Goal: Information Seeking & Learning: Learn about a topic

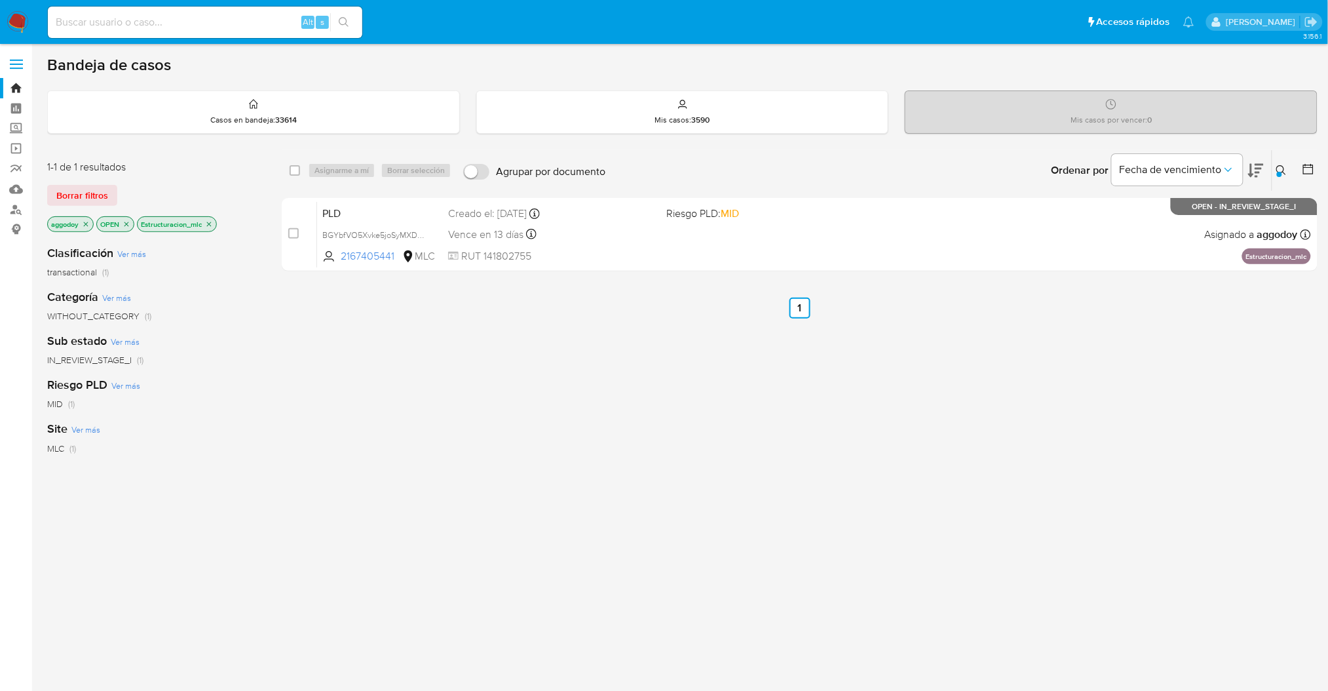
click at [971, 171] on div "Ordenar por Fecha de vencimiento No es posible ordenar los resultados mientras …" at bounding box center [965, 170] width 706 height 41
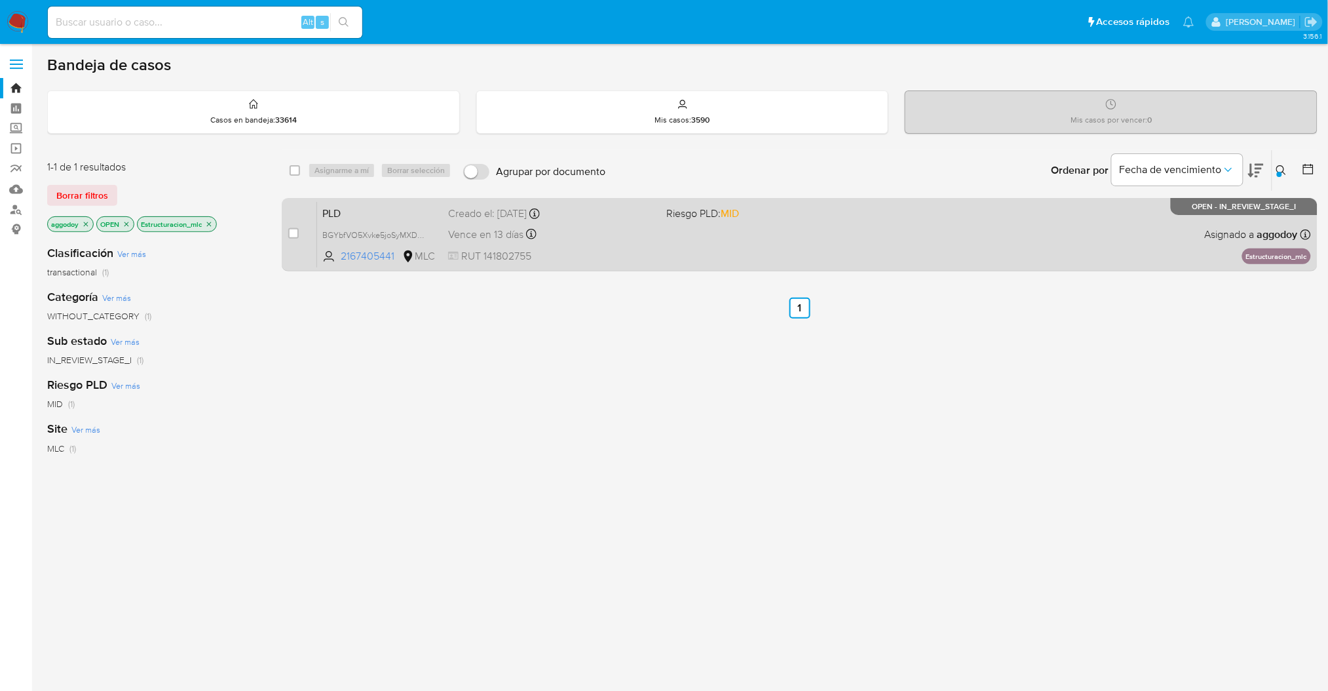
click at [683, 217] on span "Riesgo PLD: MID" at bounding box center [703, 213] width 73 height 14
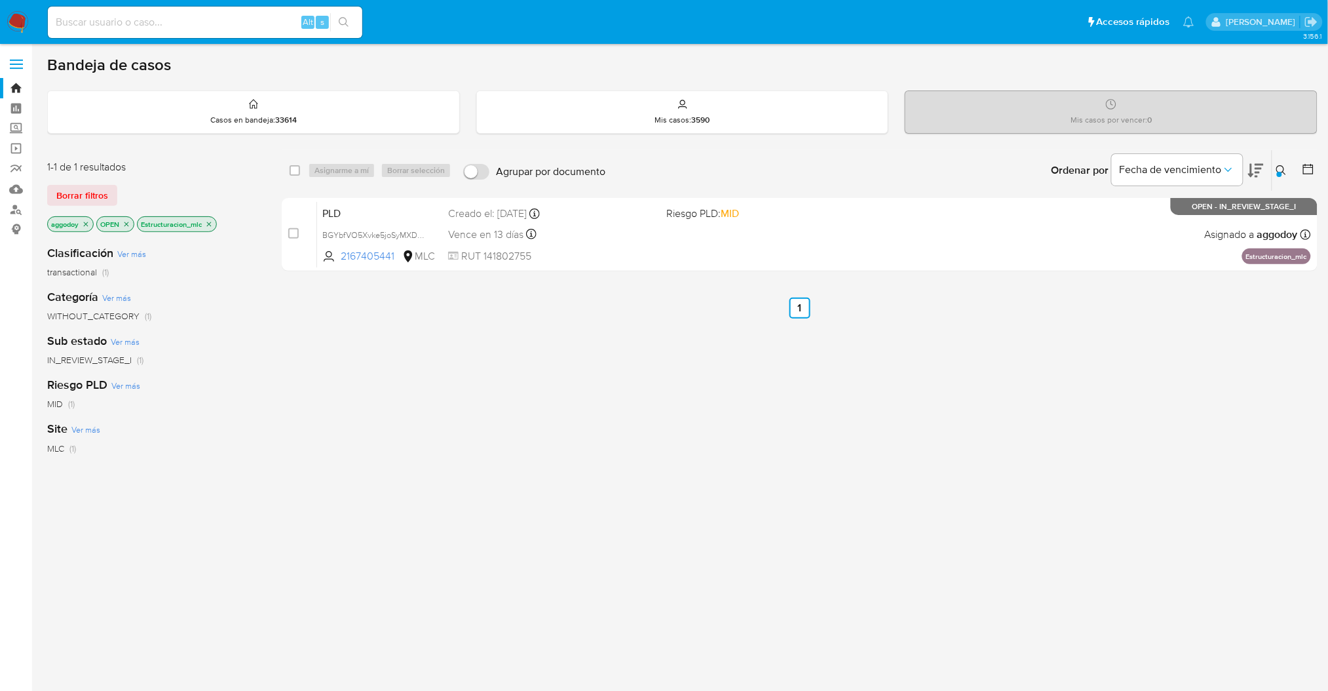
click at [1275, 173] on button at bounding box center [1284, 171] width 22 height 16
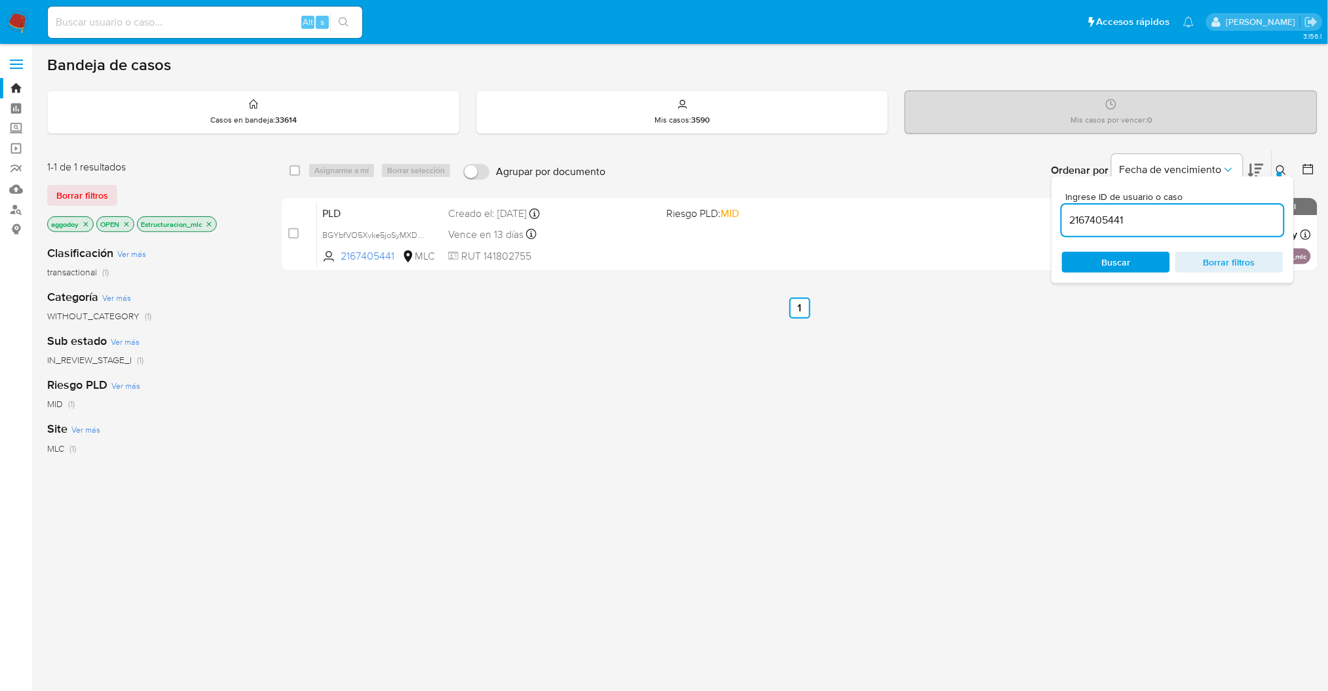
click at [1155, 214] on input "2167405441" at bounding box center [1173, 220] width 222 height 17
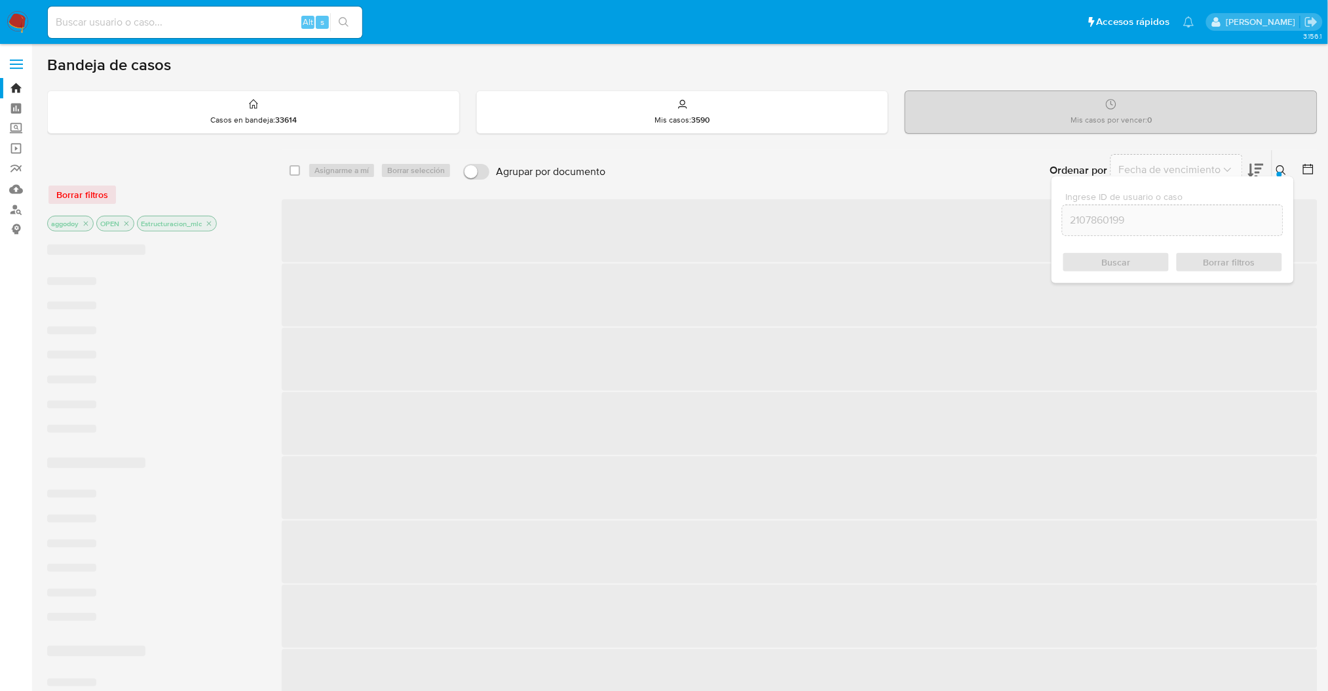
click at [1278, 171] on button at bounding box center [1284, 171] width 22 height 16
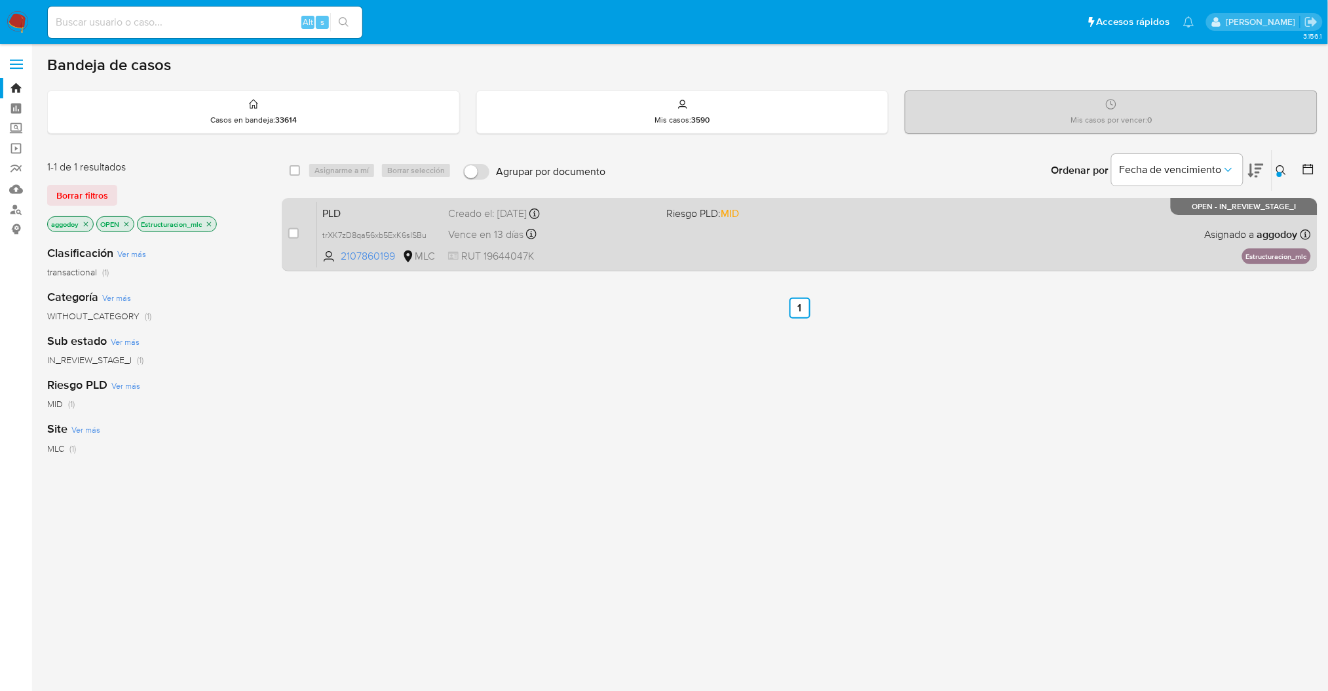
click at [642, 231] on div "Vence en 13 días Vence el 10/09/2025 06:07:55" at bounding box center [552, 234] width 208 height 18
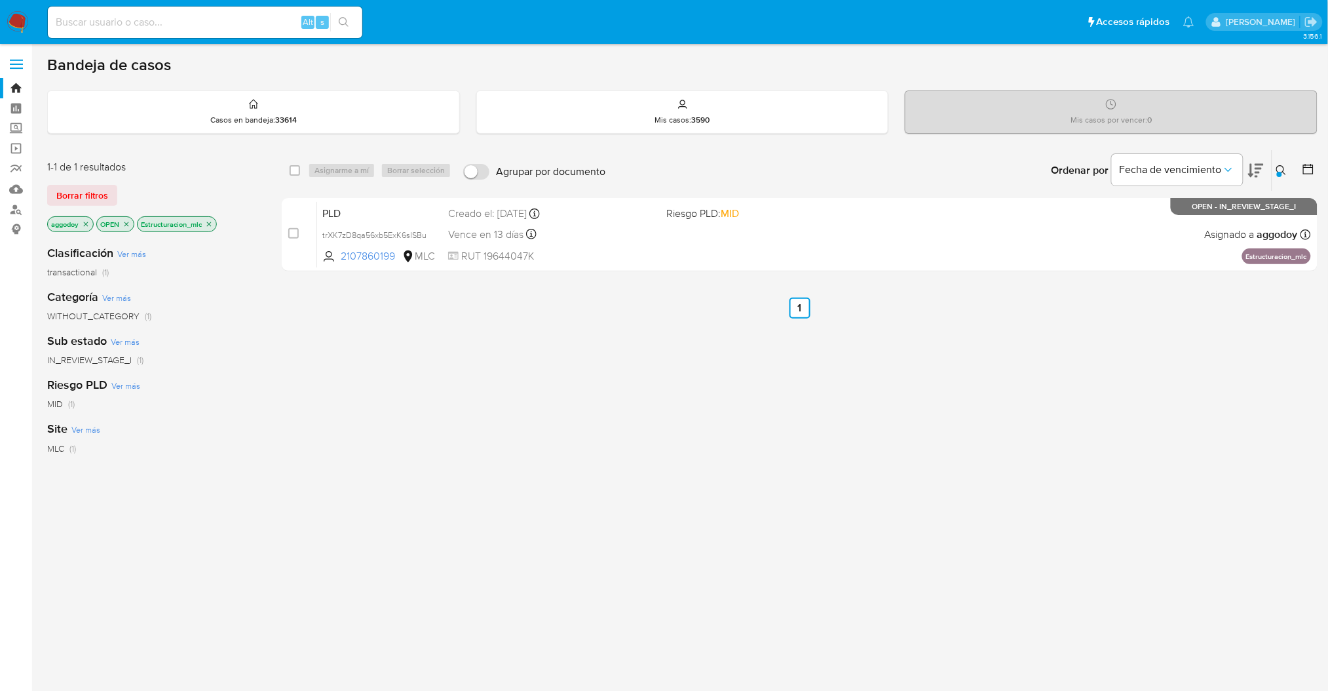
click at [1274, 172] on button at bounding box center [1284, 171] width 22 height 16
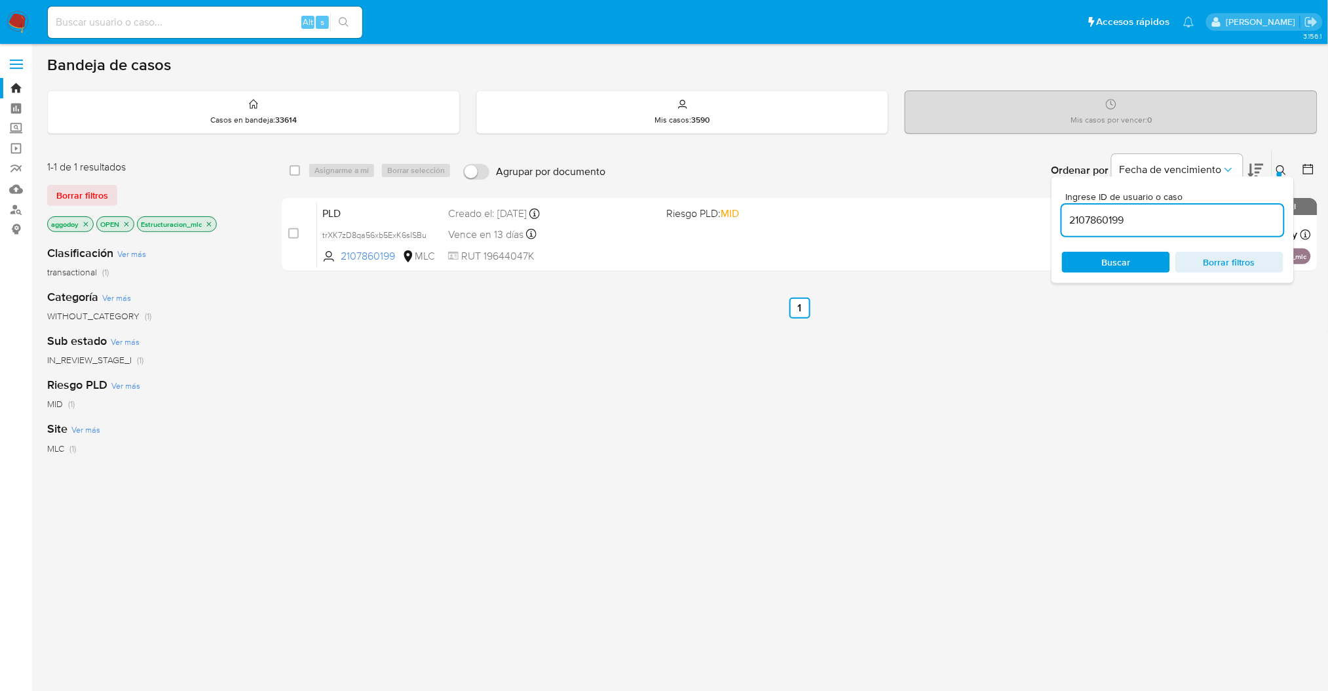
click at [1252, 220] on input "2107860199" at bounding box center [1173, 220] width 222 height 17
click at [1252, 221] on input "2107860199" at bounding box center [1173, 220] width 222 height 17
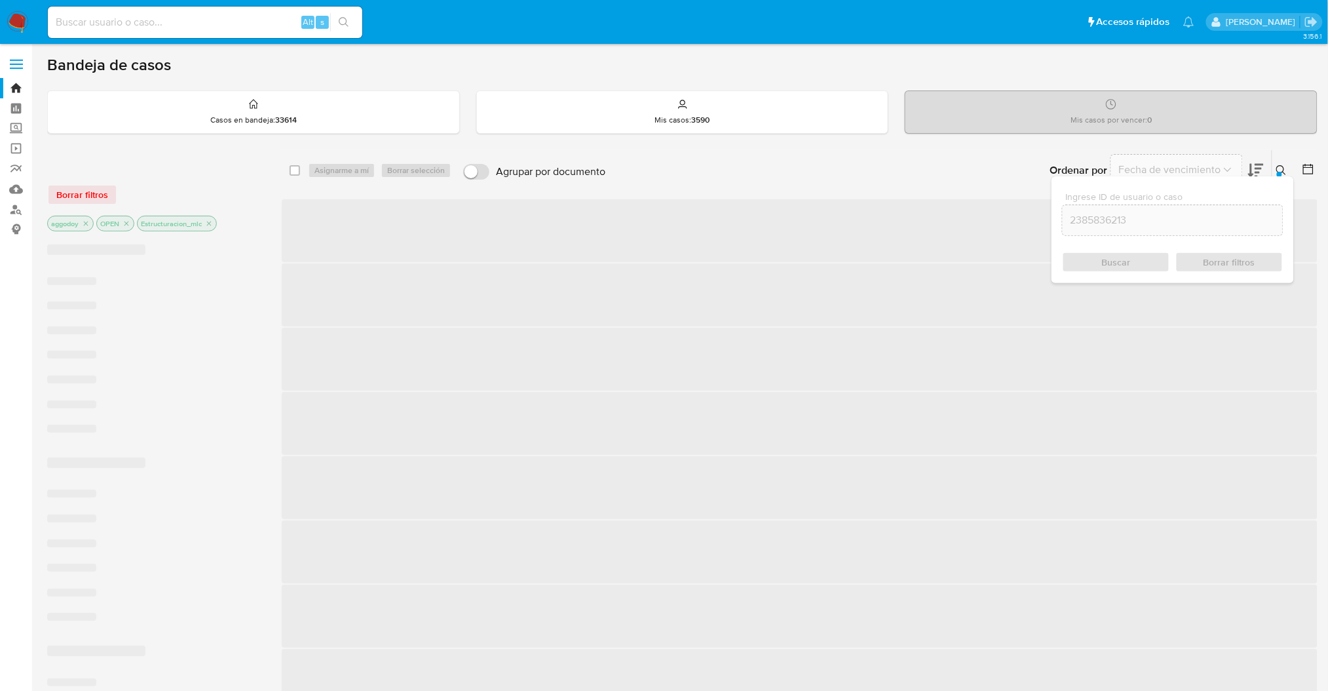
click at [1289, 176] on div "Ingrese ID de usuario o caso 2385836213 Buscar Borrar filtros" at bounding box center [1173, 229] width 242 height 107
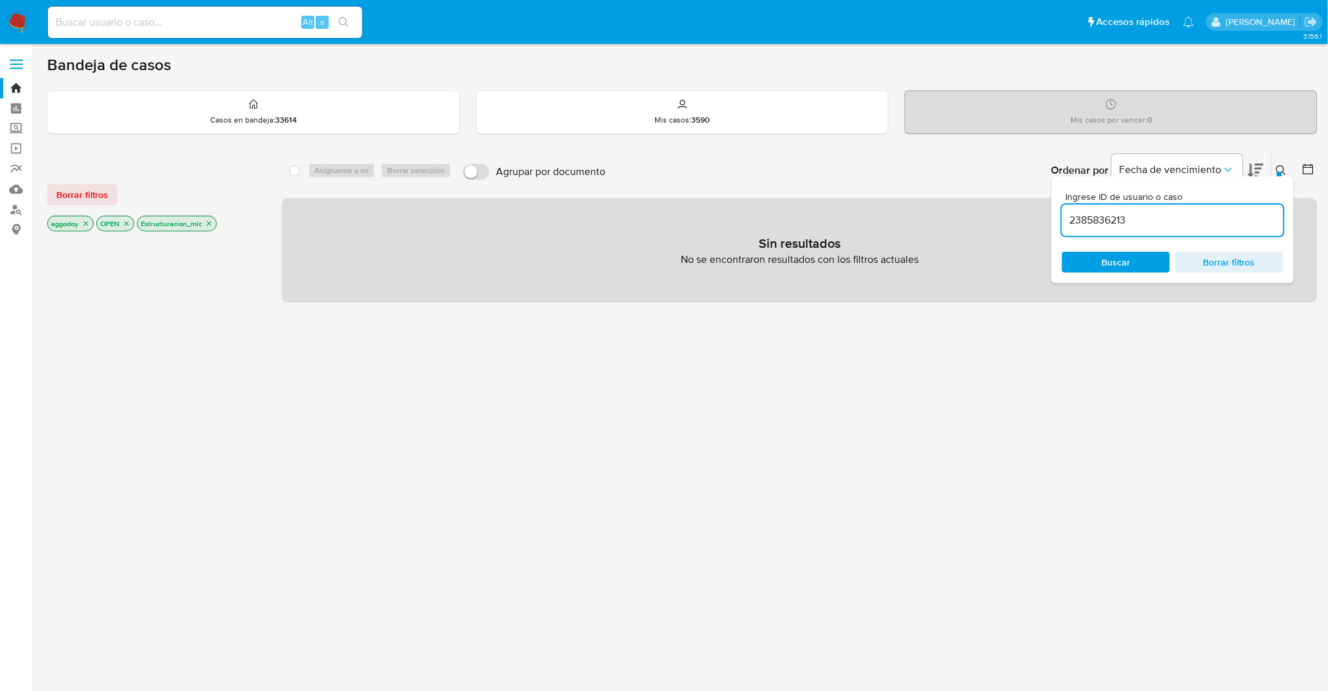
click at [1285, 166] on icon at bounding box center [1282, 170] width 10 height 10
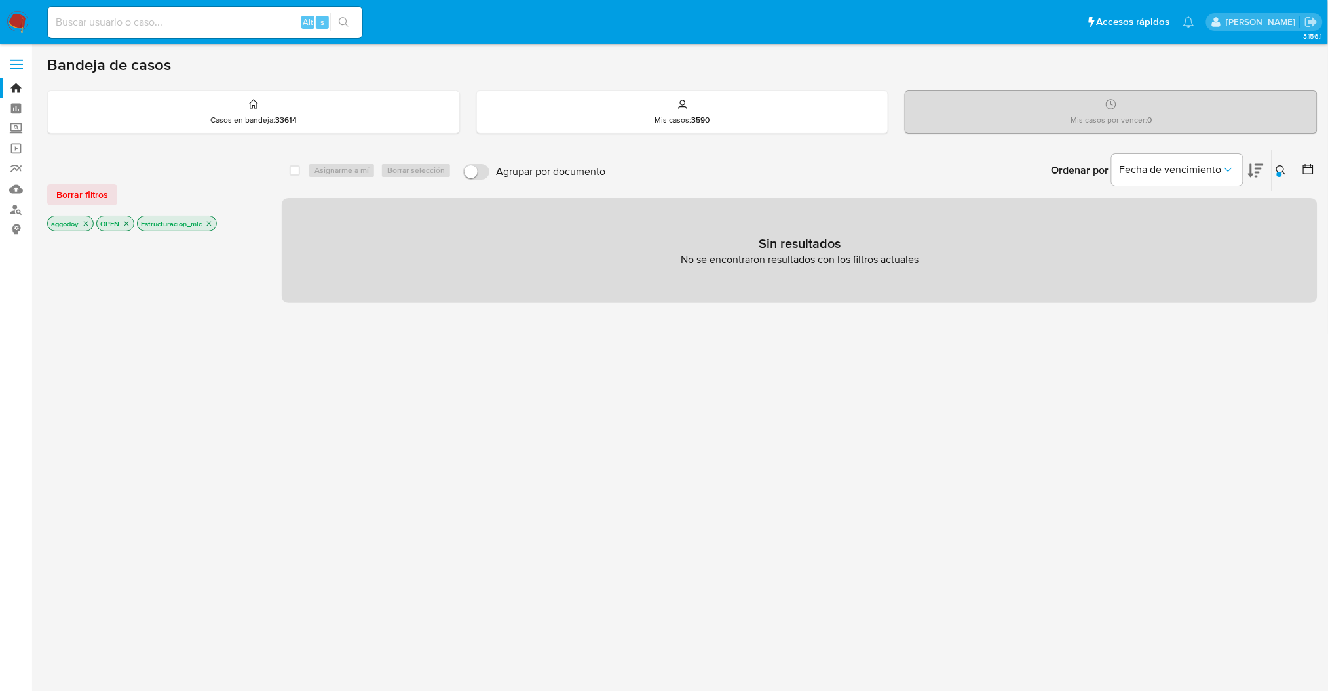
click at [214, 228] on p "Estructuracion_mlc" at bounding box center [177, 223] width 79 height 14
click at [206, 225] on p "Estructuracion_mlc" at bounding box center [177, 223] width 79 height 14
click at [211, 223] on icon "close-filter" at bounding box center [209, 224] width 5 height 5
click at [127, 226] on icon "close-filter" at bounding box center [127, 224] width 8 height 8
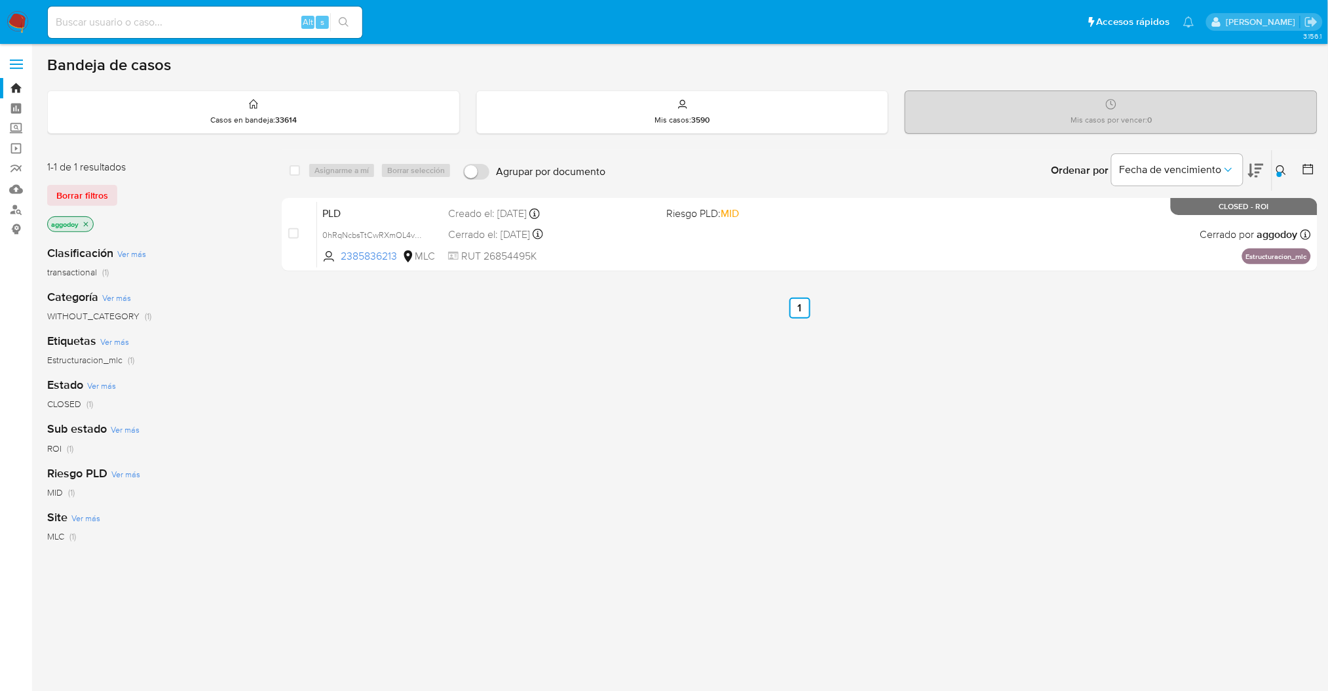
click at [1275, 172] on button at bounding box center [1284, 171] width 22 height 16
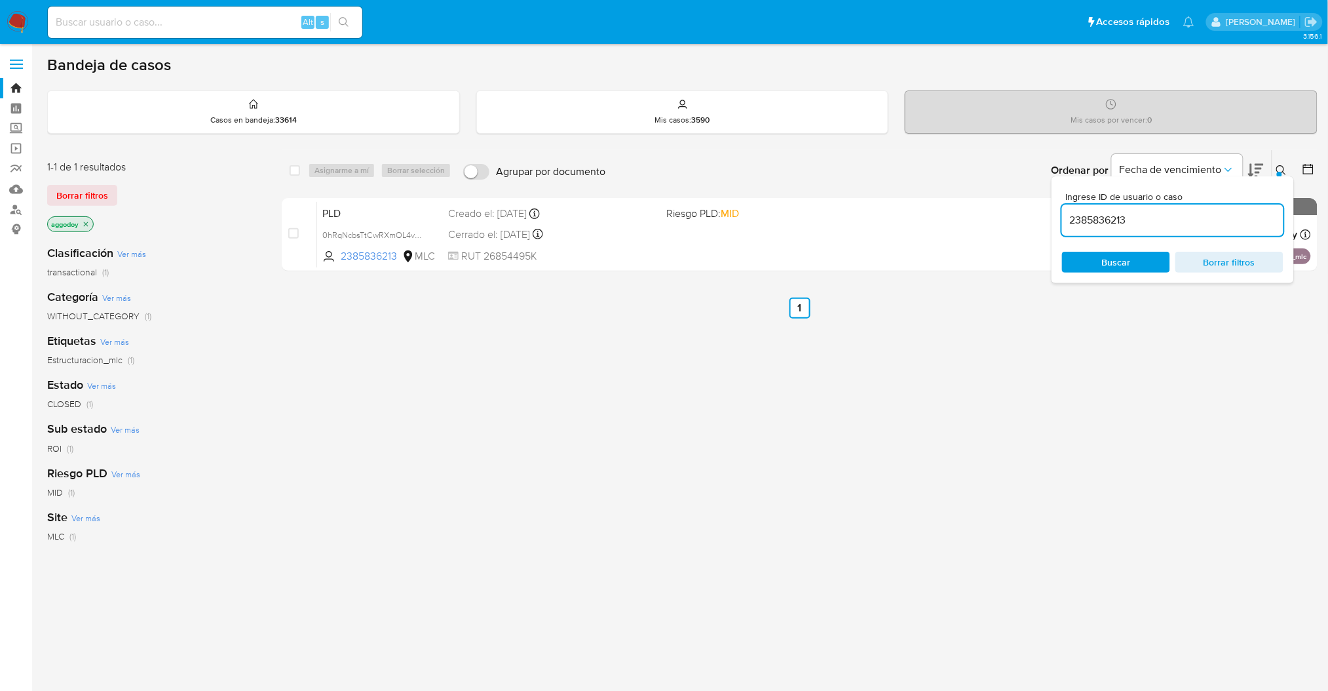
click at [1233, 215] on input "2385836213" at bounding box center [1173, 220] width 222 height 17
click at [677, 393] on div "select-all-cases-checkbox Asignarme a mí Borrar selección Agrupar por documento…" at bounding box center [800, 446] width 1036 height 594
click at [1056, 227] on div "Ingrese ID de usuario o caso 2385836213 Buscar Borrar filtros" at bounding box center [1173, 229] width 242 height 107
click at [1096, 226] on input "2385836213" at bounding box center [1173, 220] width 222 height 17
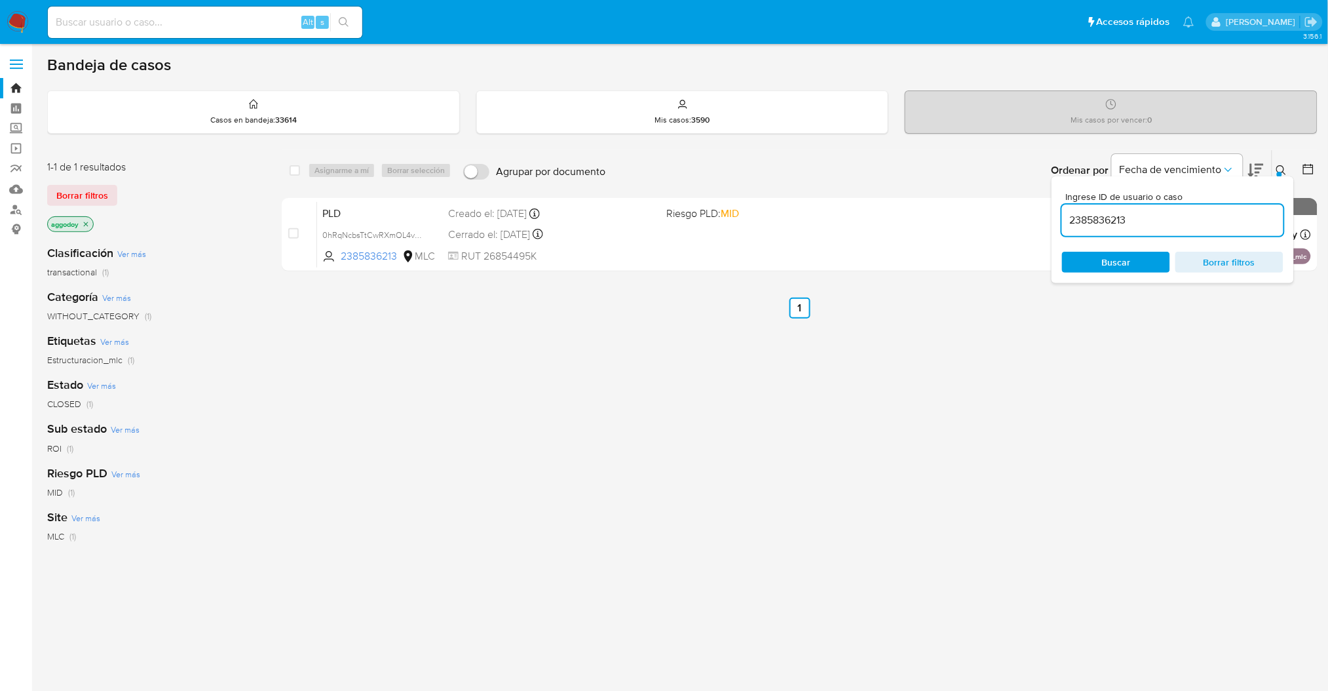
click at [1096, 226] on input "2385836213" at bounding box center [1173, 220] width 222 height 17
paste input "107860199"
type input "2107860199"
click at [573, 354] on div "select-all-cases-checkbox Asignarme a mí Borrar selección Agrupar por documento…" at bounding box center [800, 446] width 1036 height 594
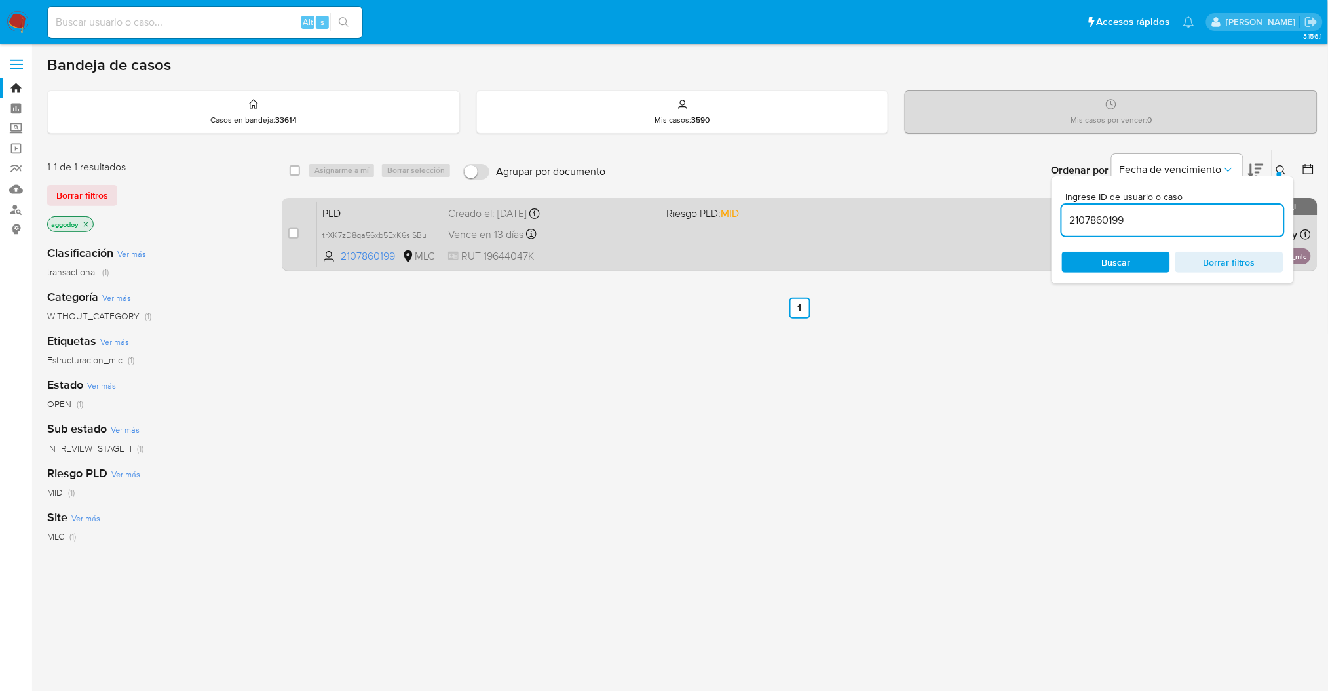
click at [657, 255] on div "PLD trXK7zD8qa56xb5ExK6sISBu 2107860199 MLC Riesgo PLD: MID Creado el: 12/06/20…" at bounding box center [814, 234] width 994 height 66
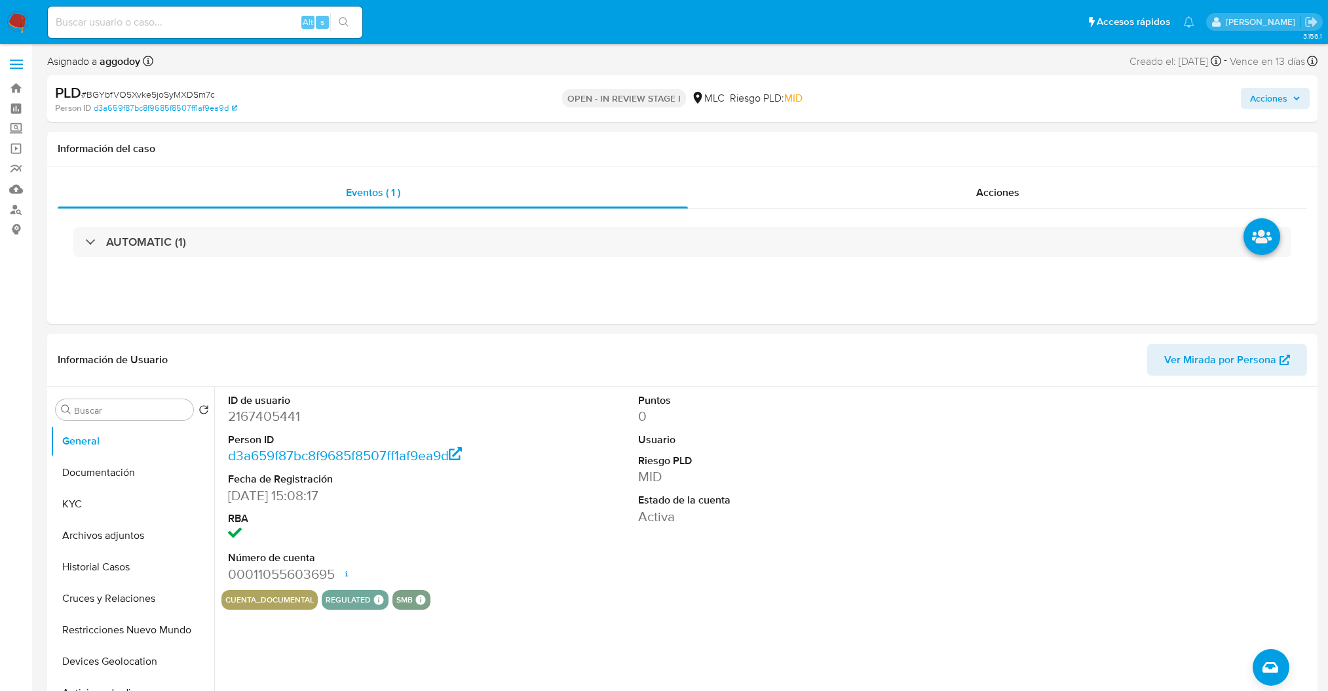
select select "10"
click at [201, 105] on link "d3a659f87bc8f9685f8507ff1af9ea9d" at bounding box center [166, 108] width 144 height 12
click at [155, 92] on span "# BGYbfVO5Xvke5joSyMXDSm7c" at bounding box center [148, 94] width 134 height 13
copy span "BGYbfVO5Xvke5joSyMXDSm7c"
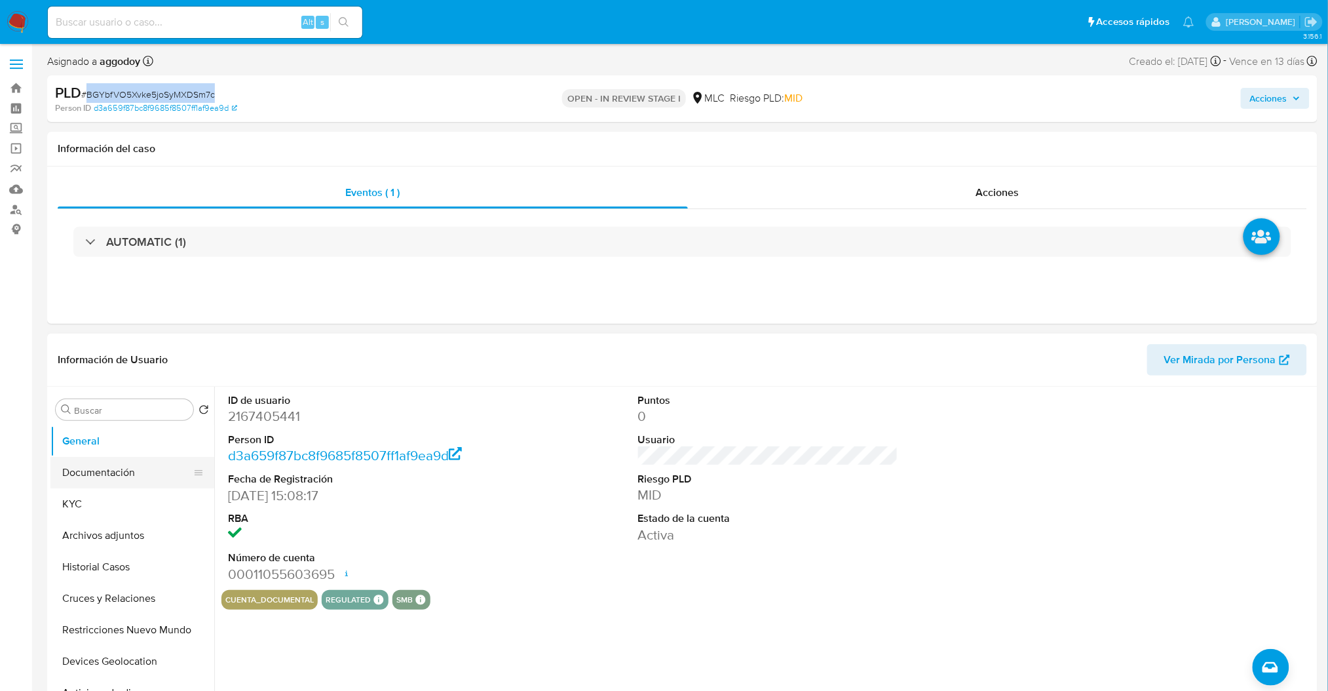
click at [130, 470] on button "Documentación" at bounding box center [126, 472] width 153 height 31
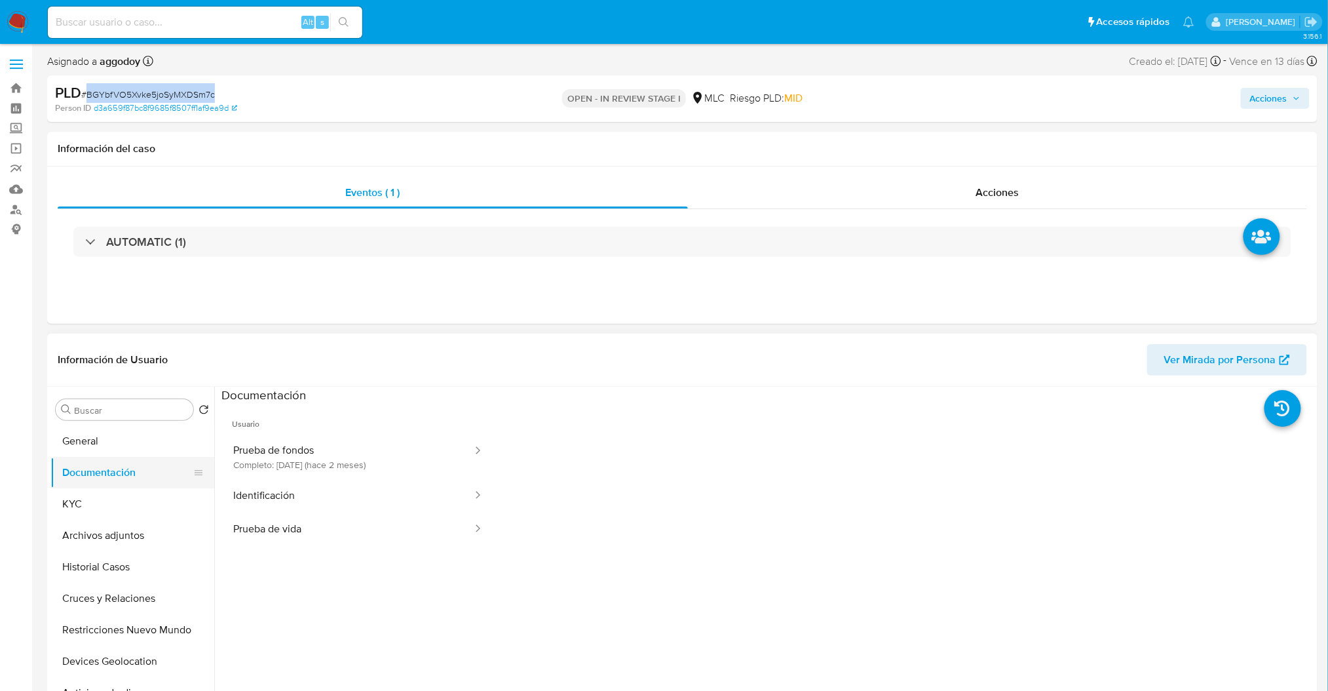
drag, startPoint x: 130, startPoint y: 503, endPoint x: 136, endPoint y: 483, distance: 21.3
click at [136, 483] on ul "General Documentación KYC Archivos adjuntos Historial Casos Cruces y Relaciones…" at bounding box center [132, 573] width 164 height 296
drag, startPoint x: 185, startPoint y: 508, endPoint x: 181, endPoint y: 478, distance: 29.8
click at [179, 476] on ul "General Documentación KYC Archivos adjuntos Historial Casos Cruces y Relaciones…" at bounding box center [132, 573] width 164 height 296
drag, startPoint x: 197, startPoint y: 502, endPoint x: 194, endPoint y: 478, distance: 23.8
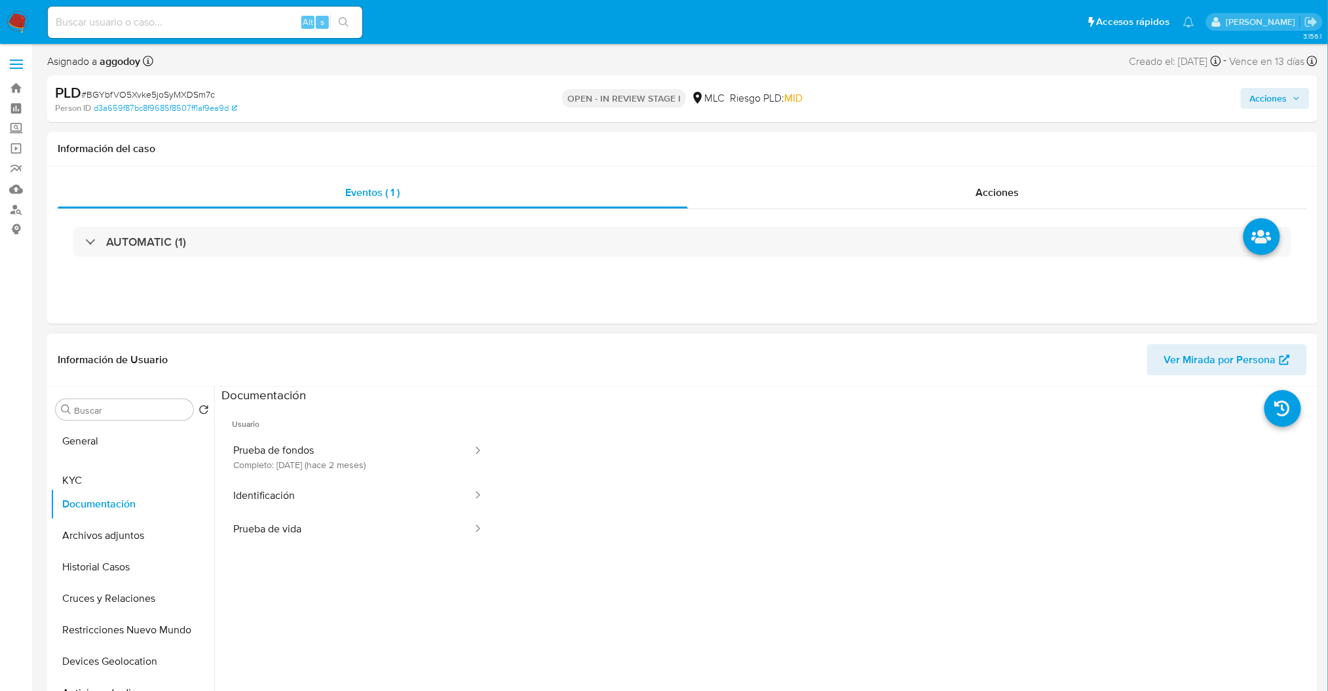
click at [196, 477] on ul "General Documentación KYC Archivos adjuntos Historial Casos Cruces y Relaciones…" at bounding box center [132, 573] width 164 height 296
click at [127, 472] on button "KYC" at bounding box center [126, 472] width 153 height 31
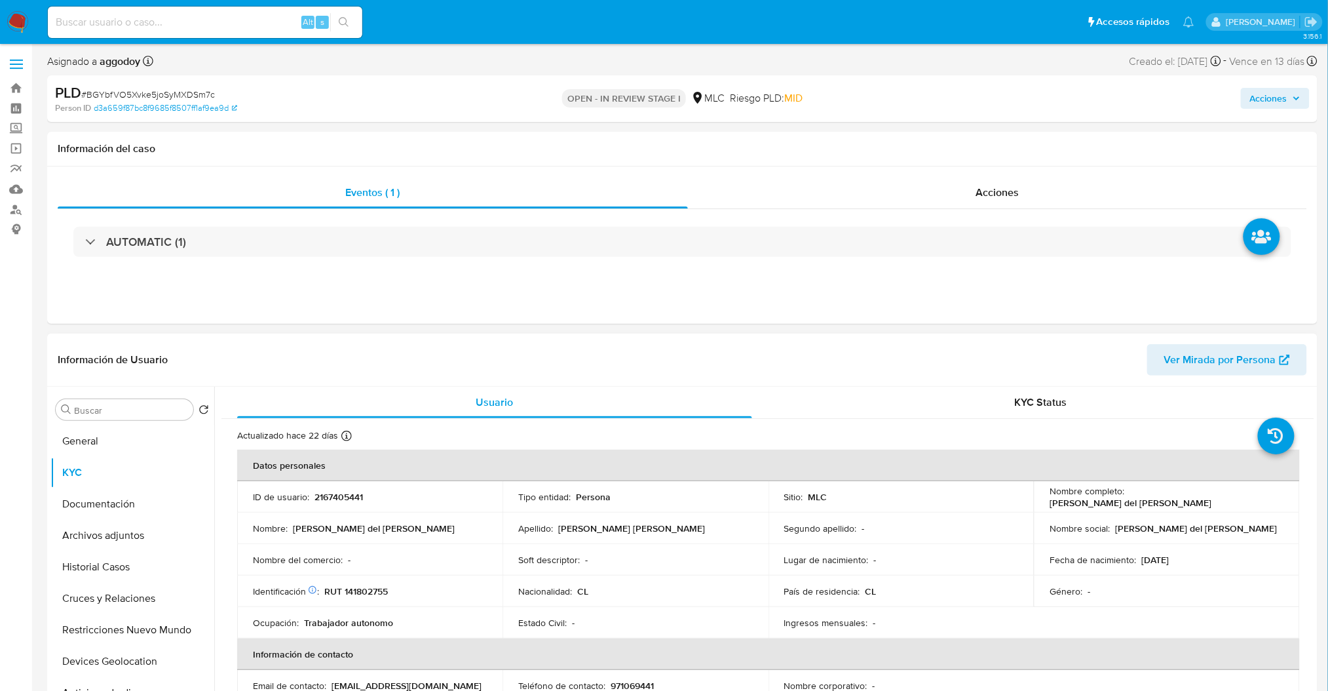
click at [368, 595] on p "RUT 141802755" at bounding box center [356, 591] width 64 height 12
copy p "141802755"
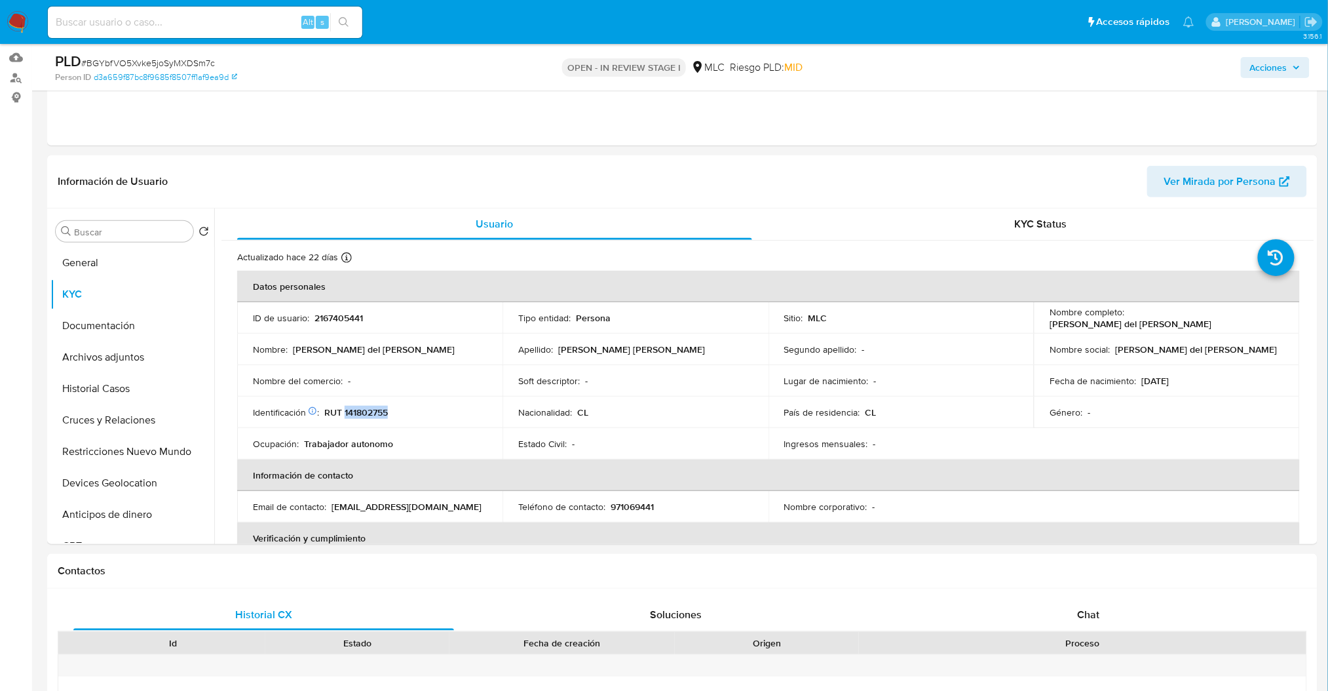
scroll to position [156, 0]
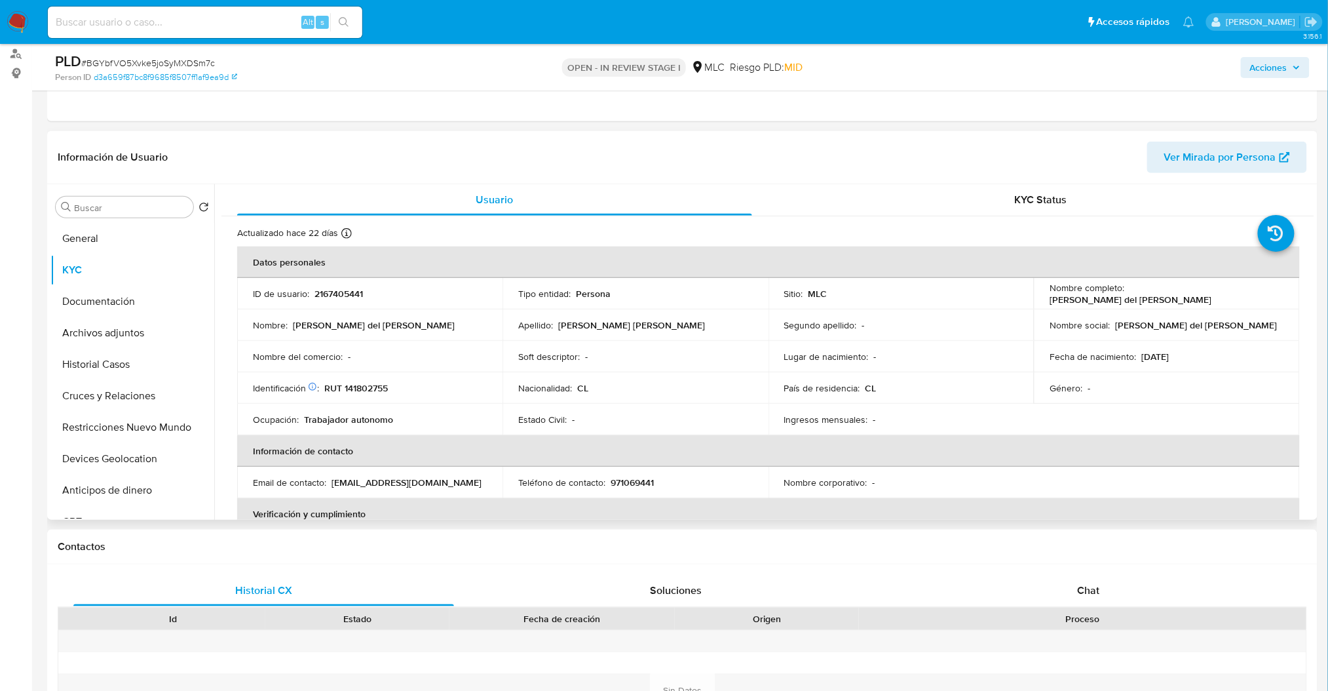
click at [1312, 219] on div "Usuario KYC Status Actualizado hace 22 días Creado: 21/12/2024 23:23:27 Actuali…" at bounding box center [764, 352] width 1100 height 336
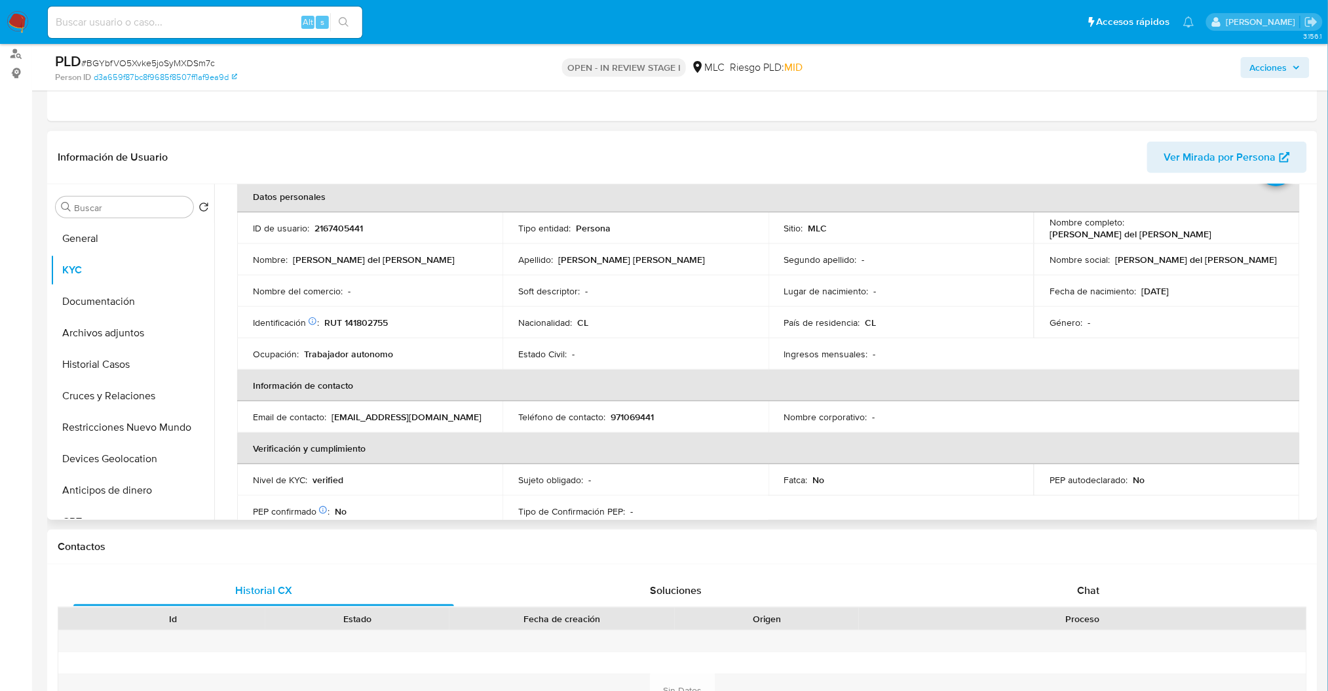
scroll to position [69, 0]
click at [62, 393] on button "Cruces y Relaciones" at bounding box center [126, 395] width 153 height 31
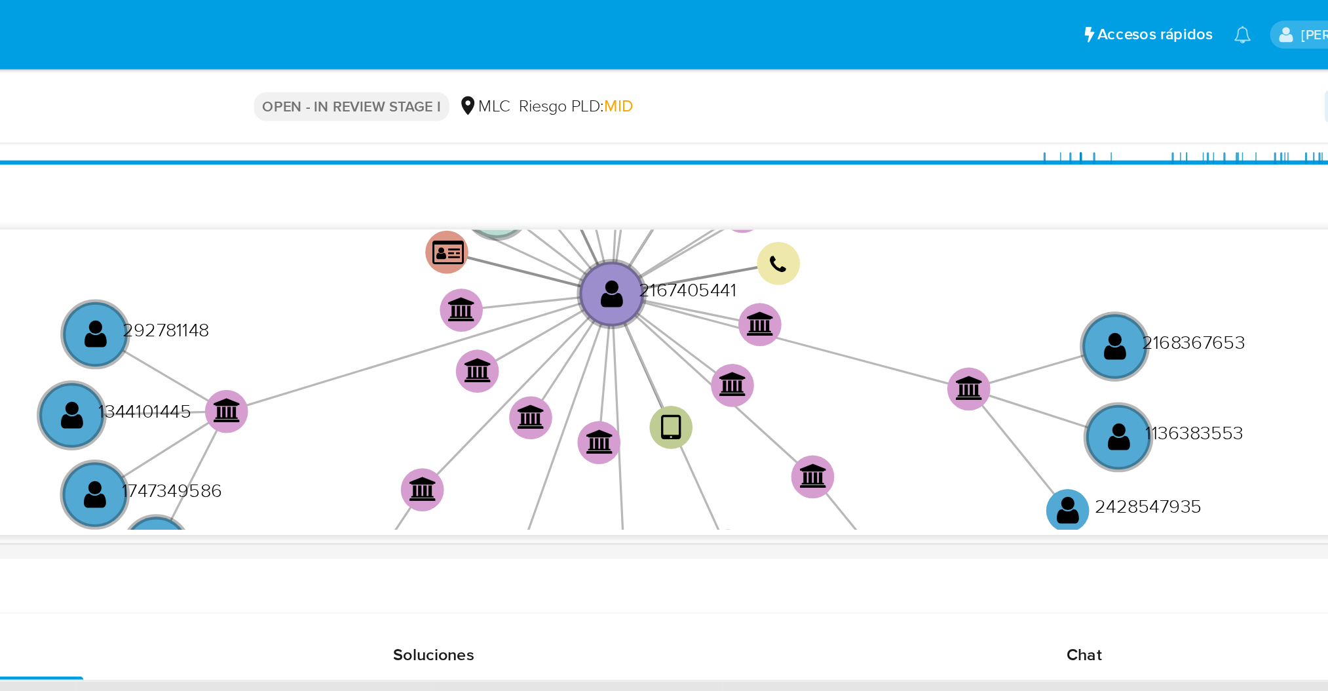
scroll to position [328, 0]
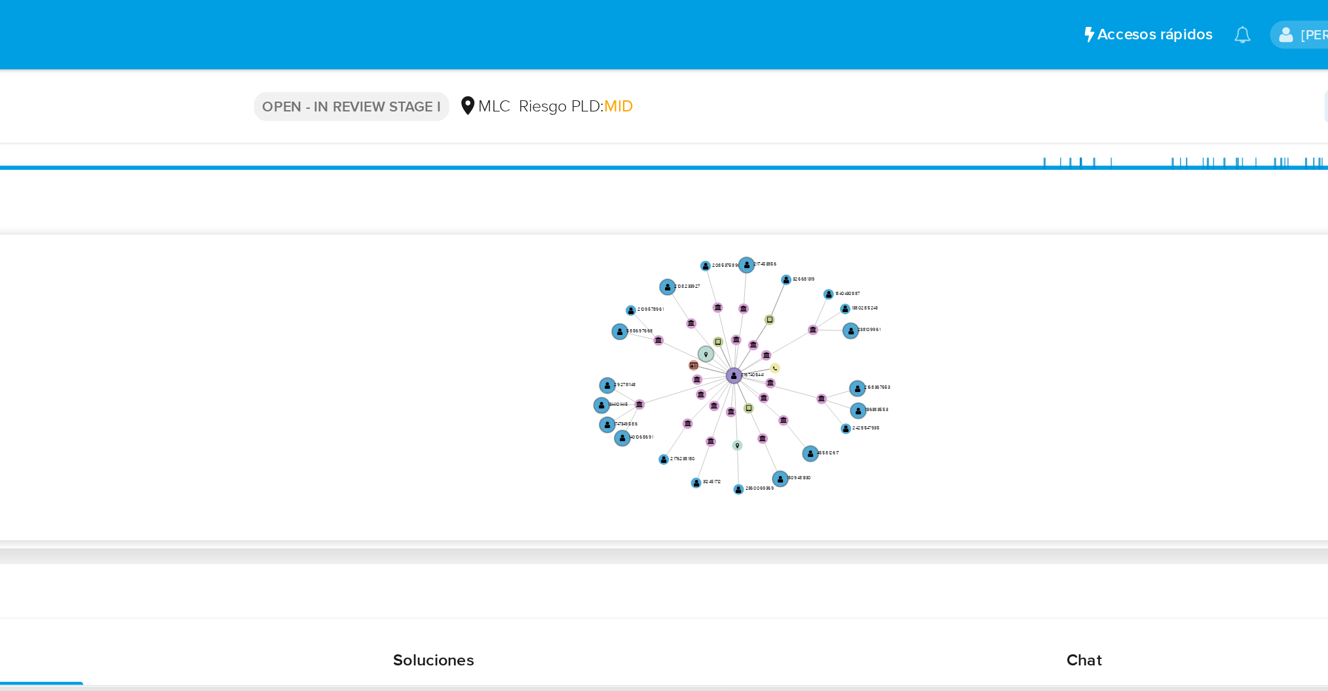
drag, startPoint x: 1060, startPoint y: 194, endPoint x: 990, endPoint y: 226, distance: 77.1
click at [990, 226] on icon "device-67f5326dc09d231f1194ecc2  user-2167405441  2167405441 device-68010ec8b…" at bounding box center [778, 244] width 1074 height 190
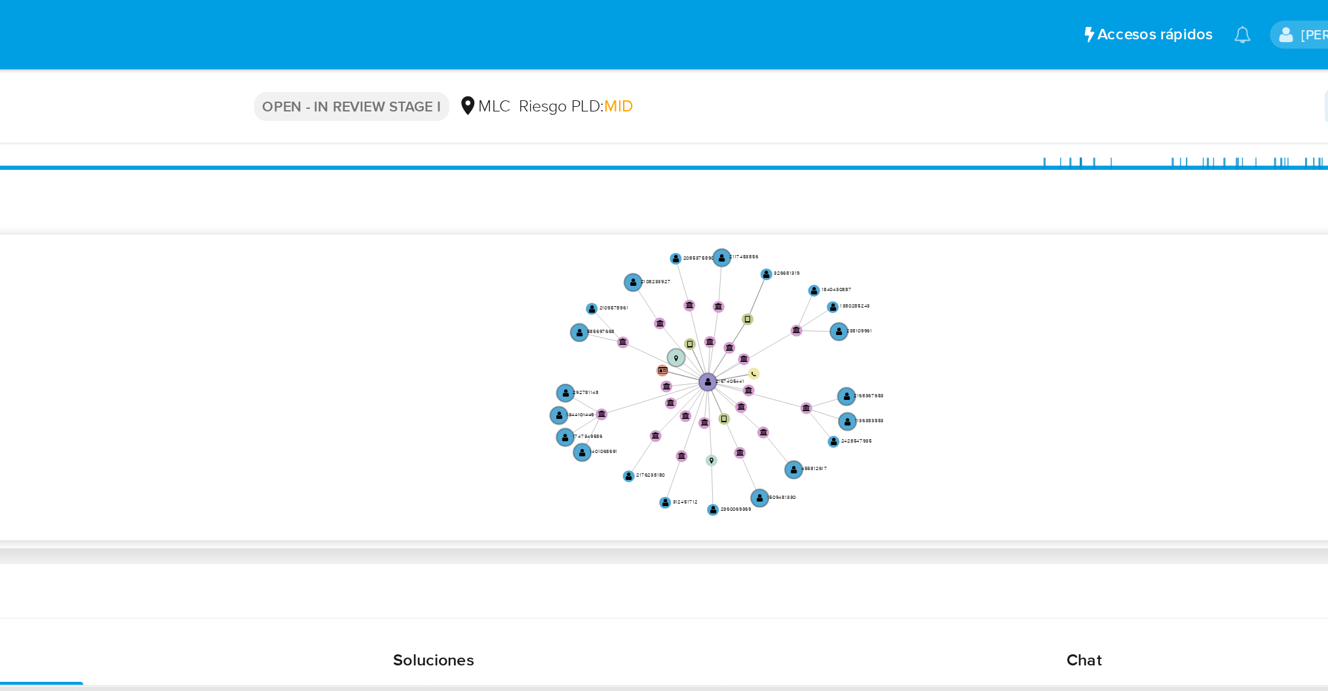
click at [989, 229] on icon "device-67f5326dc09d231f1194ecc2  user-2167405441  2167405441 device-68010ec8b…" at bounding box center [778, 244] width 1074 height 190
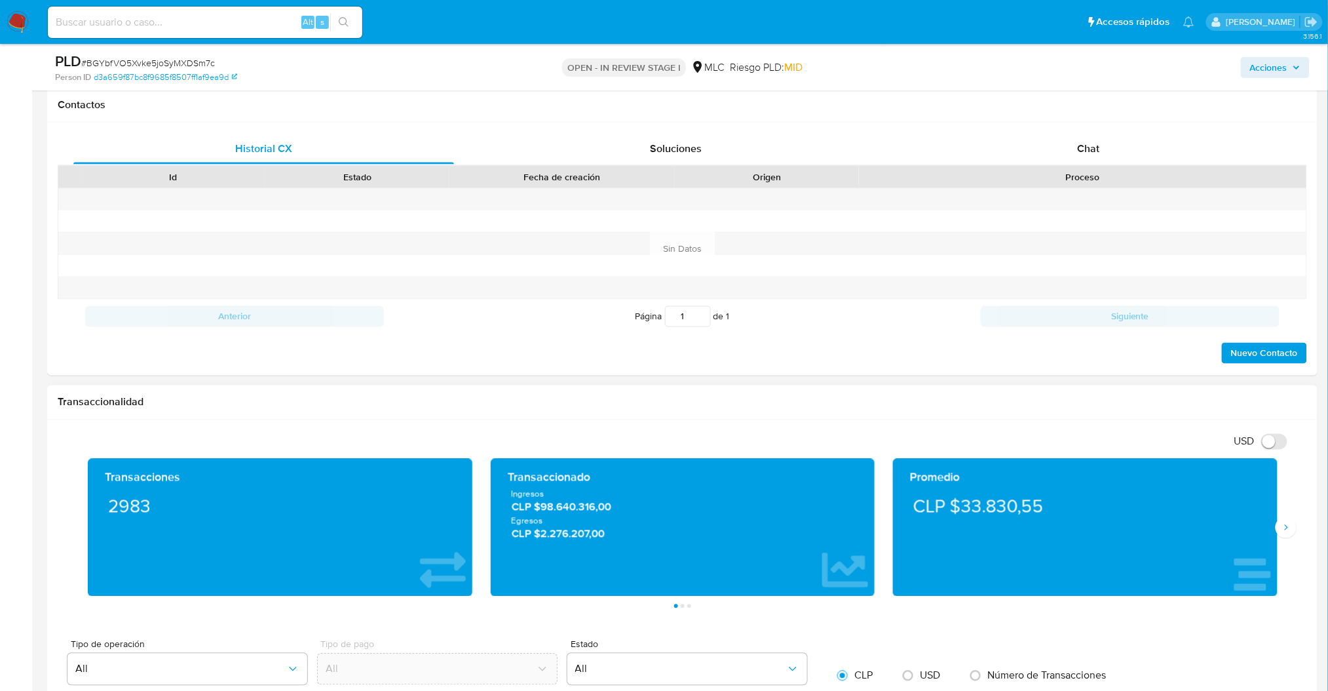
scroll to position [423, 0]
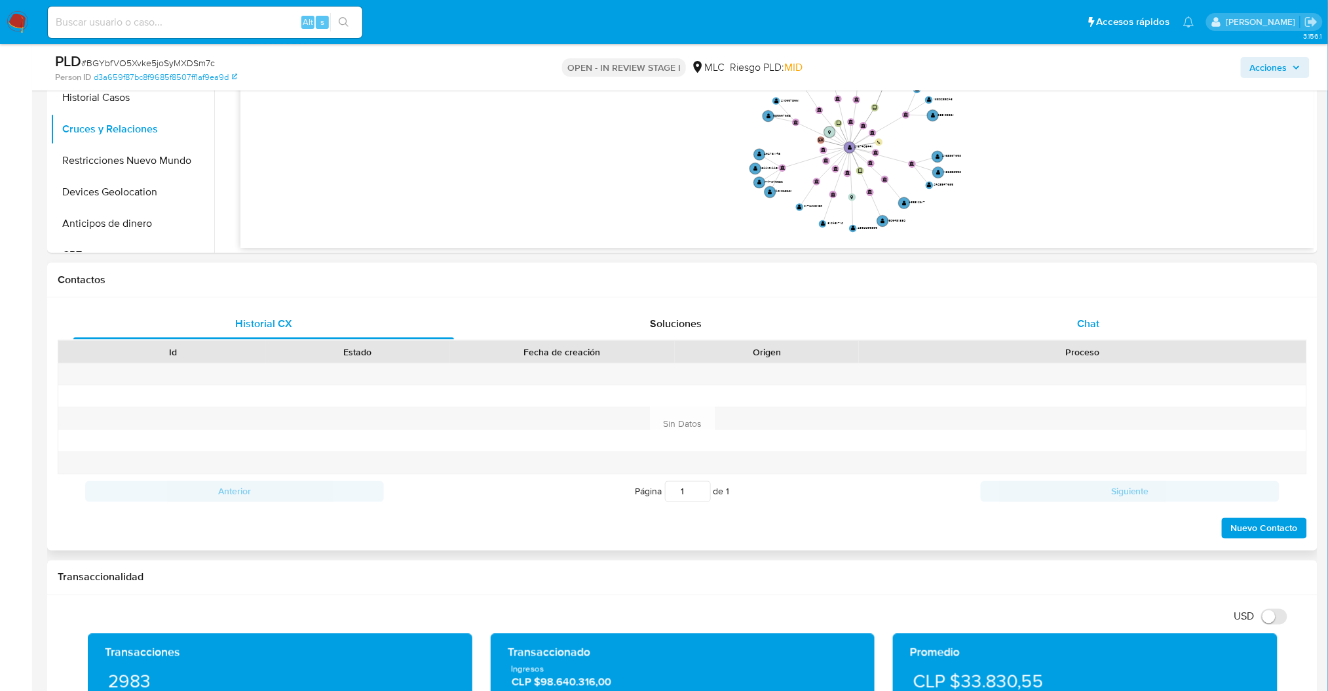
drag, startPoint x: 1110, startPoint y: 332, endPoint x: 1100, endPoint y: 321, distance: 14.4
click at [1105, 328] on div "Chat" at bounding box center [1089, 323] width 381 height 31
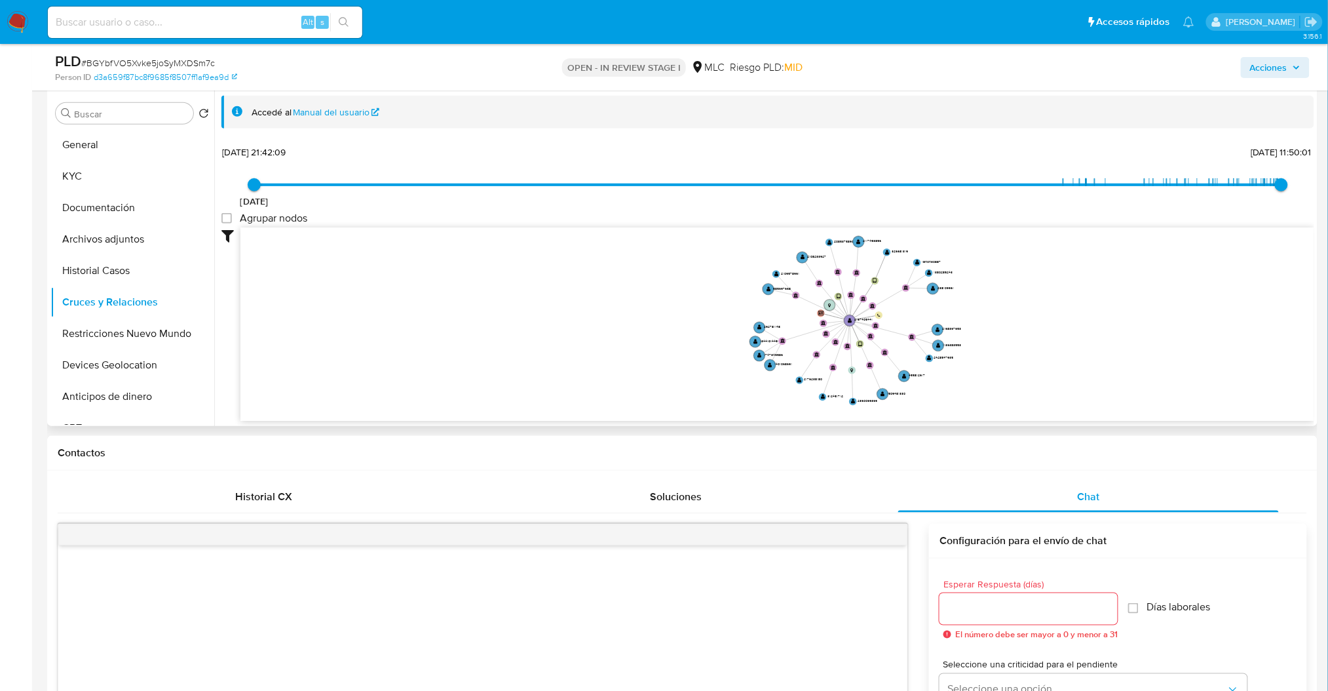
scroll to position [244, 0]
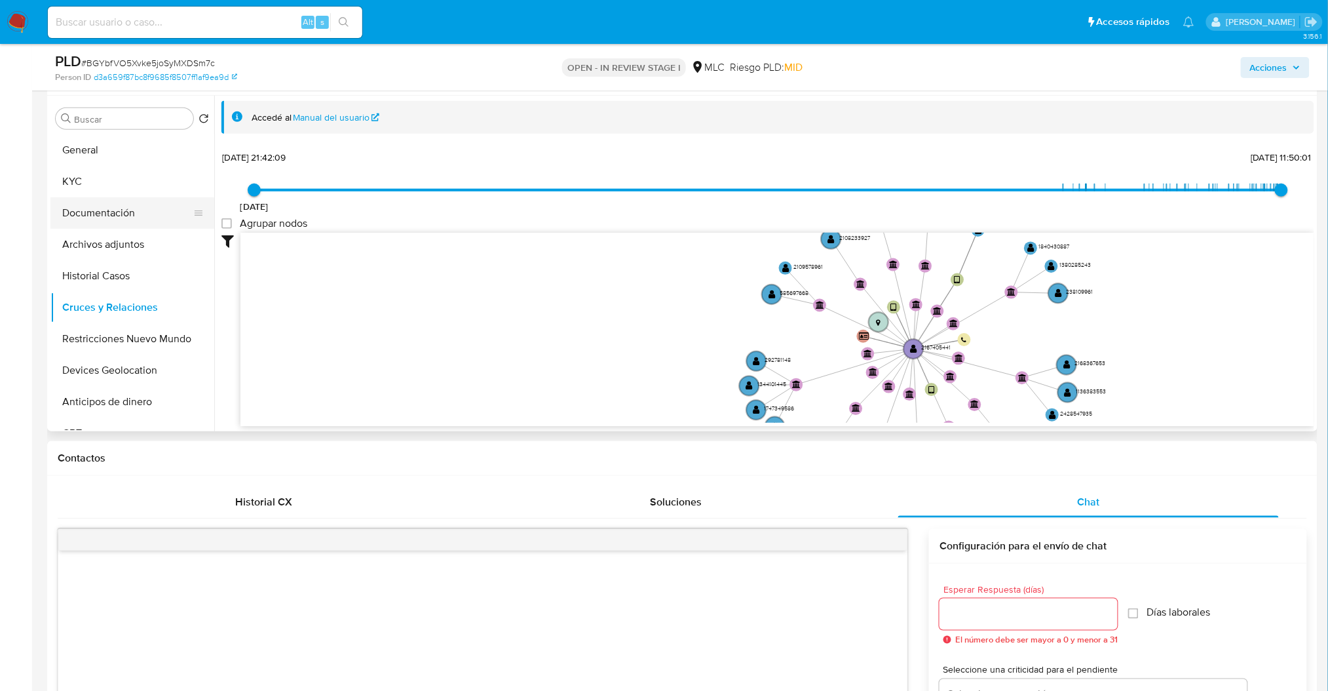
click at [88, 225] on button "Documentación" at bounding box center [126, 212] width 153 height 31
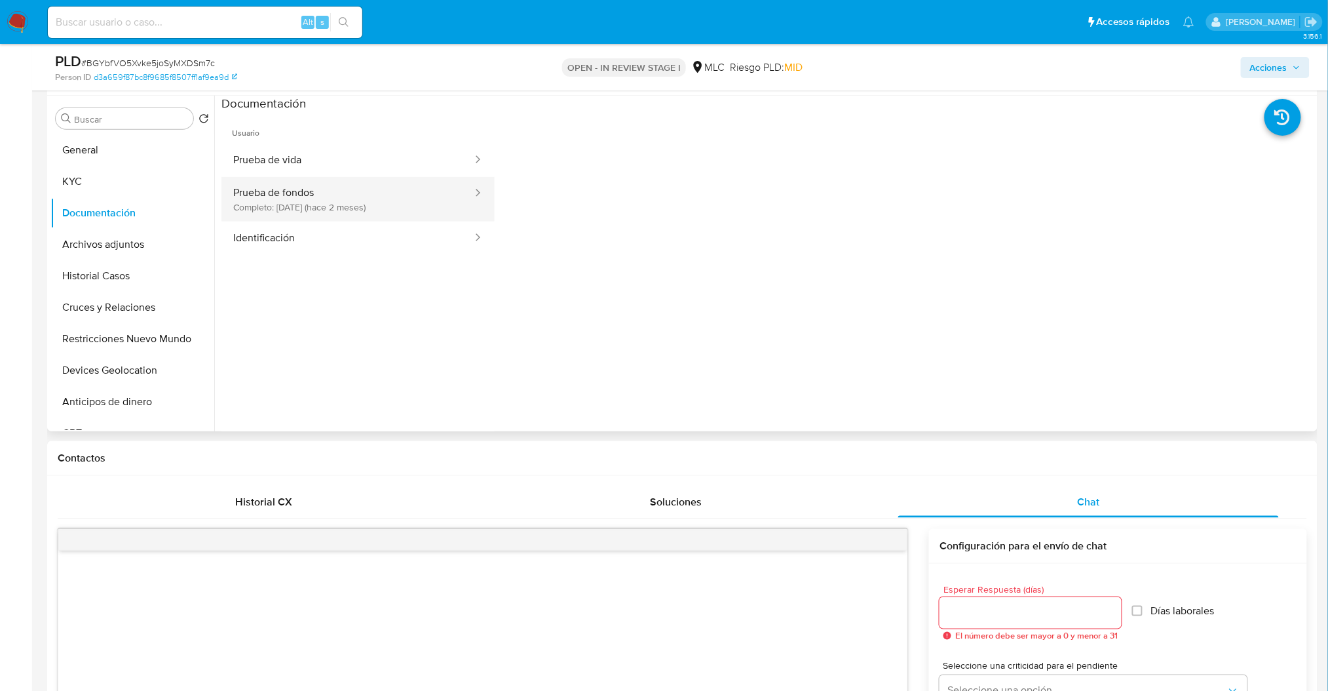
click at [334, 206] on button "Prueba de fondos Completo: 17/06/2025 (hace 2 meses)" at bounding box center [348, 199] width 252 height 45
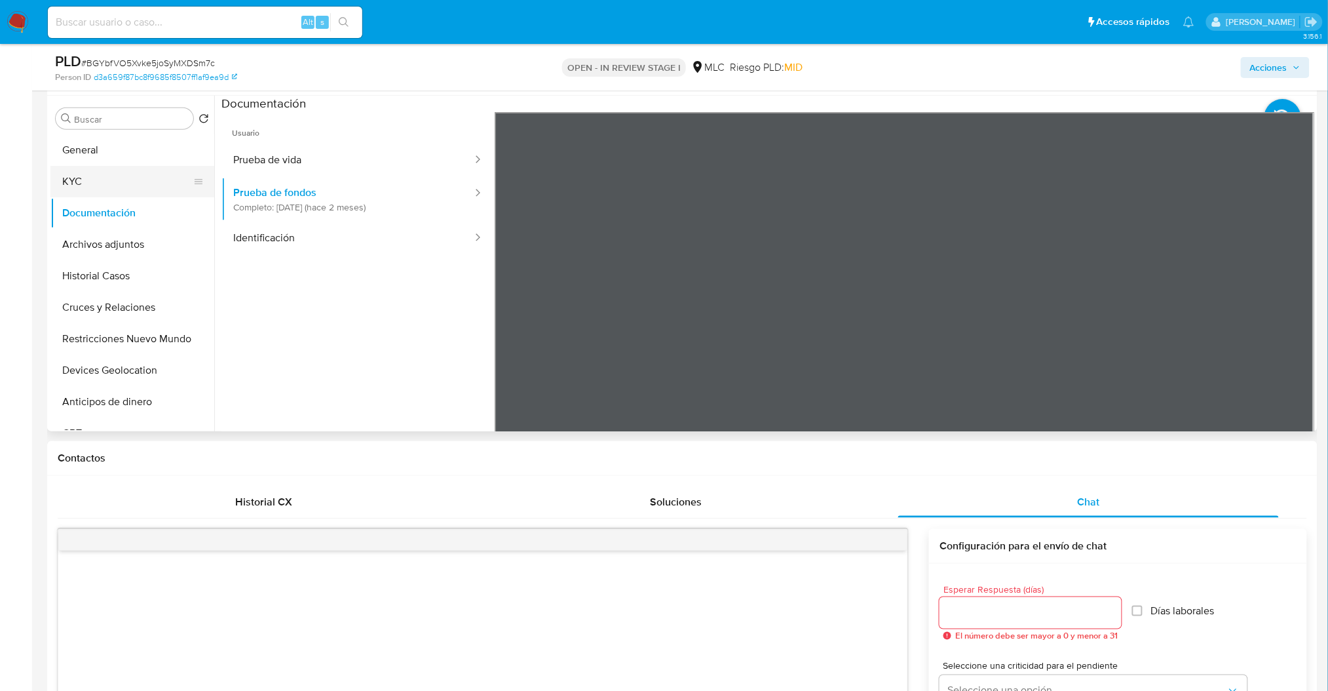
click at [79, 180] on button "KYC" at bounding box center [126, 181] width 153 height 31
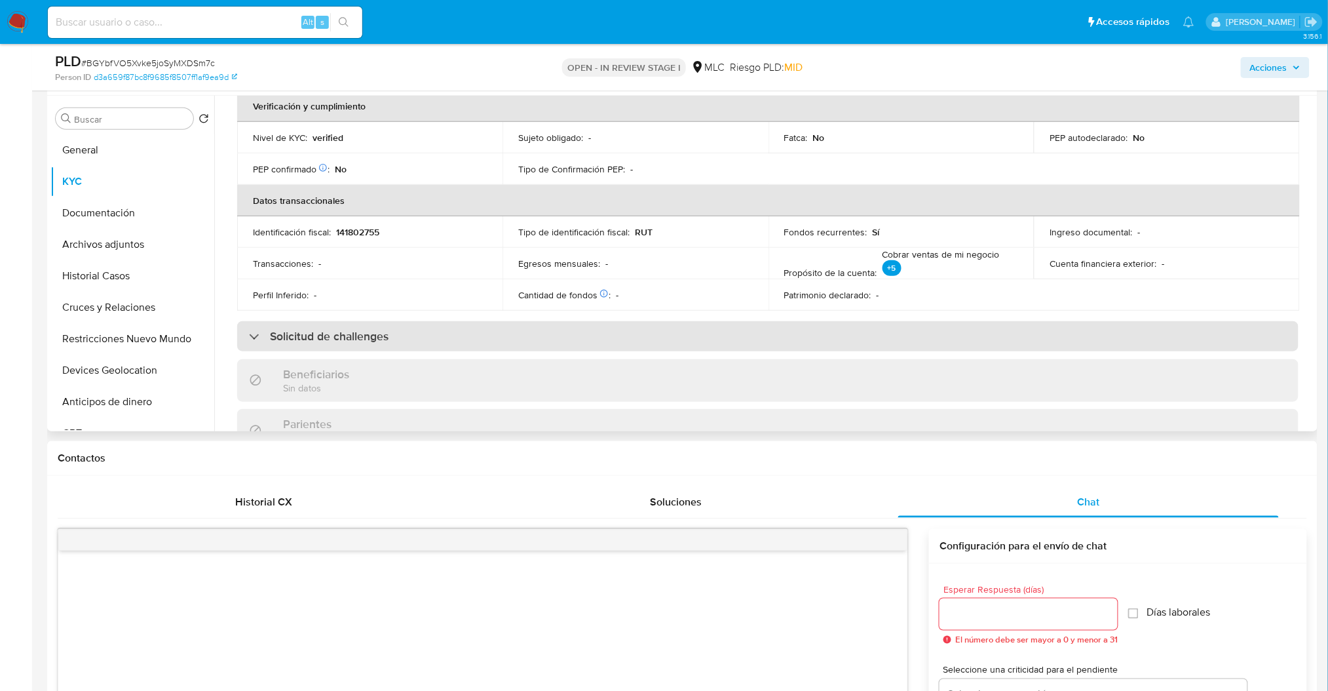
scroll to position [349, 0]
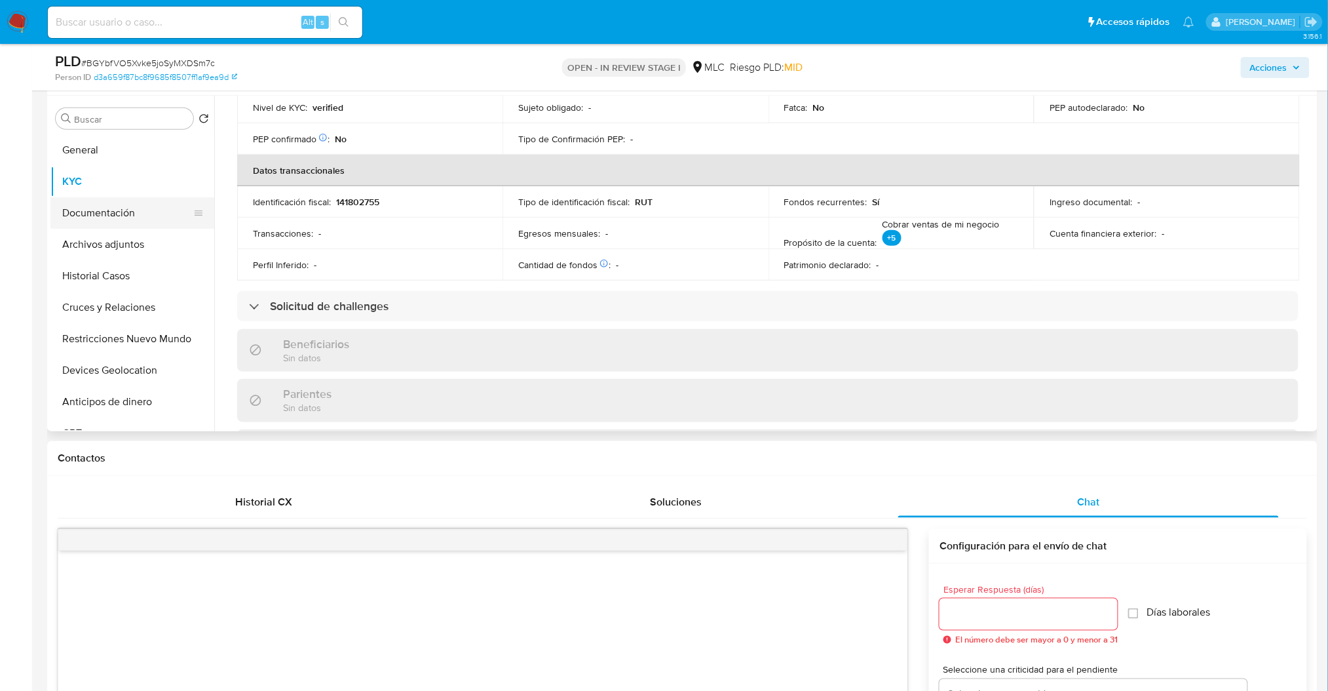
click at [159, 219] on button "Documentación" at bounding box center [126, 212] width 153 height 31
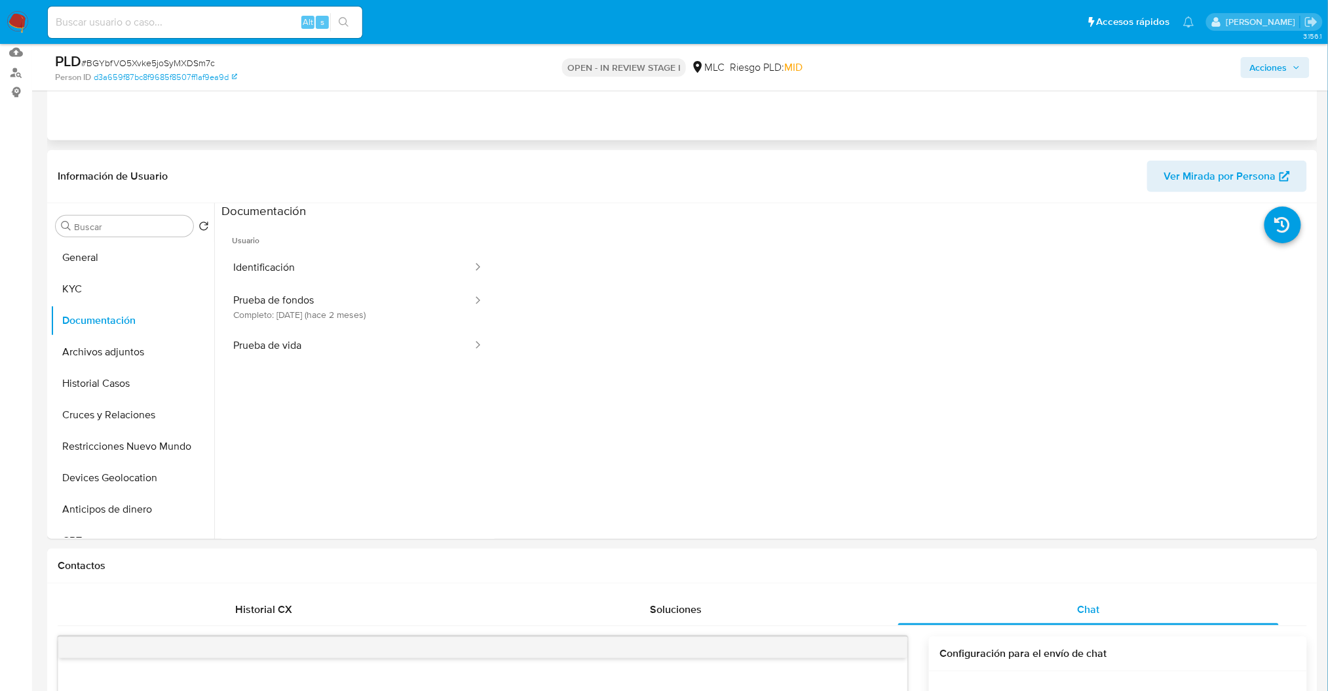
scroll to position [0, 0]
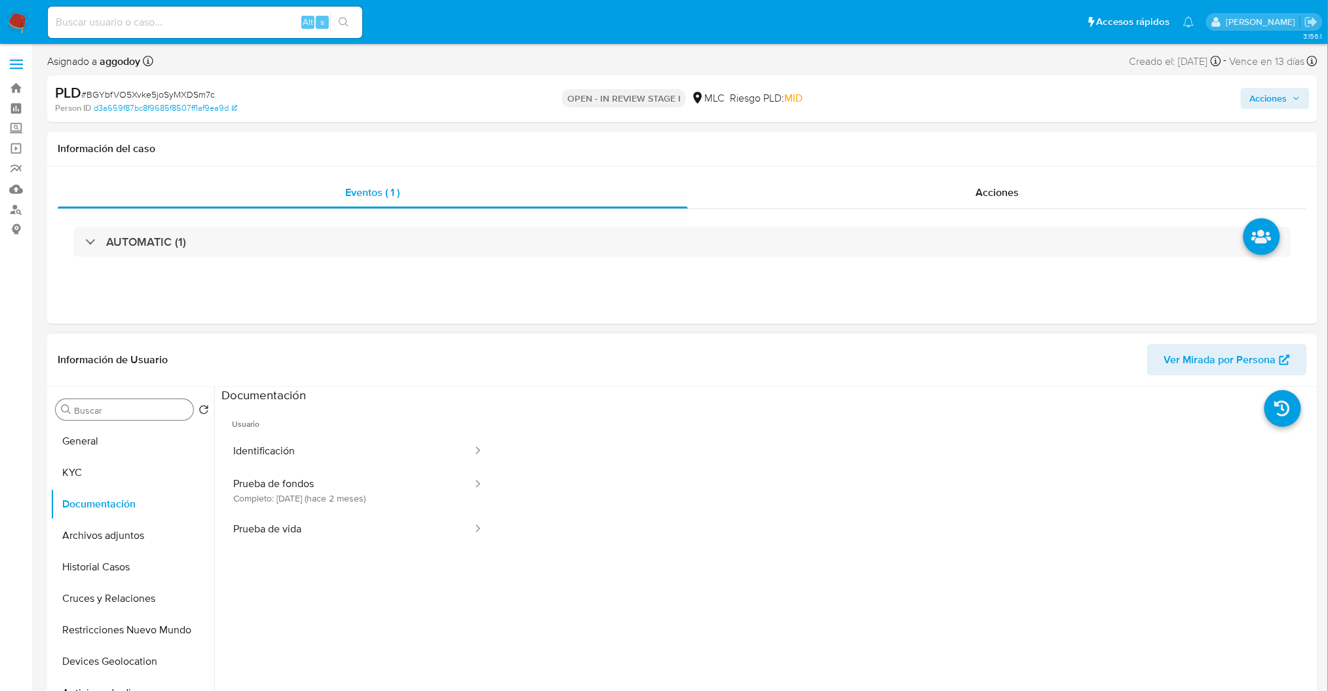
drag, startPoint x: 172, startPoint y: 394, endPoint x: 156, endPoint y: 412, distance: 23.7
click at [157, 410] on div "Buscar Volver al orden por defecto General KYC Documentación Archivos adjuntos …" at bounding box center [132, 556] width 164 height 334
click at [153, 418] on div "Buscar" at bounding box center [125, 409] width 138 height 21
drag, startPoint x: 153, startPoint y: 423, endPoint x: 151, endPoint y: 431, distance: 7.3
click at [153, 425] on div "Buscar Volver al orden por defecto General KYC Documentación Archivos adjuntos …" at bounding box center [132, 556] width 164 height 334
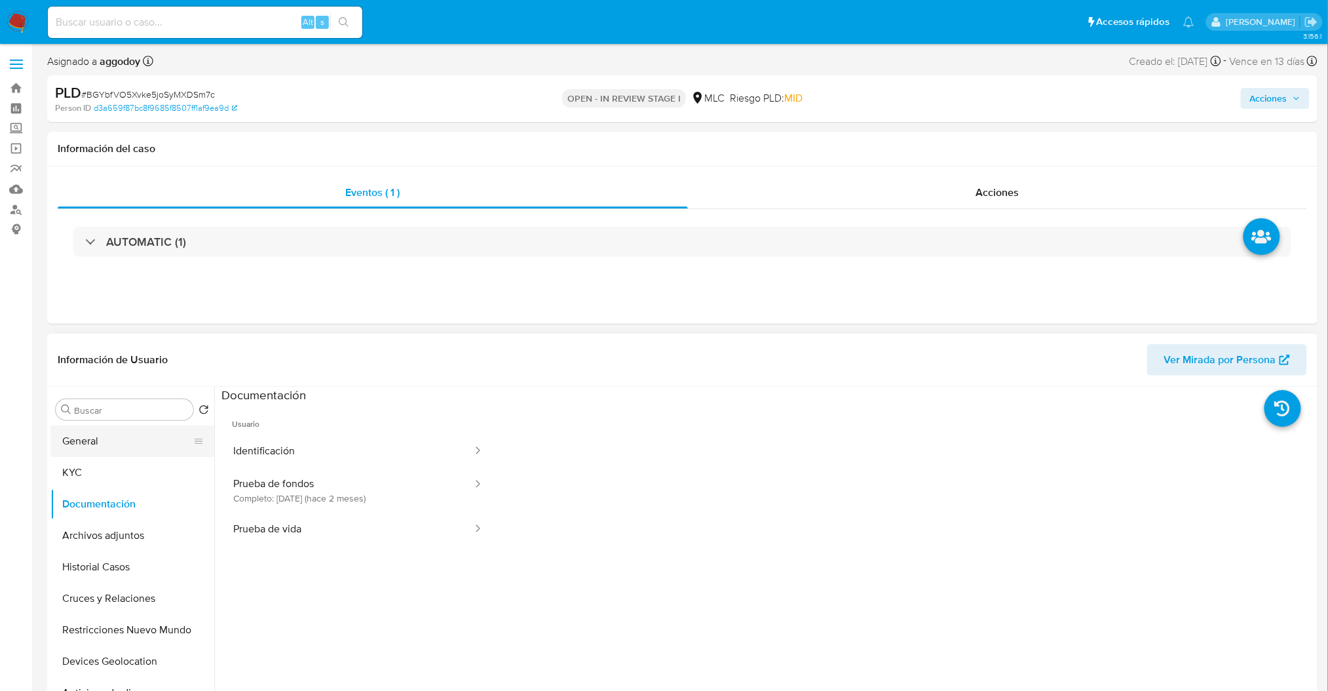
click at [151, 438] on button "General" at bounding box center [126, 440] width 153 height 31
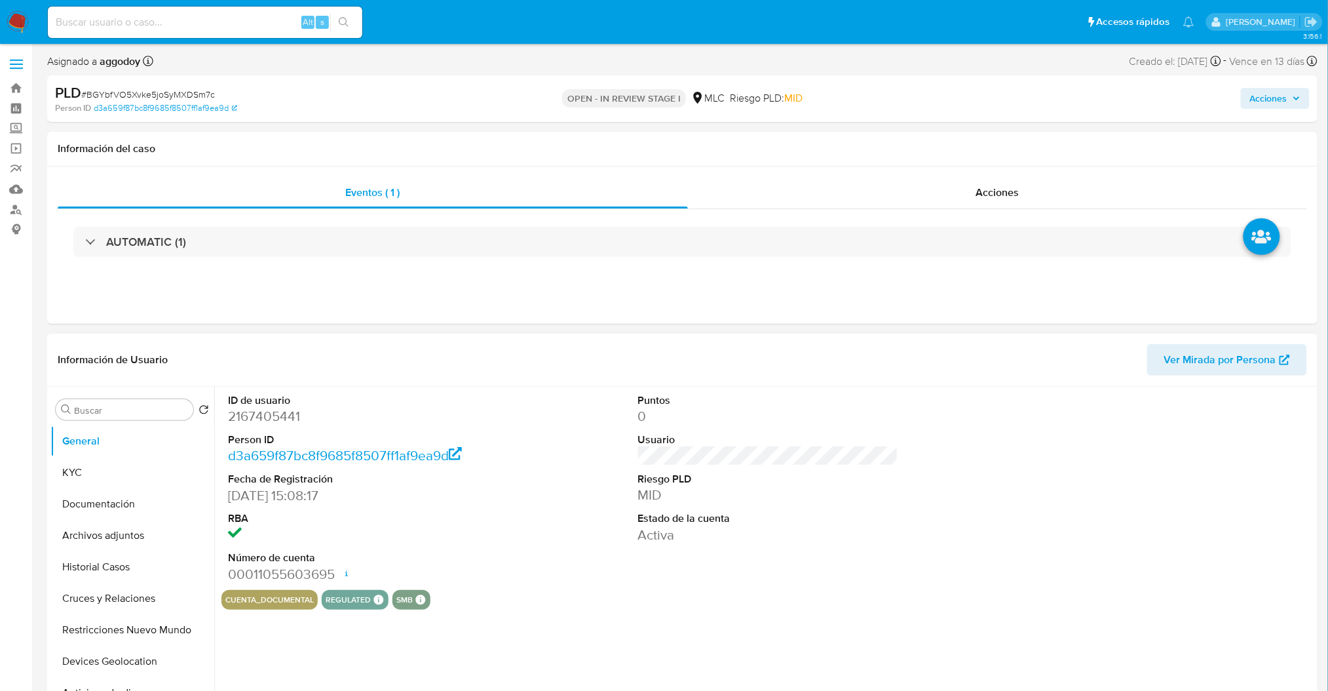
click at [279, 410] on dd "2167405441" at bounding box center [358, 416] width 260 height 18
copy dd "2167405441"
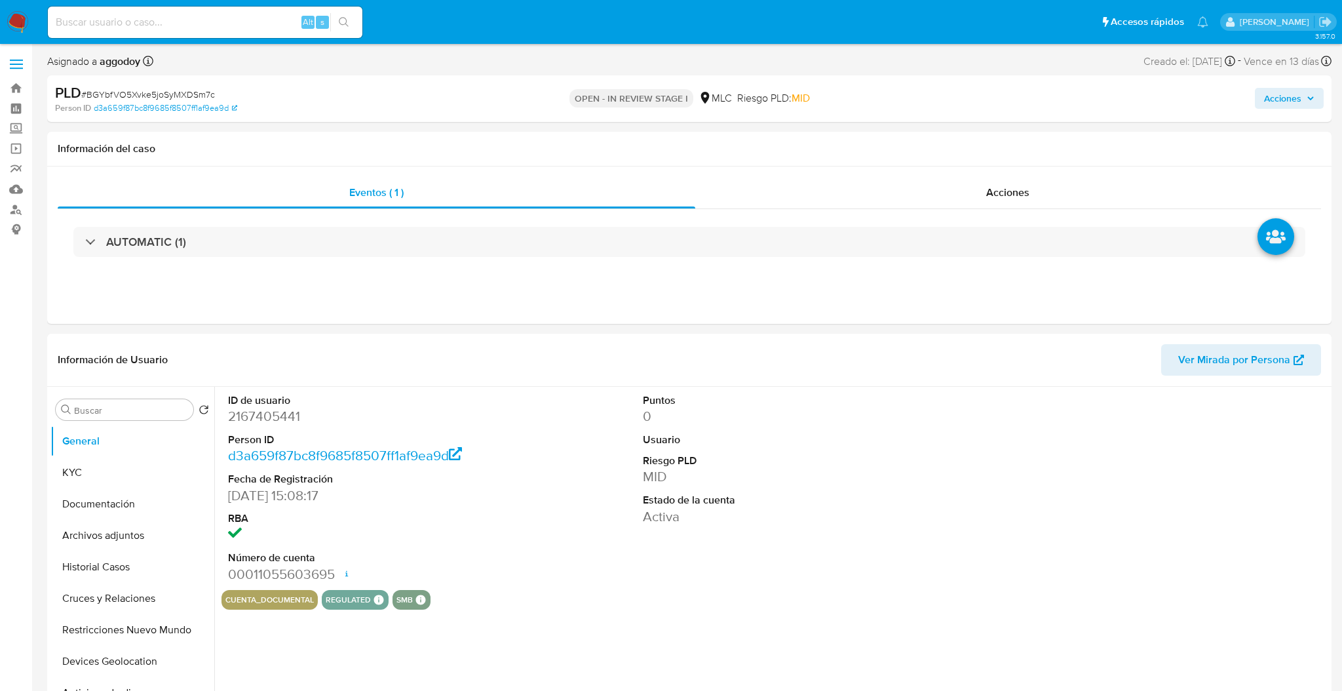
select select "10"
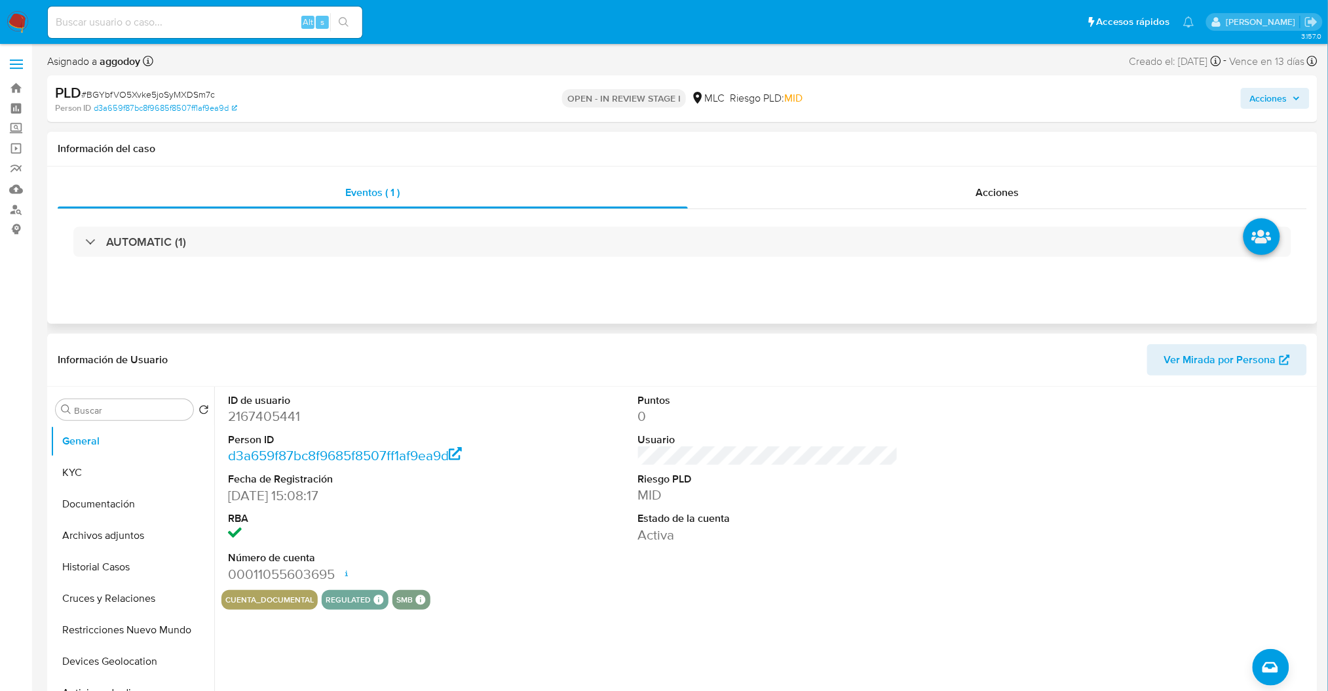
click at [310, 271] on div "AUTOMATIC (1)" at bounding box center [683, 242] width 1250 height 66
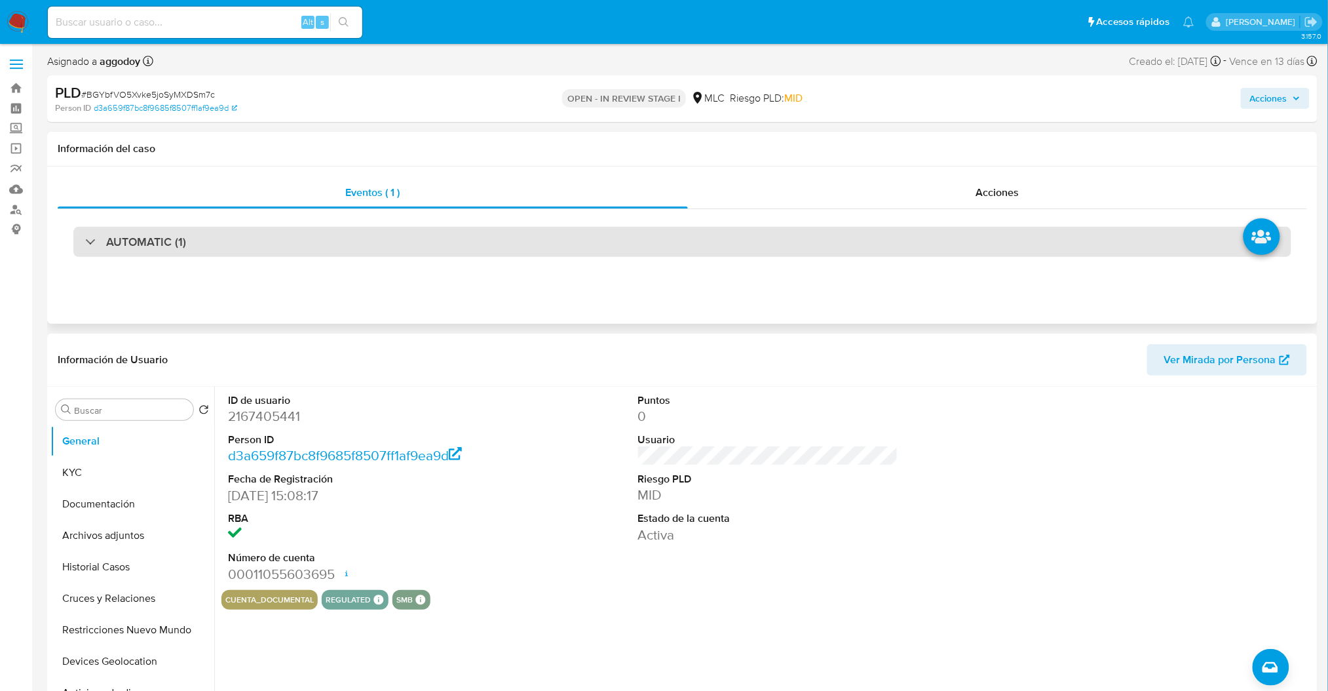
click at [297, 253] on div "AUTOMATIC (1)" at bounding box center [682, 242] width 1218 height 30
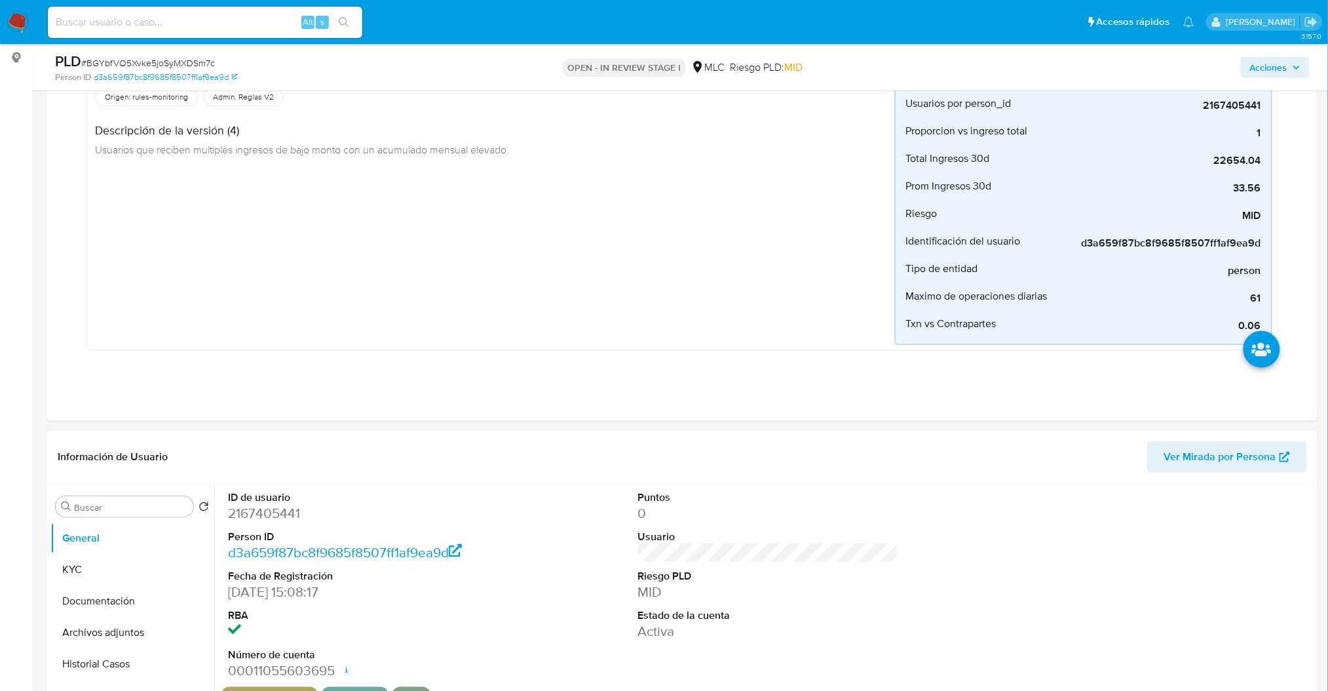
scroll to position [174, 0]
click at [271, 518] on dd "2167405441" at bounding box center [358, 510] width 260 height 18
copy dd "2167405441"
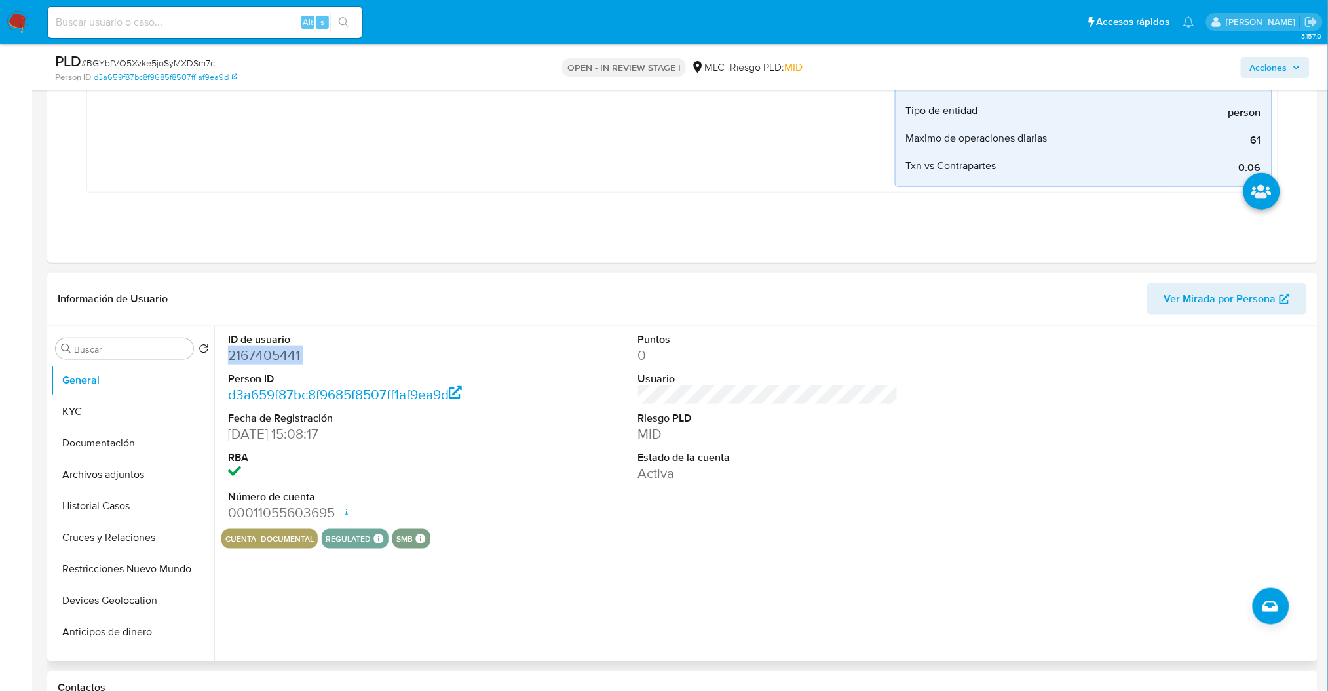
scroll to position [349, 0]
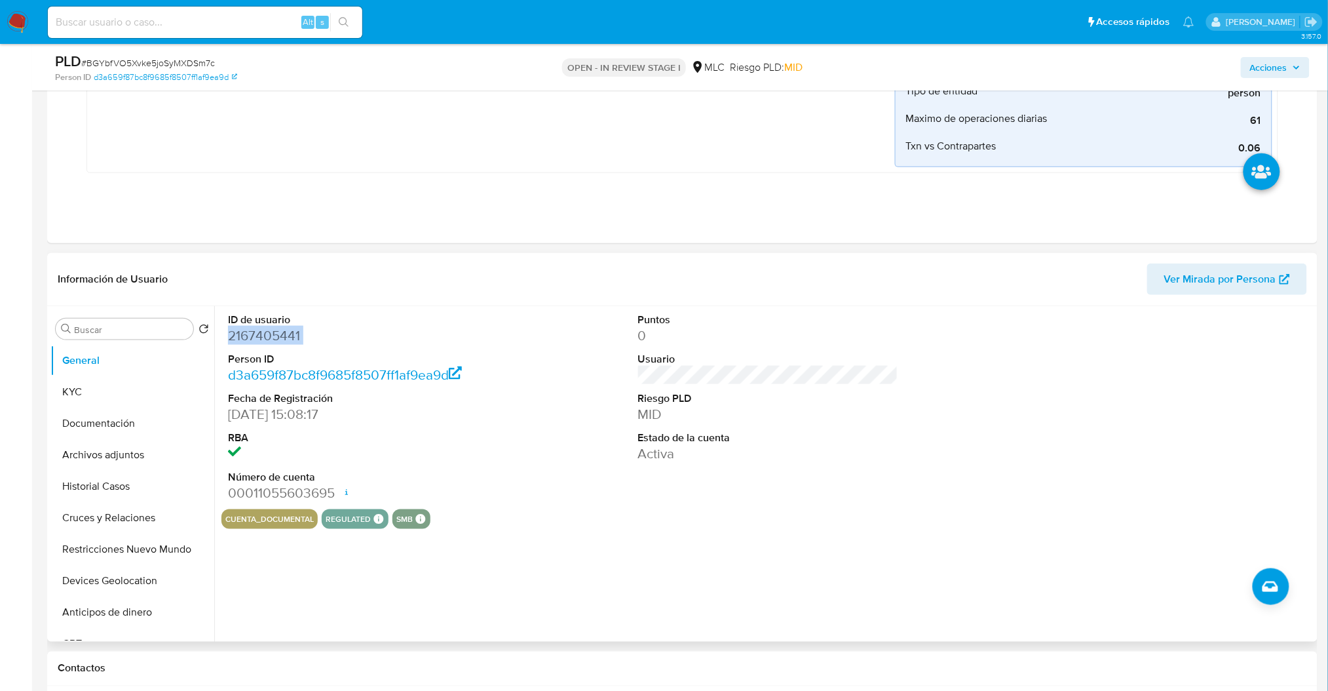
copy dd "2167405441"
click at [252, 332] on dd "2167405441" at bounding box center [358, 335] width 260 height 18
copy dd "2167405441"
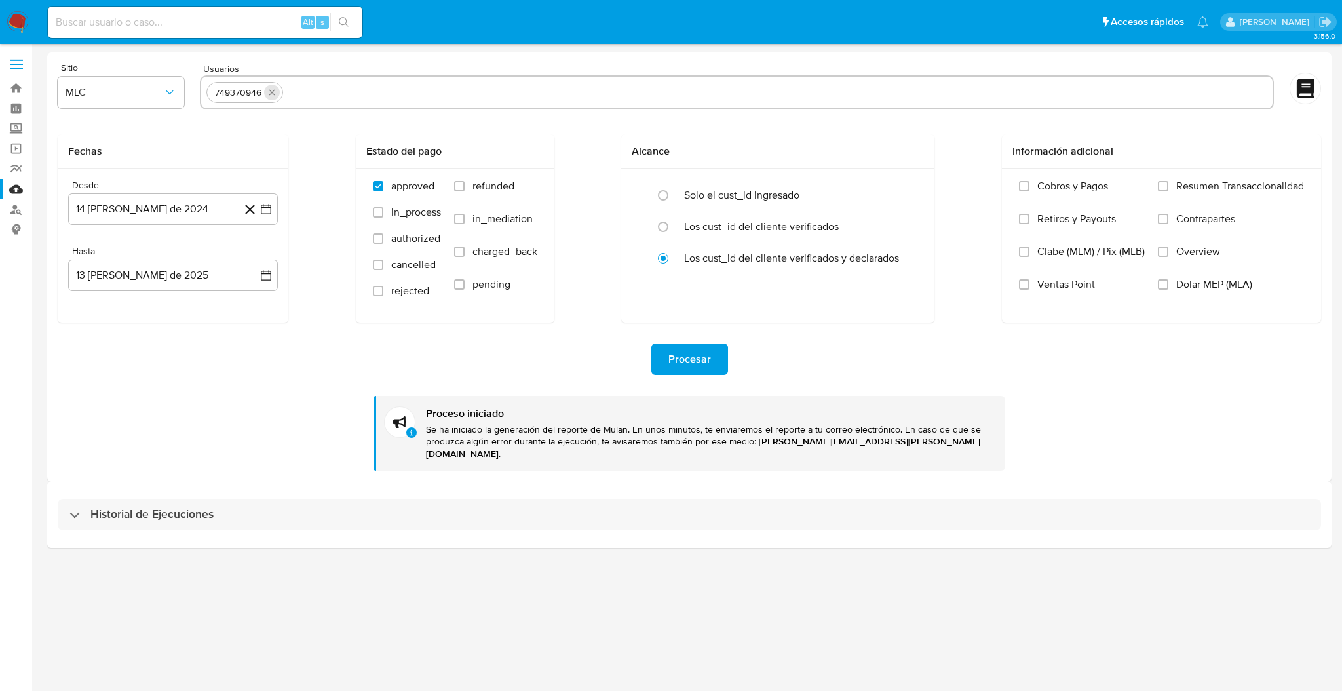
click at [278, 92] on div "749370946" at bounding box center [244, 92] width 77 height 21
click at [277, 94] on button "quitar 749370946" at bounding box center [272, 93] width 16 height 16
click at [277, 94] on input "text" at bounding box center [736, 92] width 1061 height 21
paste input "operation_API balance_effect site_id operation_id reference_user counterpart_us…"
type input "operation_API balance_effect site_id operation_id reference_user counterpart_us…"
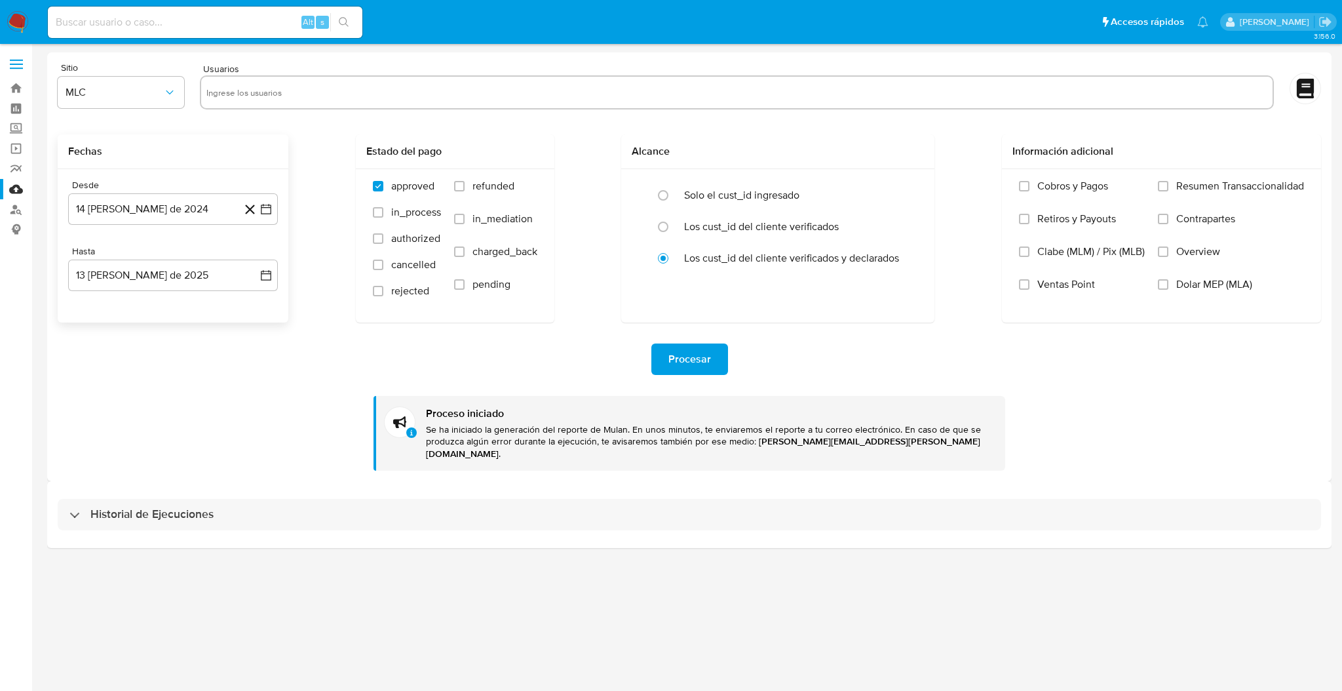
paste input "2167405441"
type input "2167405441"
click at [697, 371] on span "Procesar" at bounding box center [690, 359] width 43 height 29
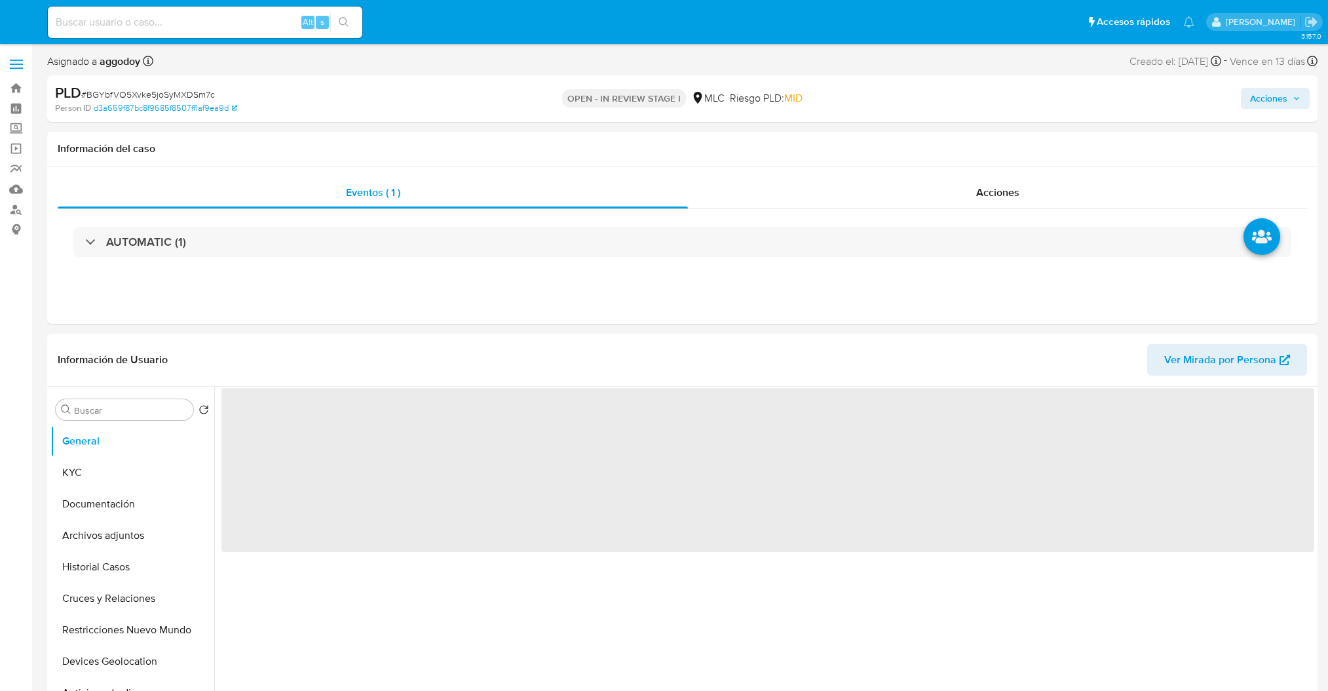
select select "10"
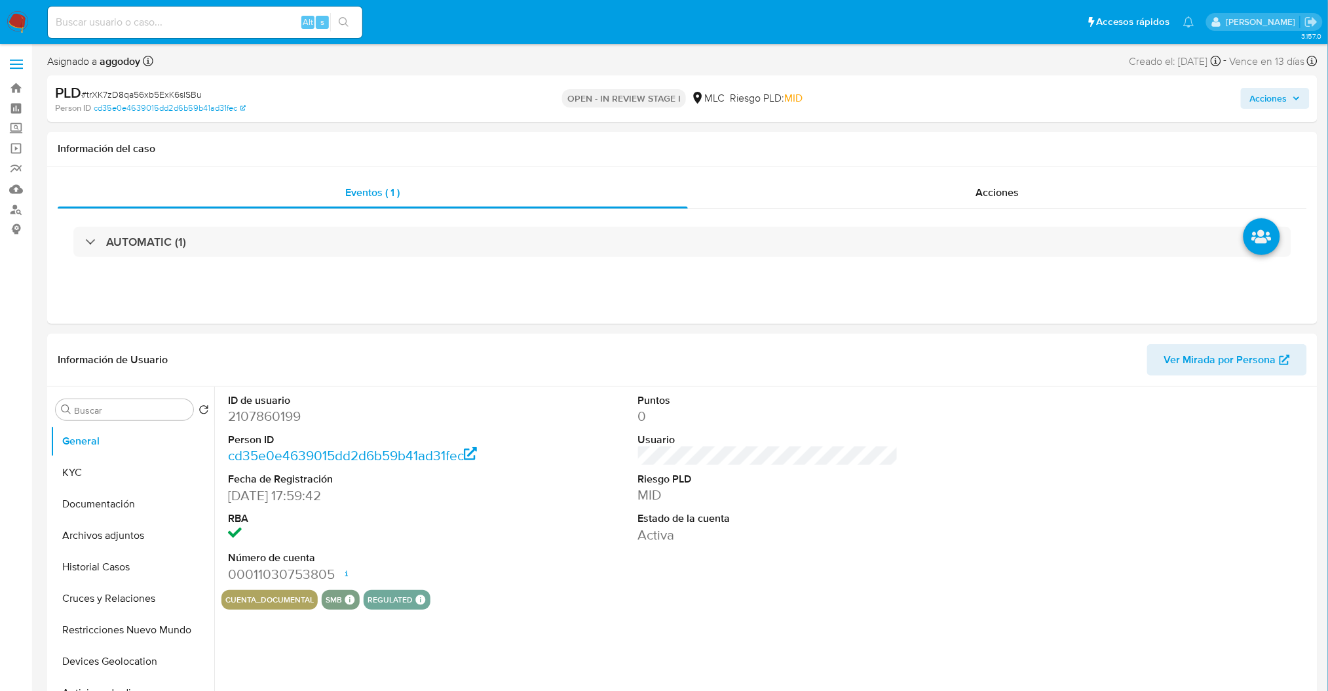
select select "10"
click at [162, 101] on div "PLD # trXK7zD8qa56xb5ExK6sISBu" at bounding box center [262, 93] width 414 height 20
copy span "trXK7zD8qa56xb5ExK6sISBu"
click at [258, 416] on dd "2107860199" at bounding box center [358, 416] width 260 height 18
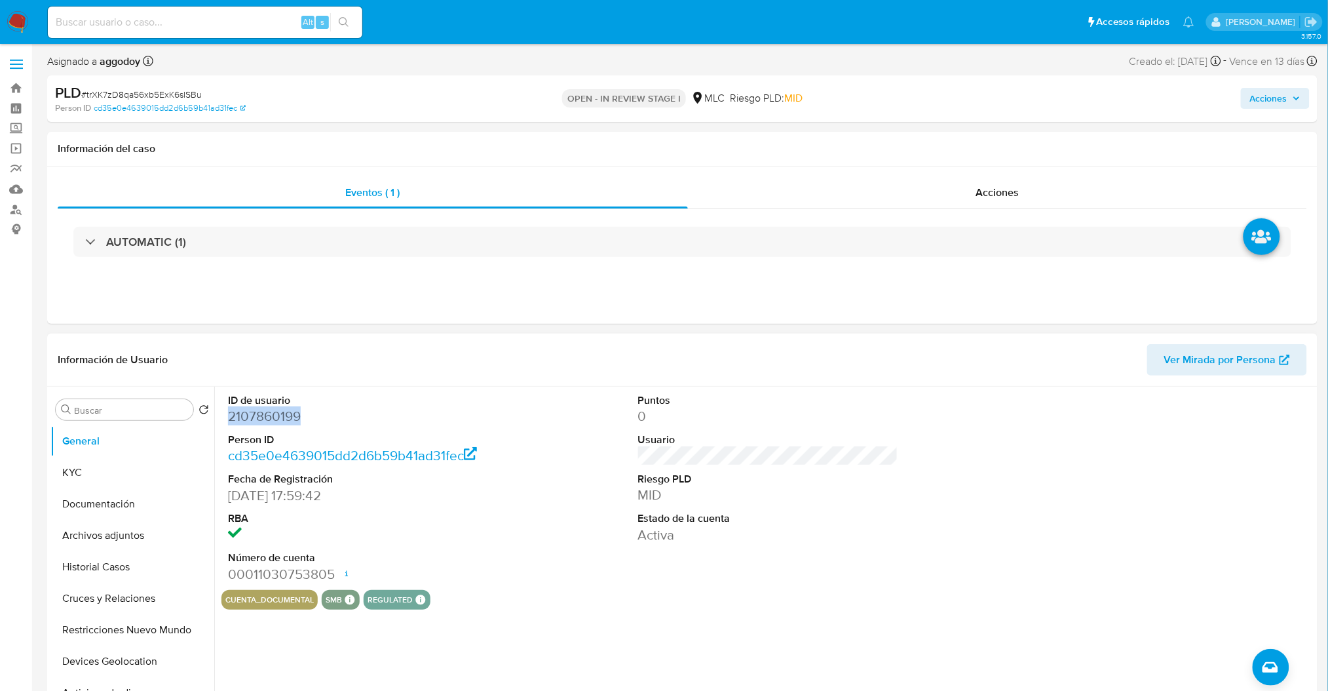
click at [258, 416] on dd "2107860199" at bounding box center [358, 416] width 260 height 18
copy dd "2107860199"
click at [57, 490] on button "Documentación" at bounding box center [126, 503] width 153 height 31
select select "10"
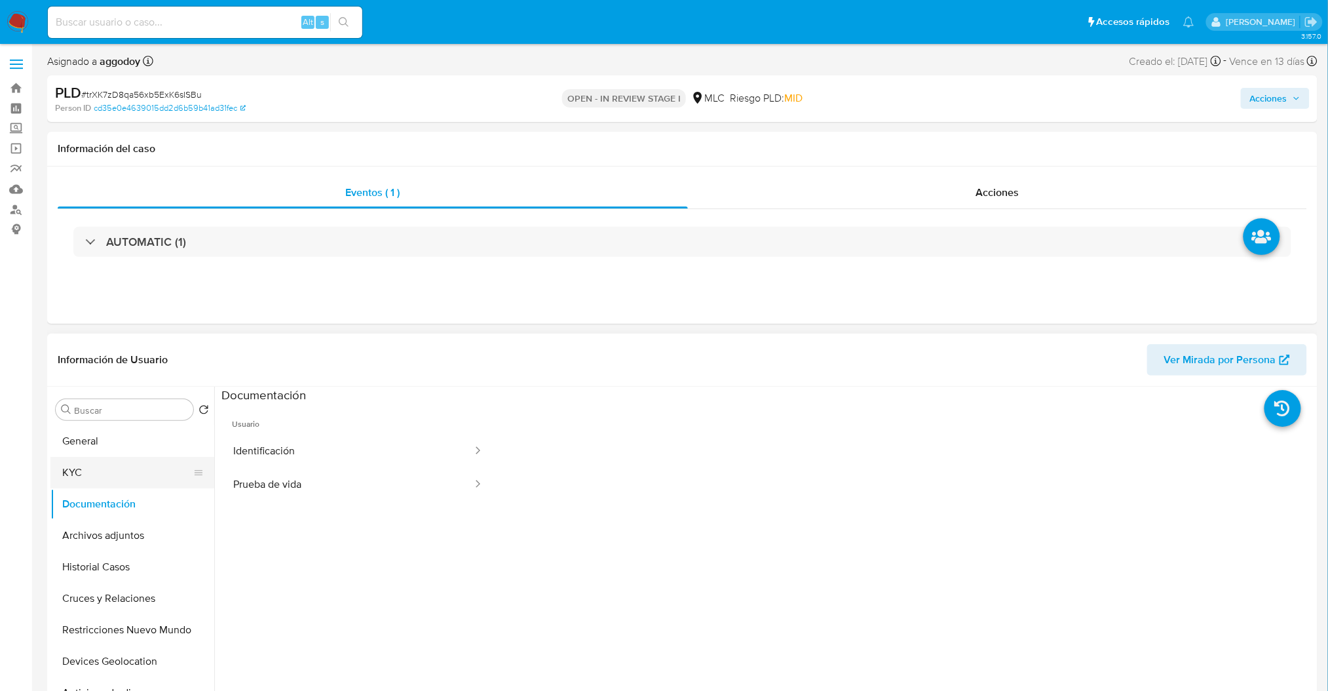
click at [127, 482] on button "KYC" at bounding box center [126, 472] width 153 height 31
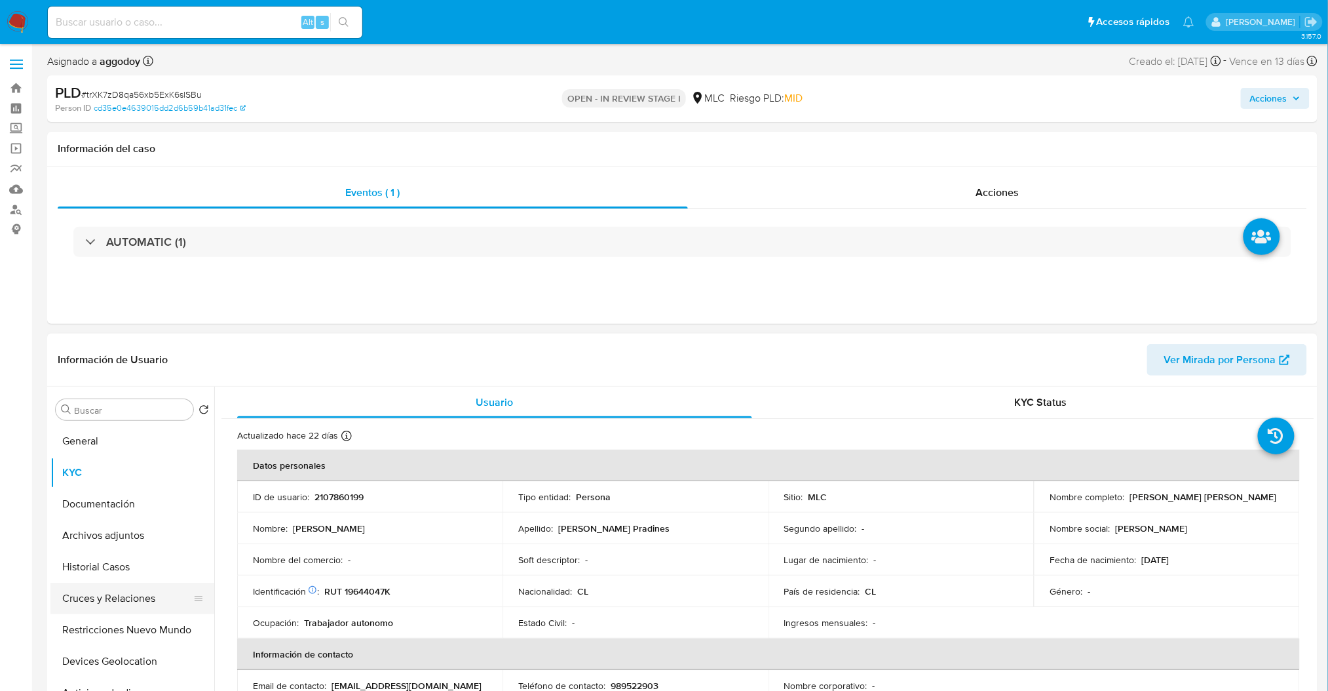
click at [109, 606] on button "Cruces y Relaciones" at bounding box center [126, 598] width 153 height 31
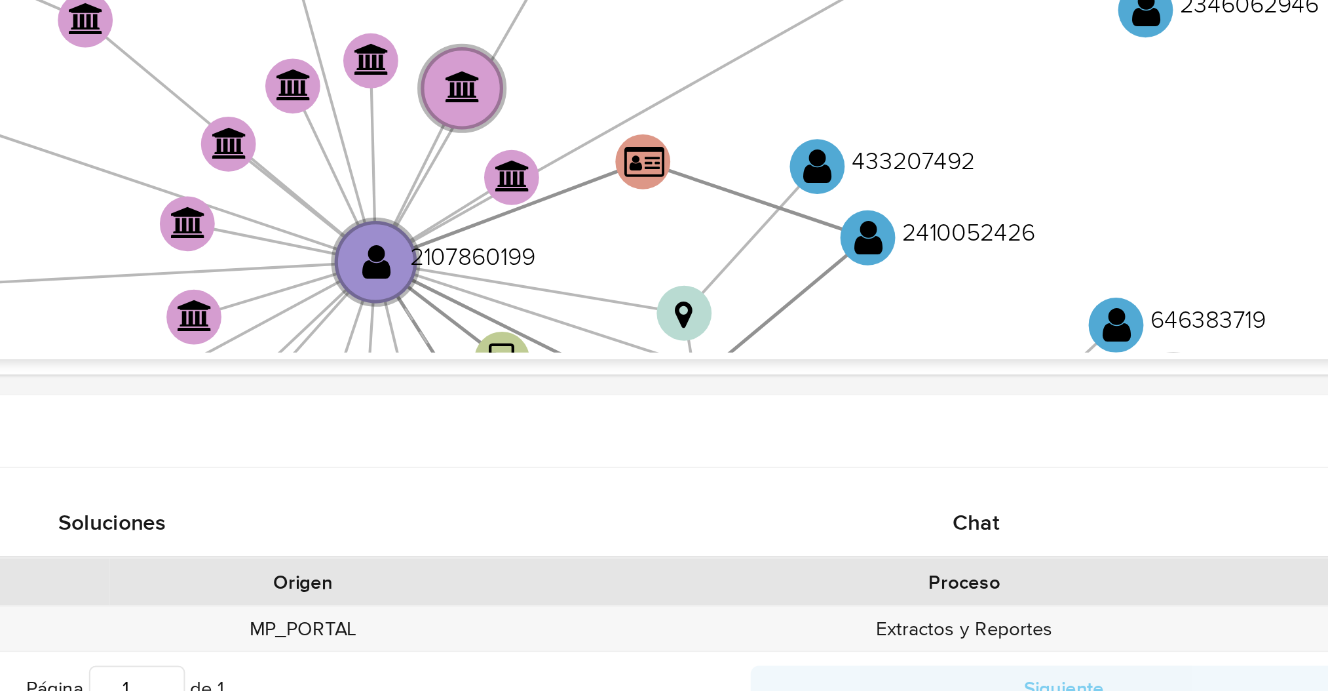
scroll to position [366, 0]
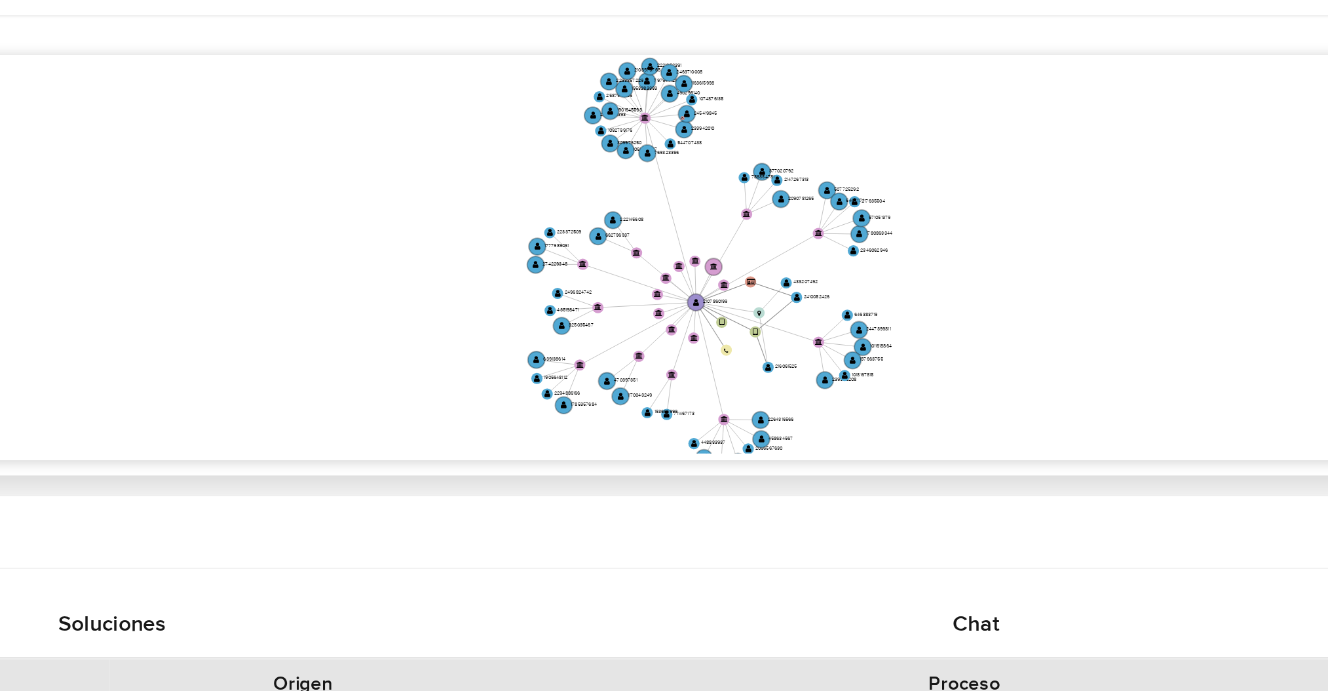
drag, startPoint x: 1124, startPoint y: 204, endPoint x: 1123, endPoint y: 177, distance: 26.9
click at [1123, 177] on icon "device-673e5bcf8486f873a08058ca  user-2107860199  2107860199 device-673e5e745…" at bounding box center [778, 204] width 1074 height 190
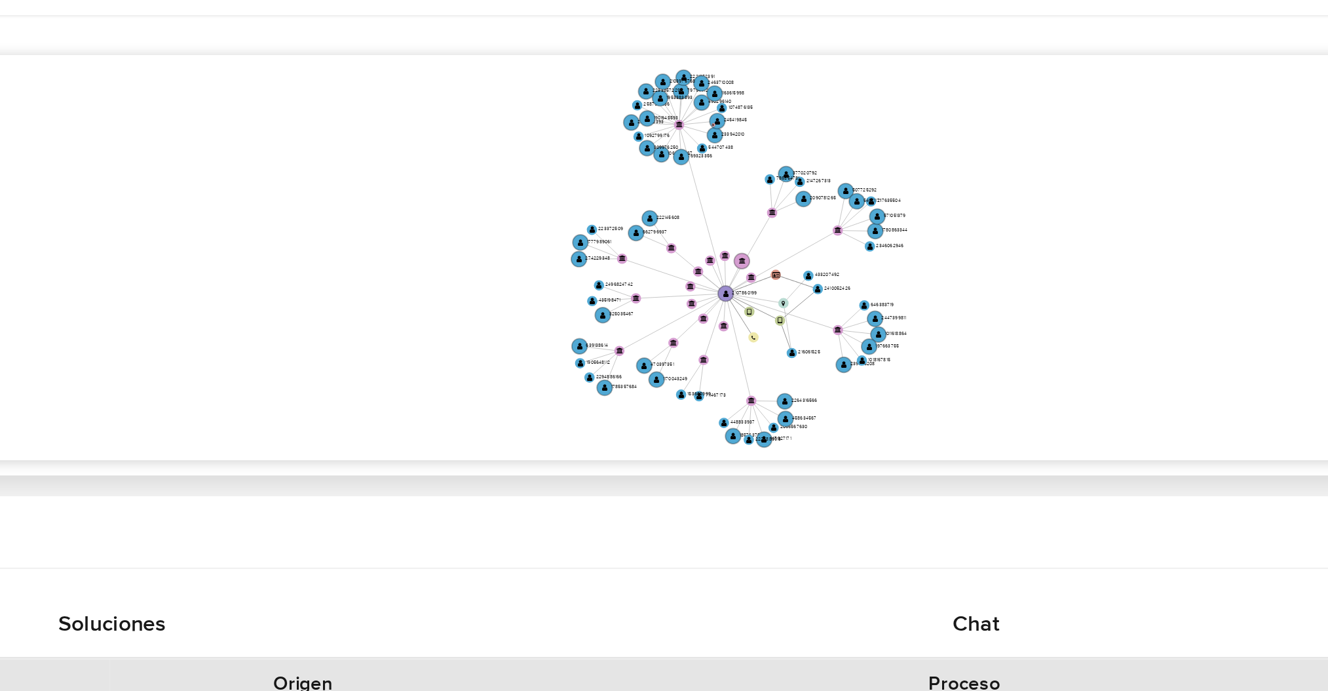
click at [1127, 200] on icon "device-673e5bcf8486f873a08058ca  user-2107860199  2107860199 device-673e5e745…" at bounding box center [778, 204] width 1074 height 190
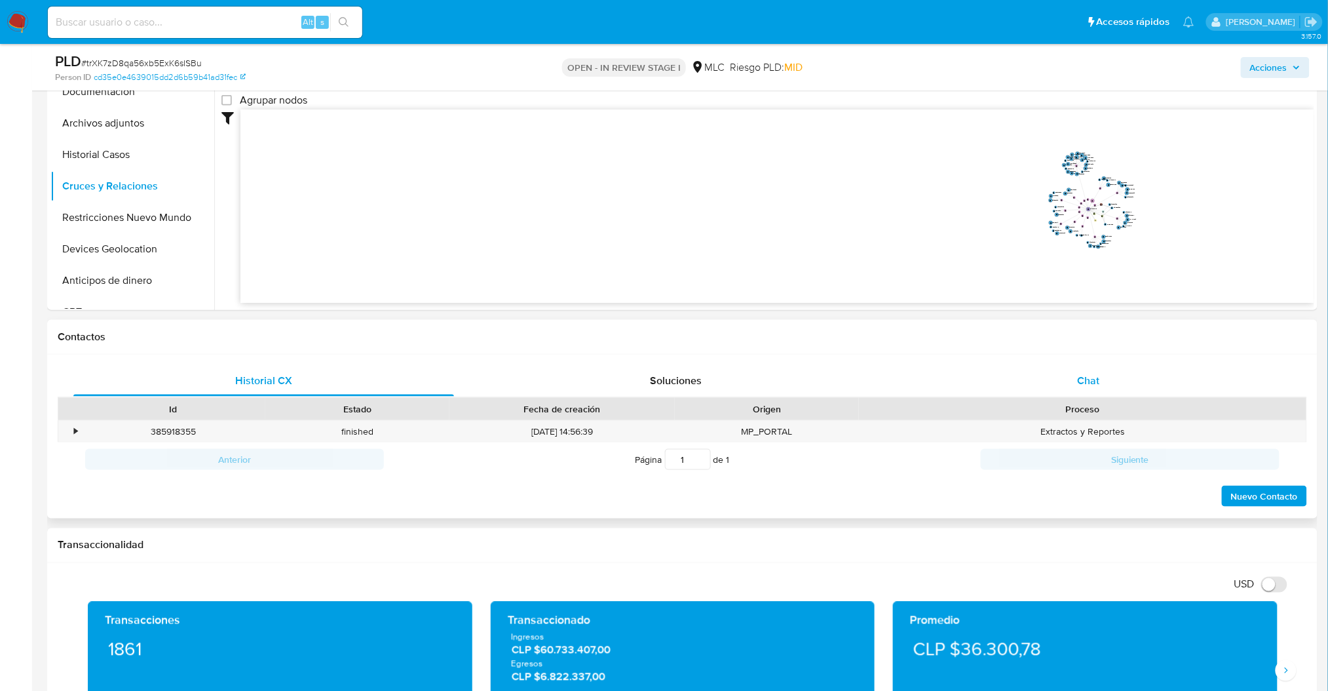
click at [1138, 386] on div "Chat" at bounding box center [1089, 380] width 381 height 31
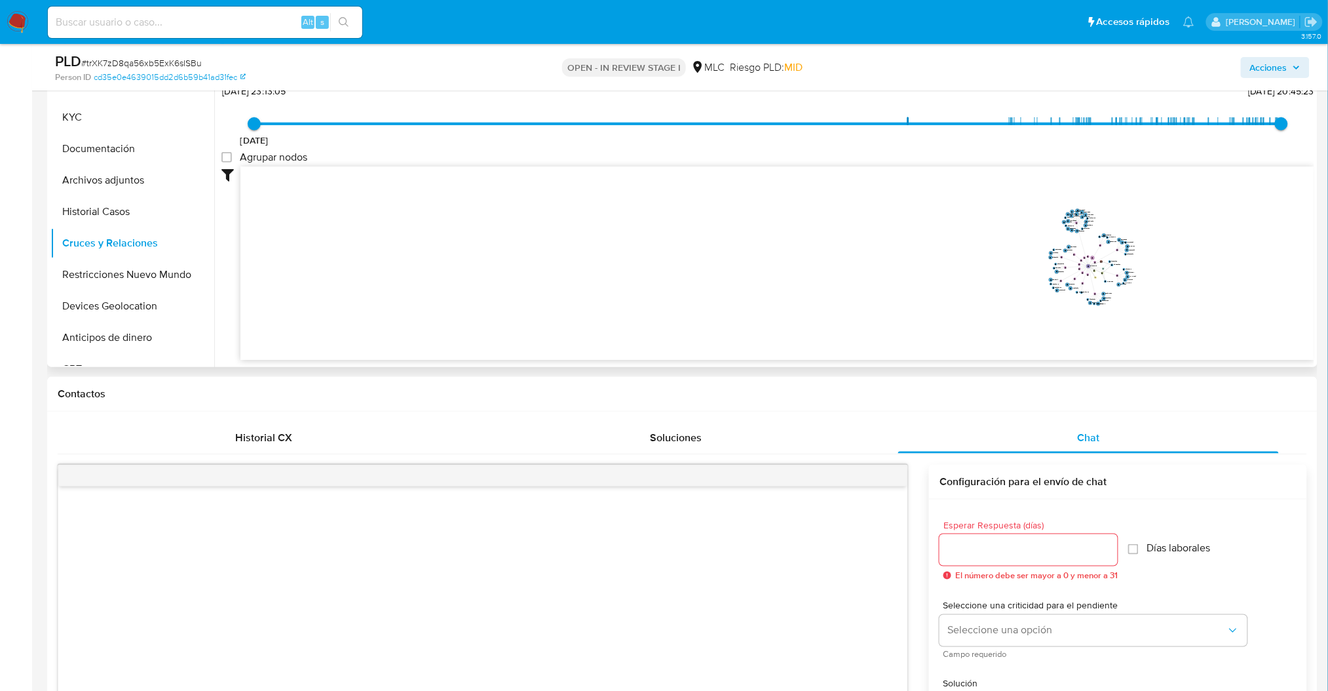
scroll to position [279, 0]
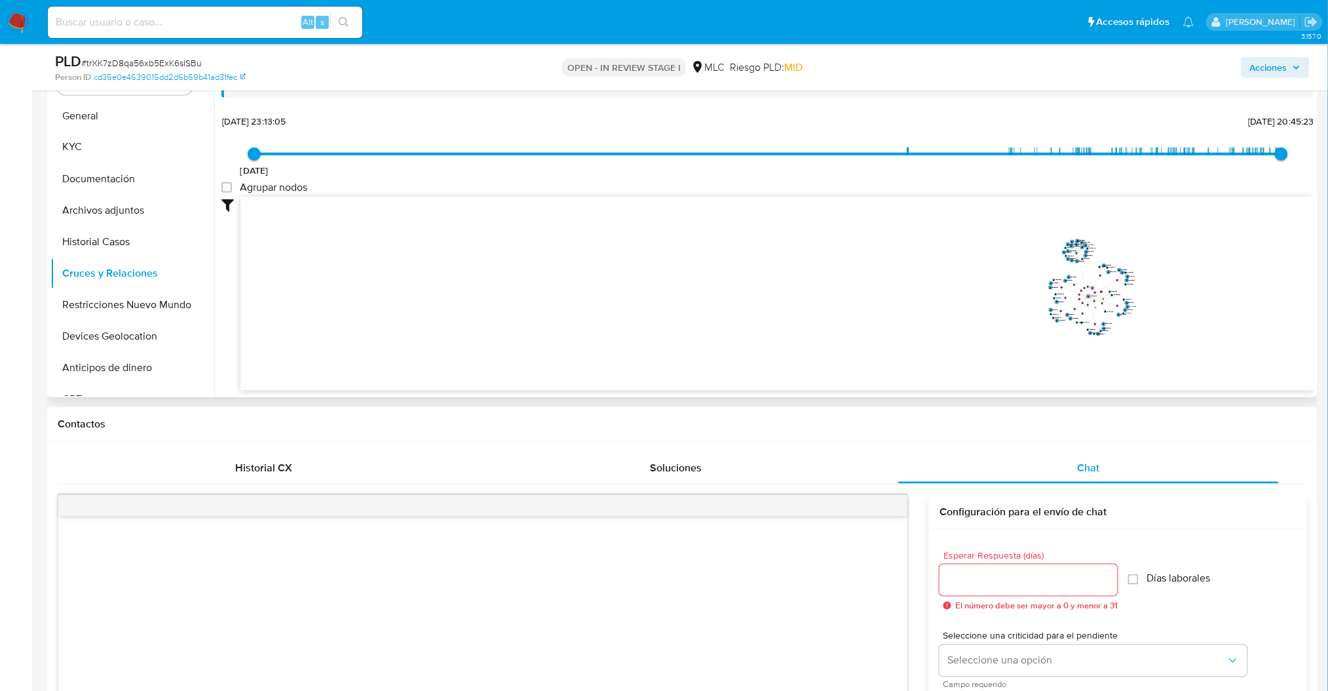
click at [194, 148] on icon at bounding box center [198, 147] width 10 height 10
click at [76, 134] on button "KYC" at bounding box center [126, 147] width 153 height 31
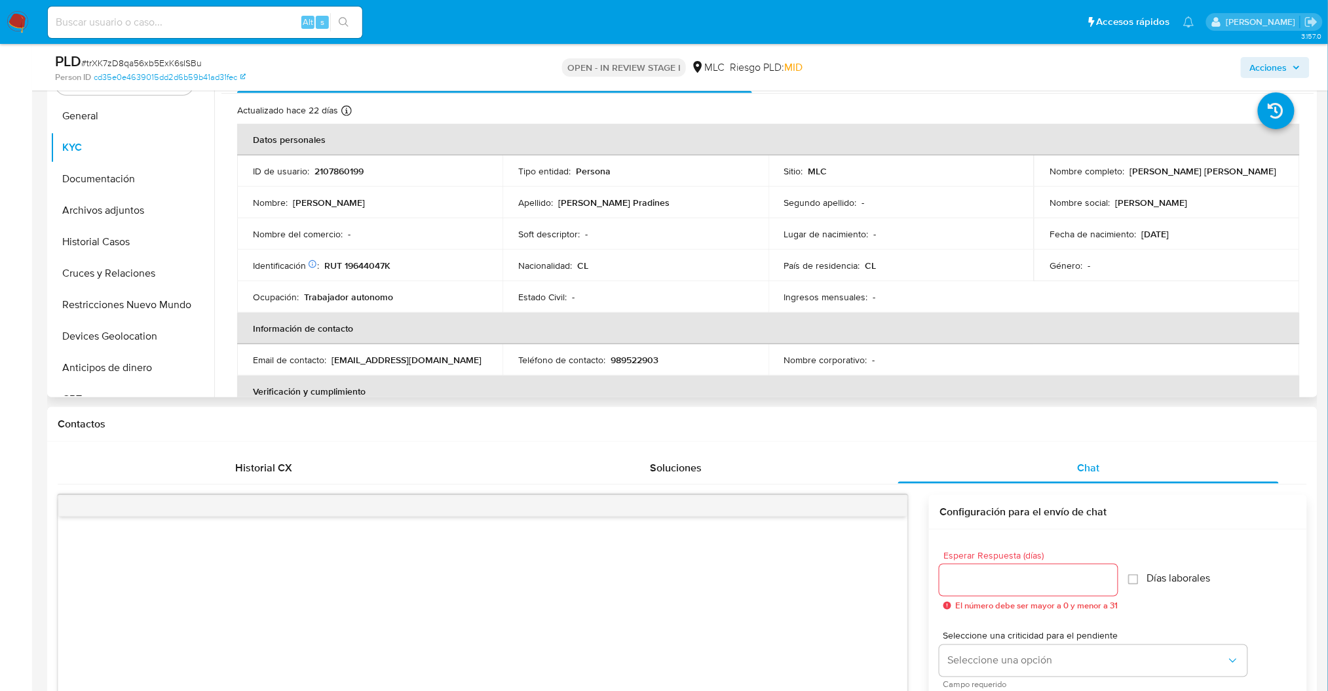
drag, startPoint x: 1138, startPoint y: 170, endPoint x: 1279, endPoint y: 165, distance: 141.7
click at [1287, 158] on td "Nombre completo : Franco Salvattore Balbieri Pradines" at bounding box center [1166, 170] width 265 height 31
copy div "[PERSON_NAME] [PERSON_NAME]"
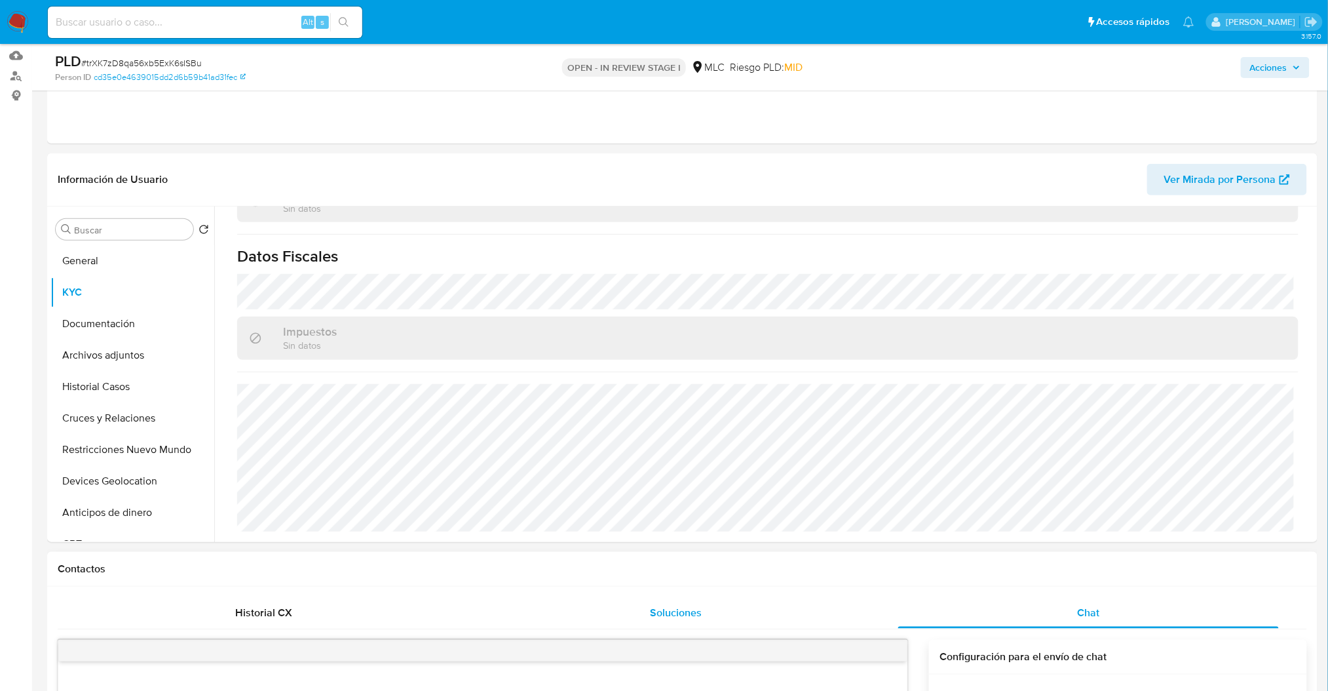
scroll to position [104, 0]
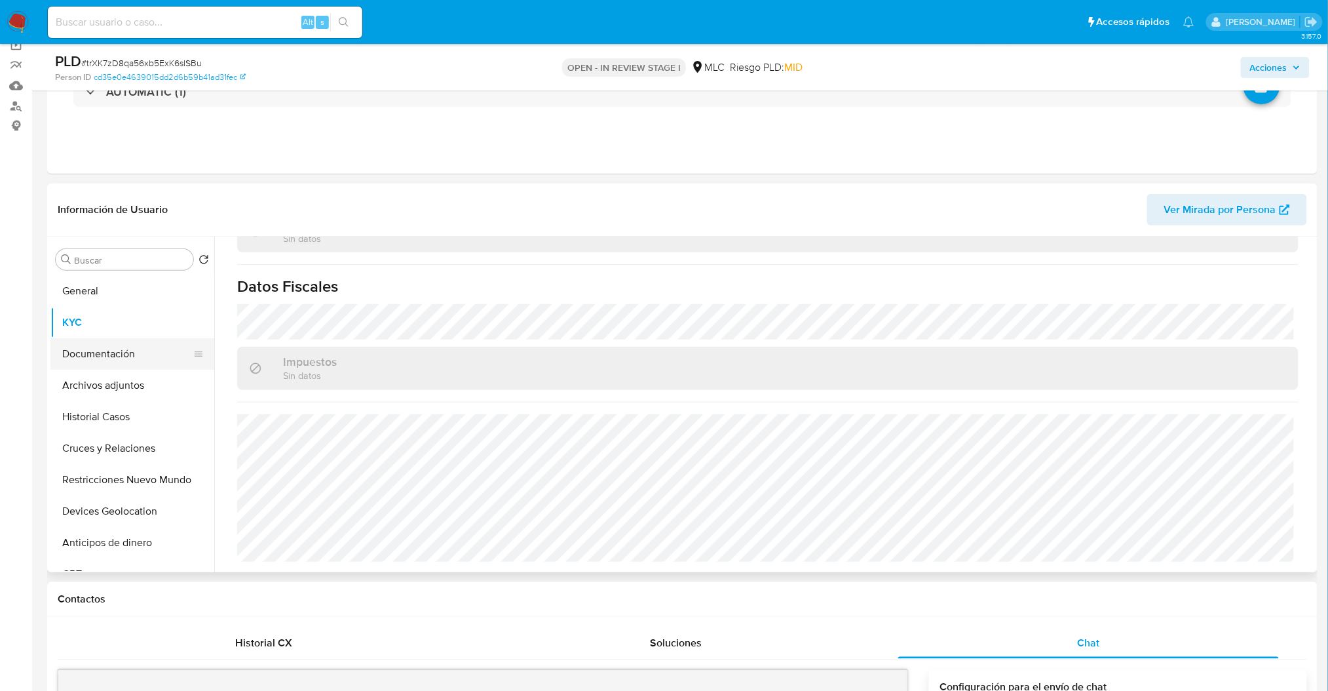
click at [133, 351] on button "Documentación" at bounding box center [126, 353] width 153 height 31
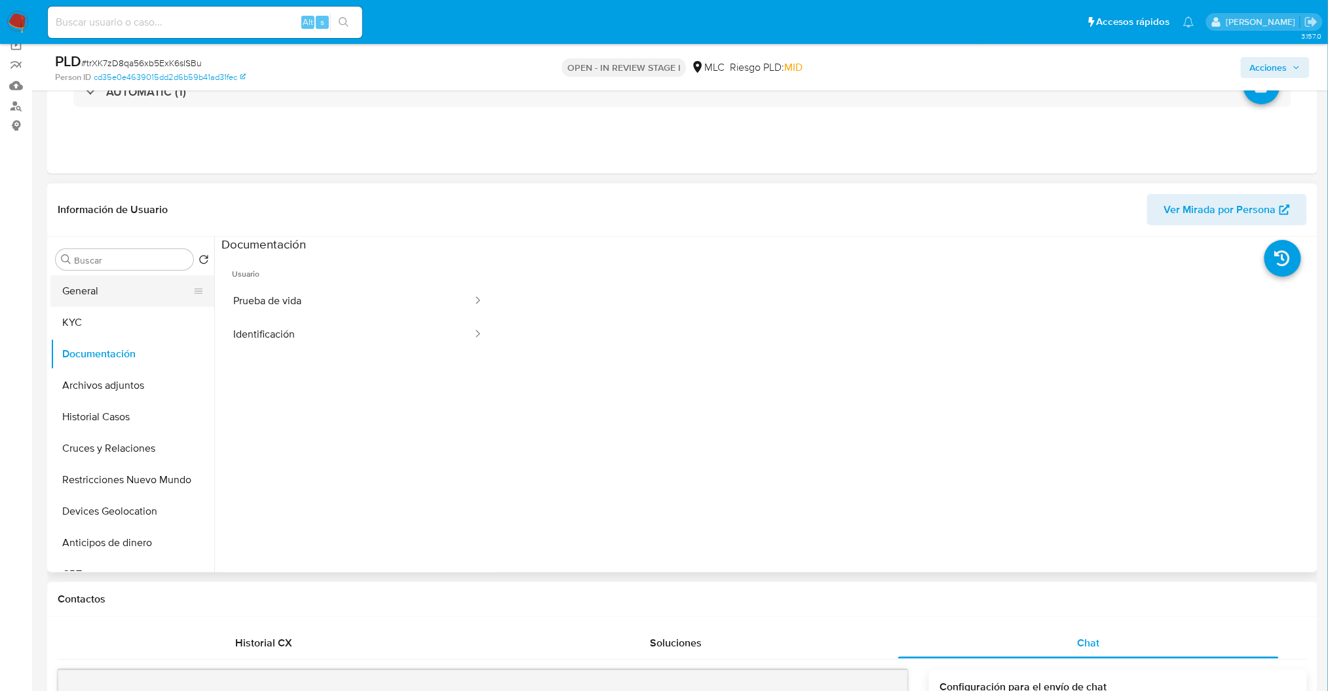
click at [129, 287] on button "General" at bounding box center [126, 290] width 153 height 31
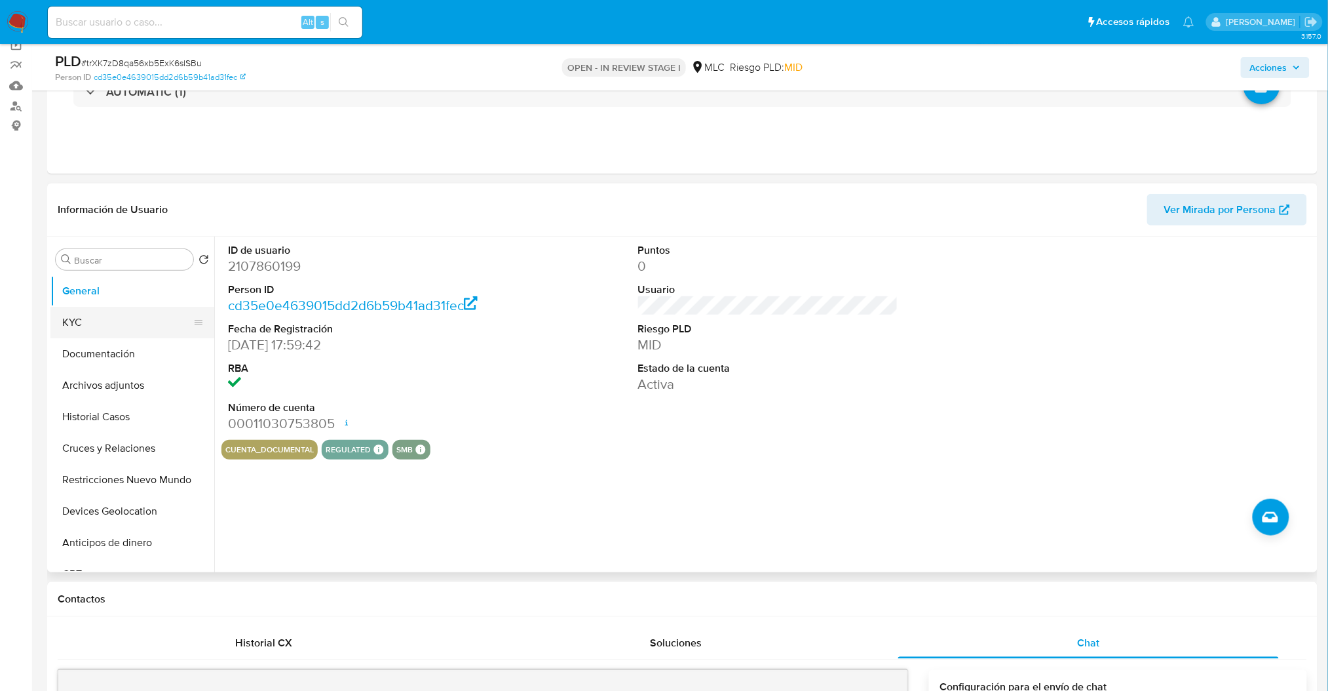
click at [86, 328] on button "KYC" at bounding box center [126, 322] width 153 height 31
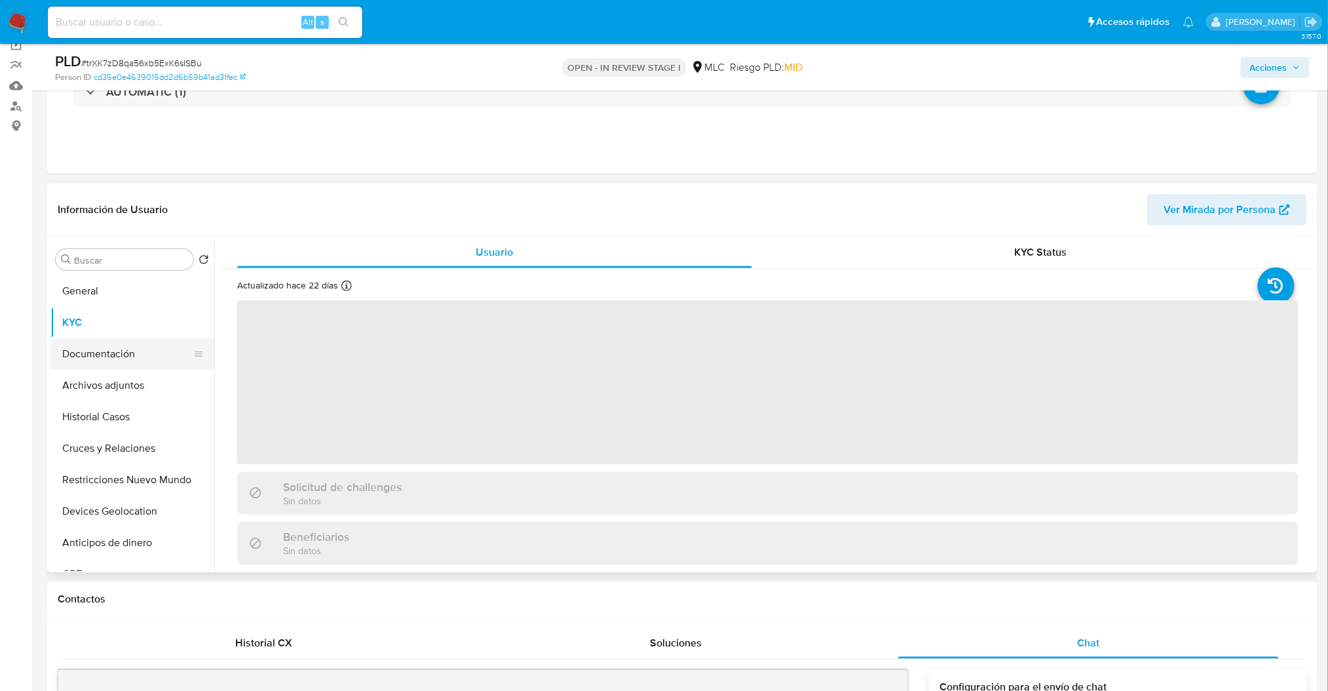
click at [91, 364] on button "Documentación" at bounding box center [126, 353] width 153 height 31
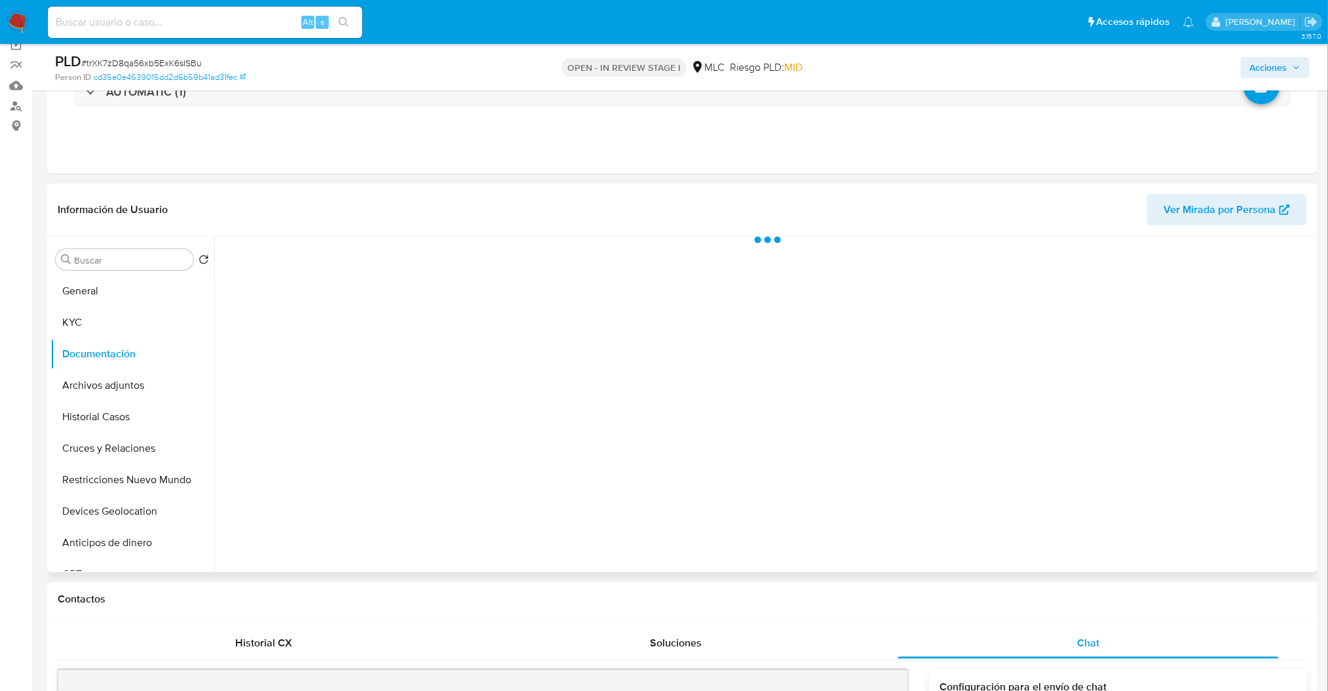
scroll to position [16, 0]
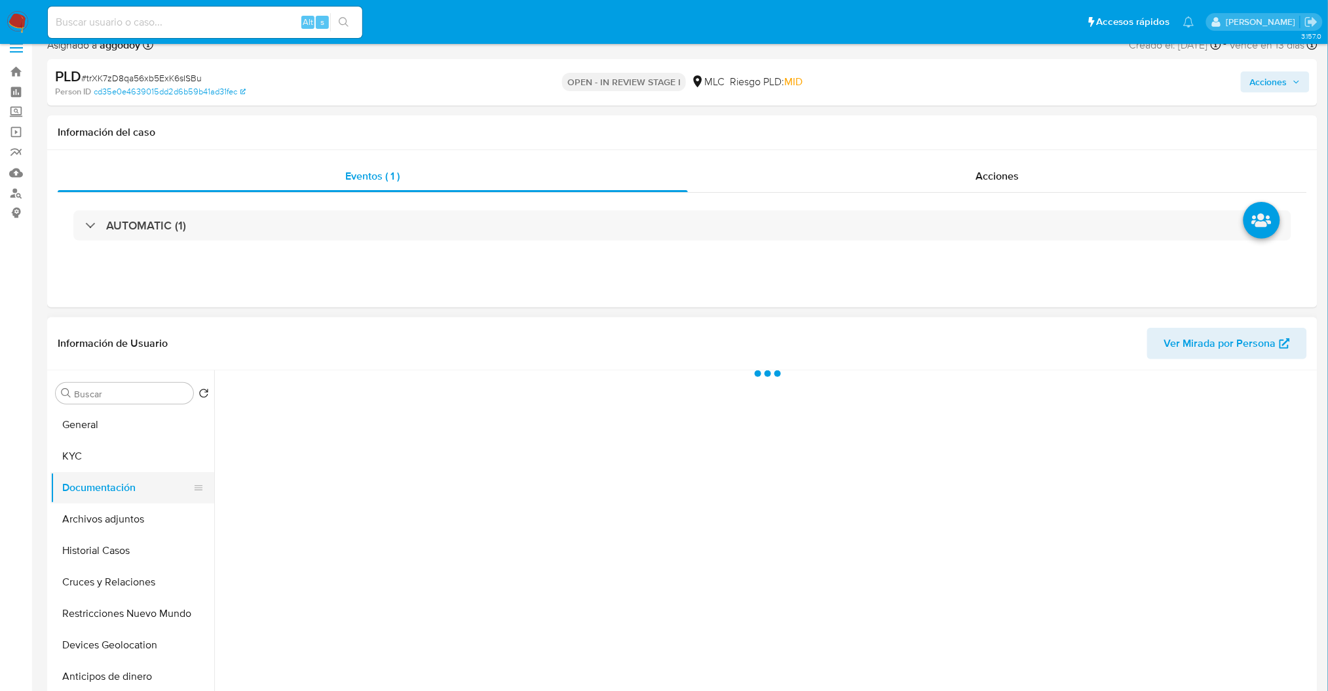
drag, startPoint x: 113, startPoint y: 465, endPoint x: 110, endPoint y: 488, distance: 23.7
click at [113, 464] on button "KYC" at bounding box center [132, 455] width 164 height 31
click at [110, 489] on button "Documentación" at bounding box center [126, 487] width 153 height 31
click at [96, 507] on button "Archivos adjuntos" at bounding box center [126, 518] width 153 height 31
click at [98, 490] on button "Documentación" at bounding box center [126, 487] width 153 height 31
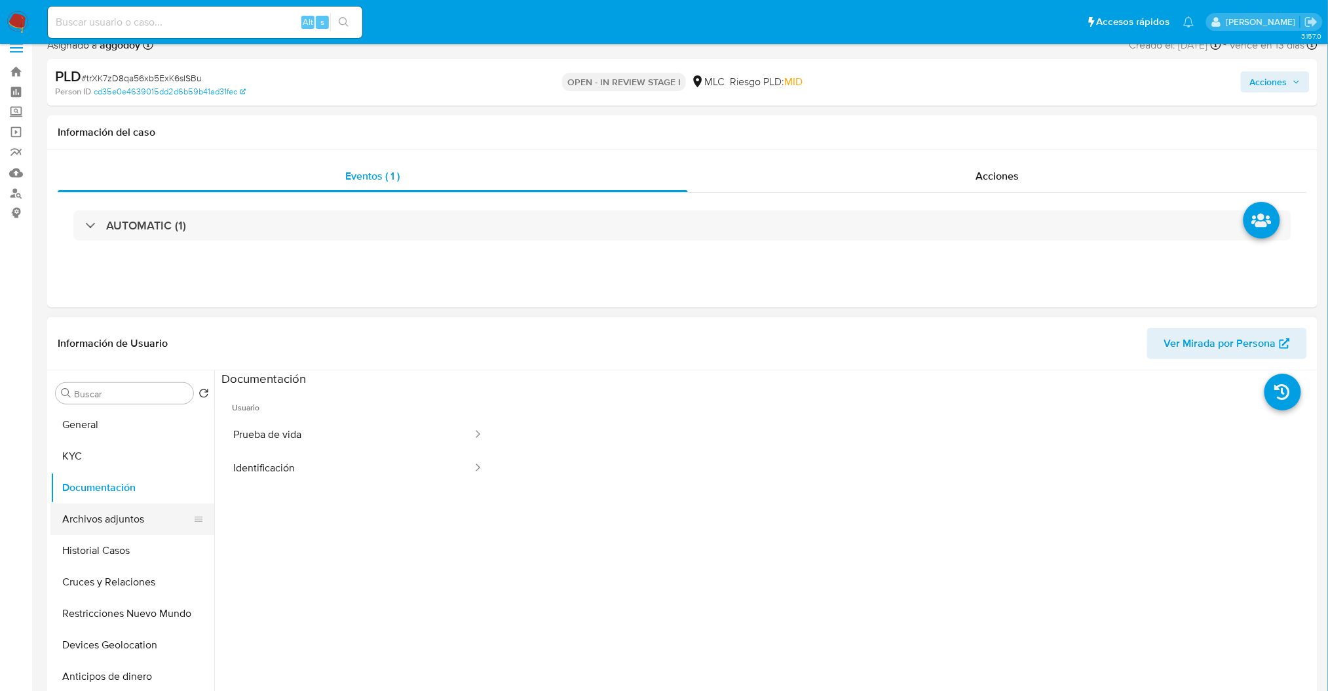
click at [113, 512] on button "Archivos adjuntos" at bounding box center [126, 518] width 153 height 31
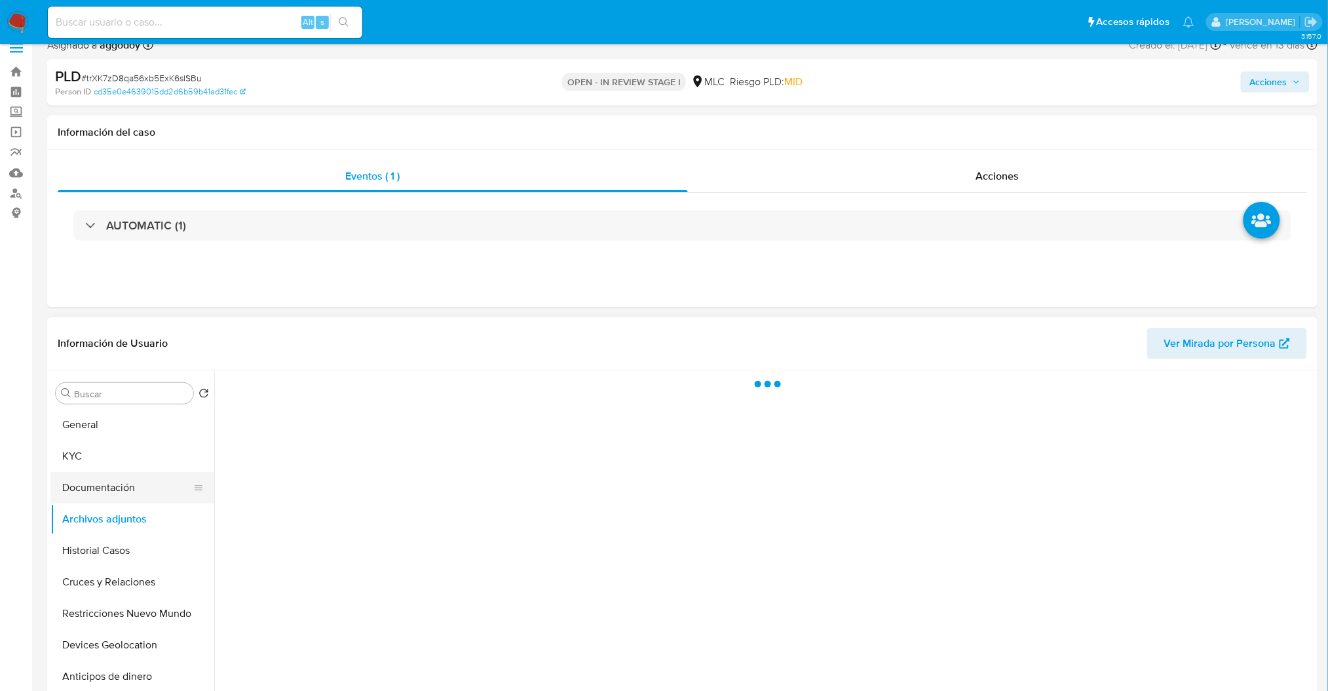
click at [115, 489] on button "Documentación" at bounding box center [126, 487] width 153 height 31
drag, startPoint x: 210, startPoint y: 32, endPoint x: 200, endPoint y: 24, distance: 13.1
click at [207, 32] on div "Alt s" at bounding box center [205, 22] width 315 height 31
click at [199, 24] on input at bounding box center [205, 22] width 315 height 17
paste input "2410052426"
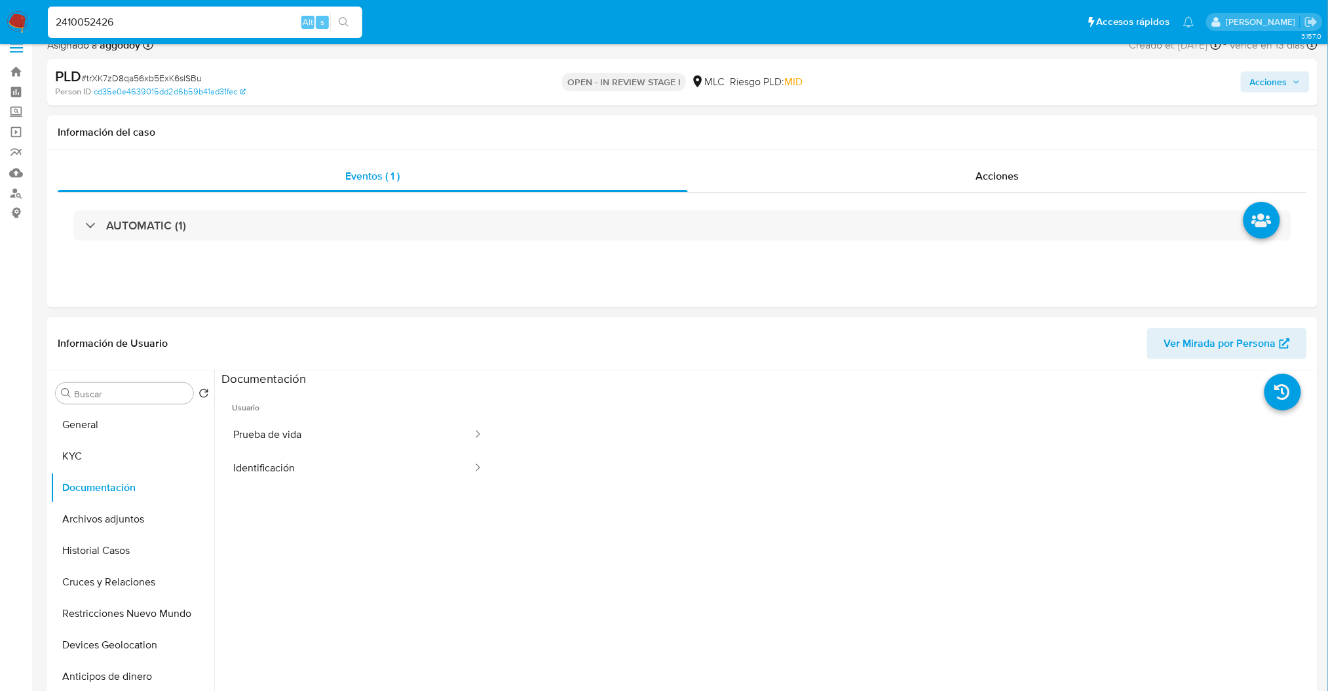
type input "2410052426"
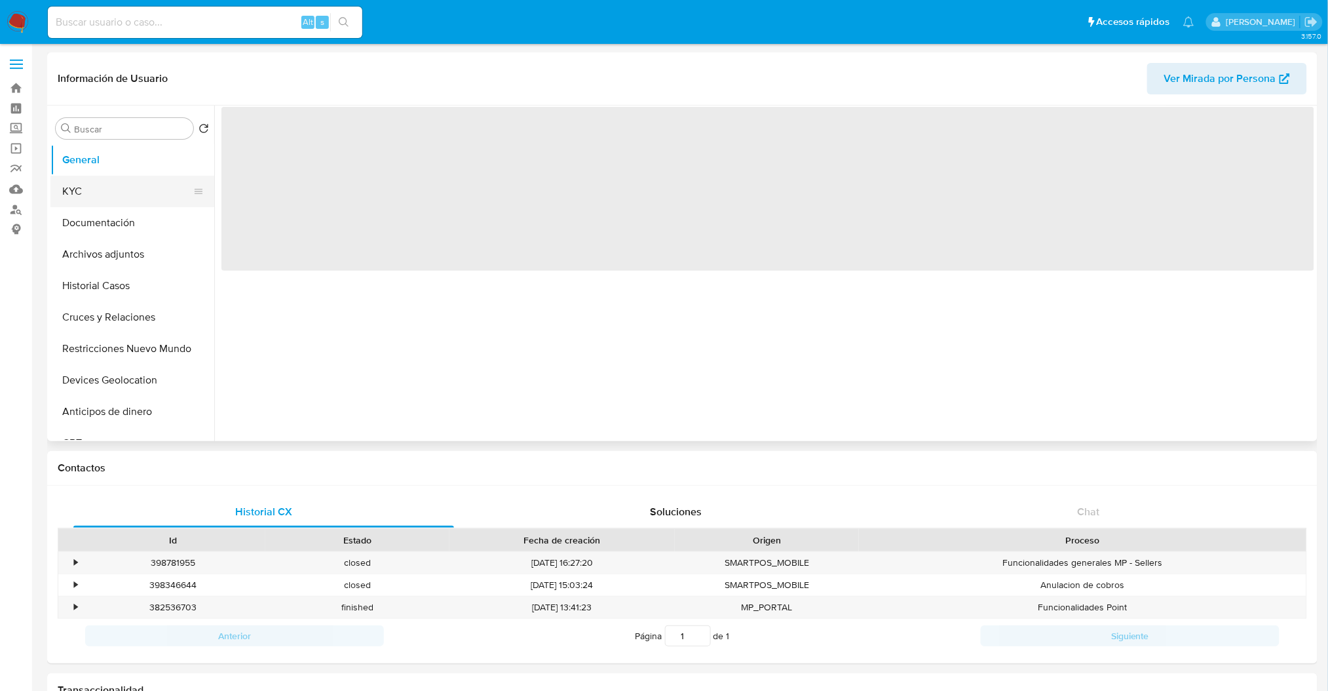
click at [92, 199] on button "KYC" at bounding box center [126, 191] width 153 height 31
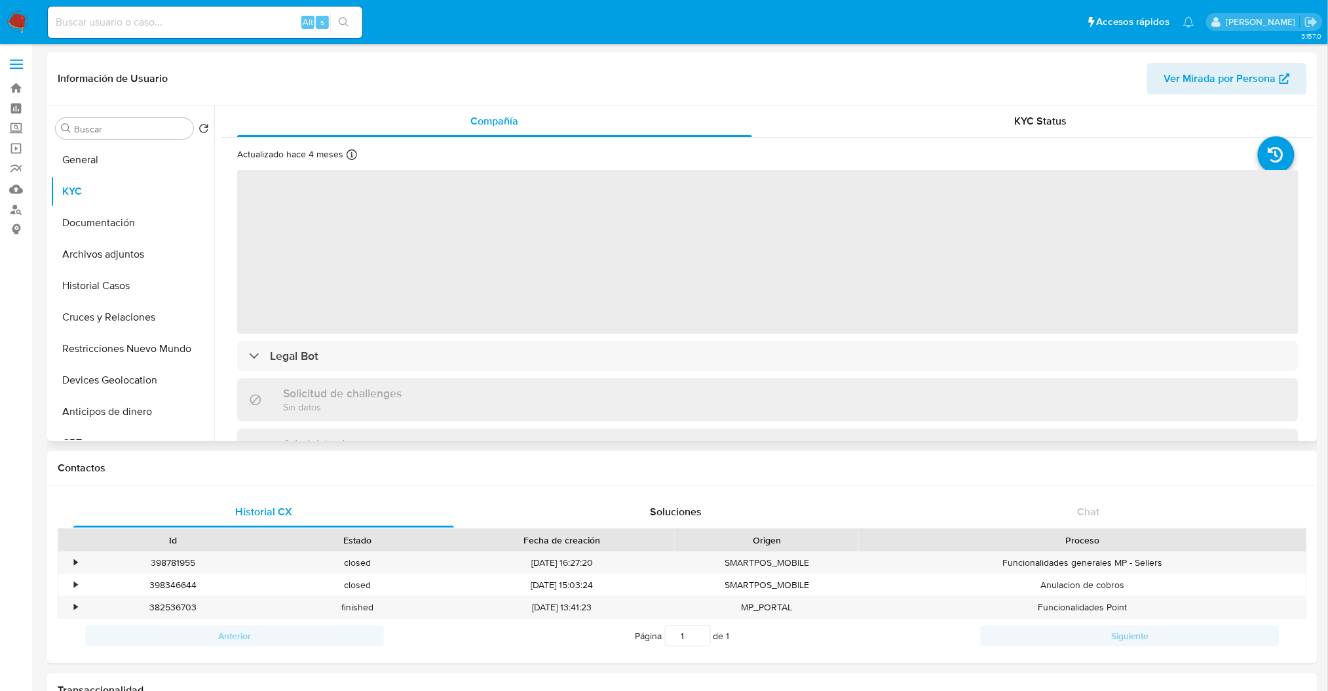
select select "10"
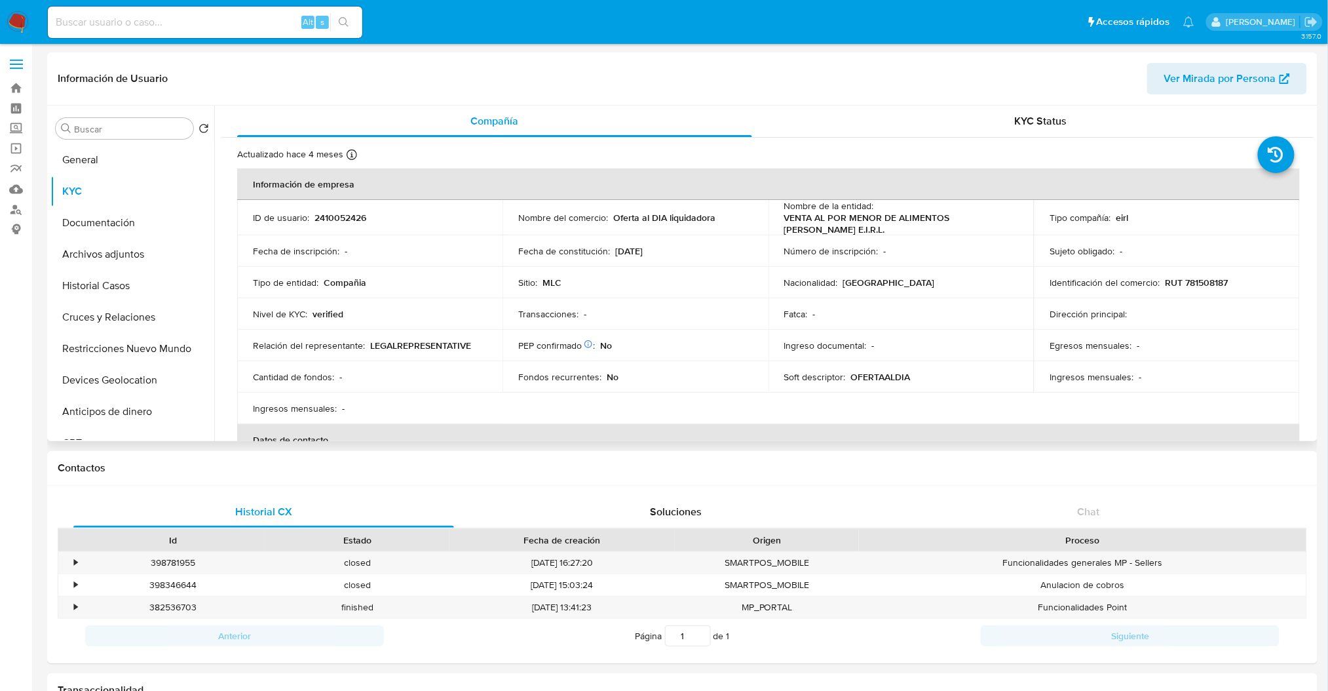
click at [802, 230] on p "VENTA AL POR MENOR DE ALIMENTOS FRANCO BALBIERI E.I.R.L." at bounding box center [899, 224] width 229 height 24
drag, startPoint x: 802, startPoint y: 230, endPoint x: 764, endPoint y: 211, distance: 43.1
click at [764, 211] on td "Nombre del comercio : Oferta al DIA liquidadora" at bounding box center [635, 217] width 265 height 35
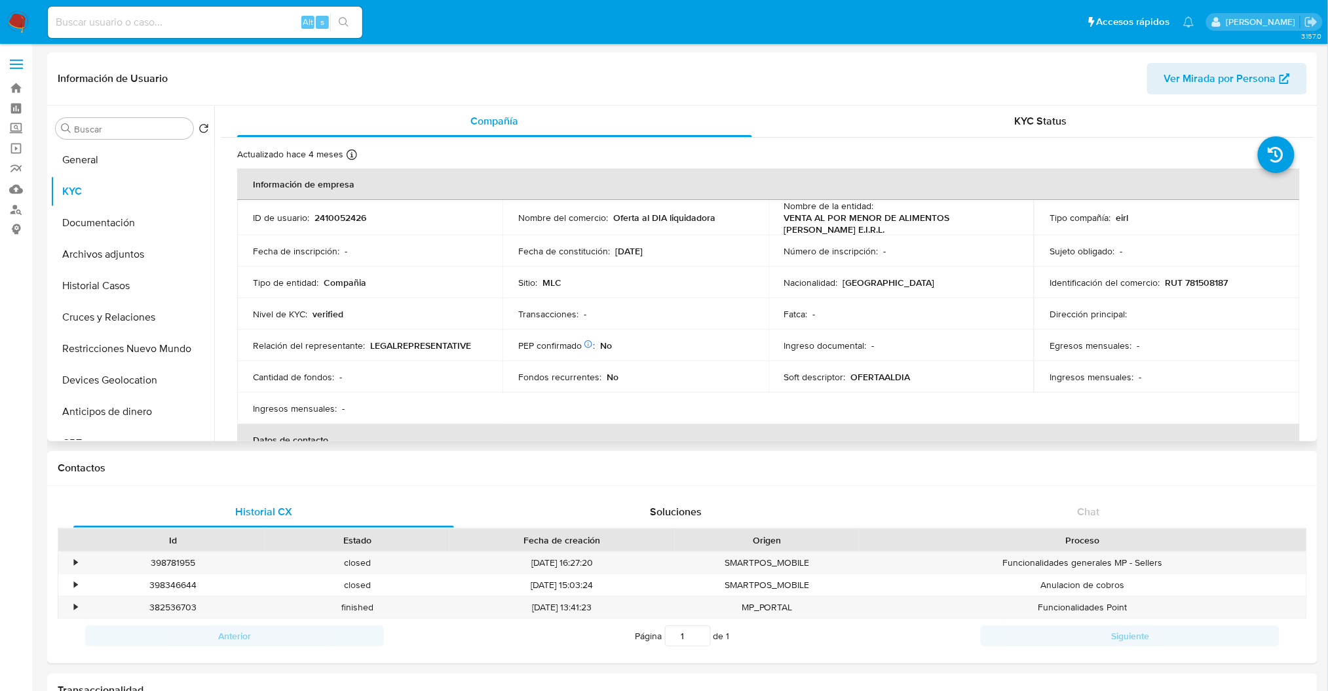
click at [800, 218] on p "VENTA AL POR MENOR DE ALIMENTOS FRANCO BALBIERI E.I.R.L." at bounding box center [899, 224] width 229 height 24
click at [802, 220] on p "VENTA AL POR MENOR DE ALIMENTOS FRANCO BALBIERI E.I.R.L." at bounding box center [899, 224] width 229 height 24
copy div "Nombre de la entidad : VENTA AL POR MENOR DE ALIMENTOS FRANCO BALBIERI E.I.R.L."
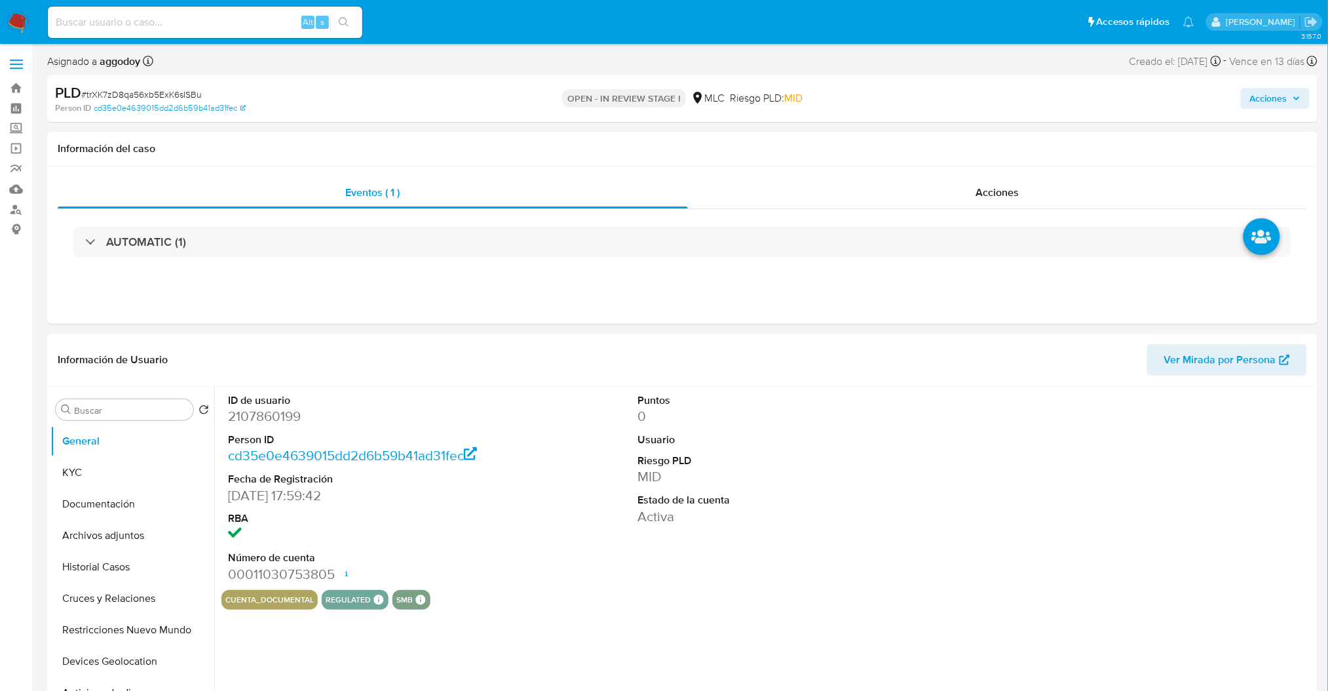
select select "10"
click at [119, 475] on button "KYC" at bounding box center [126, 472] width 153 height 31
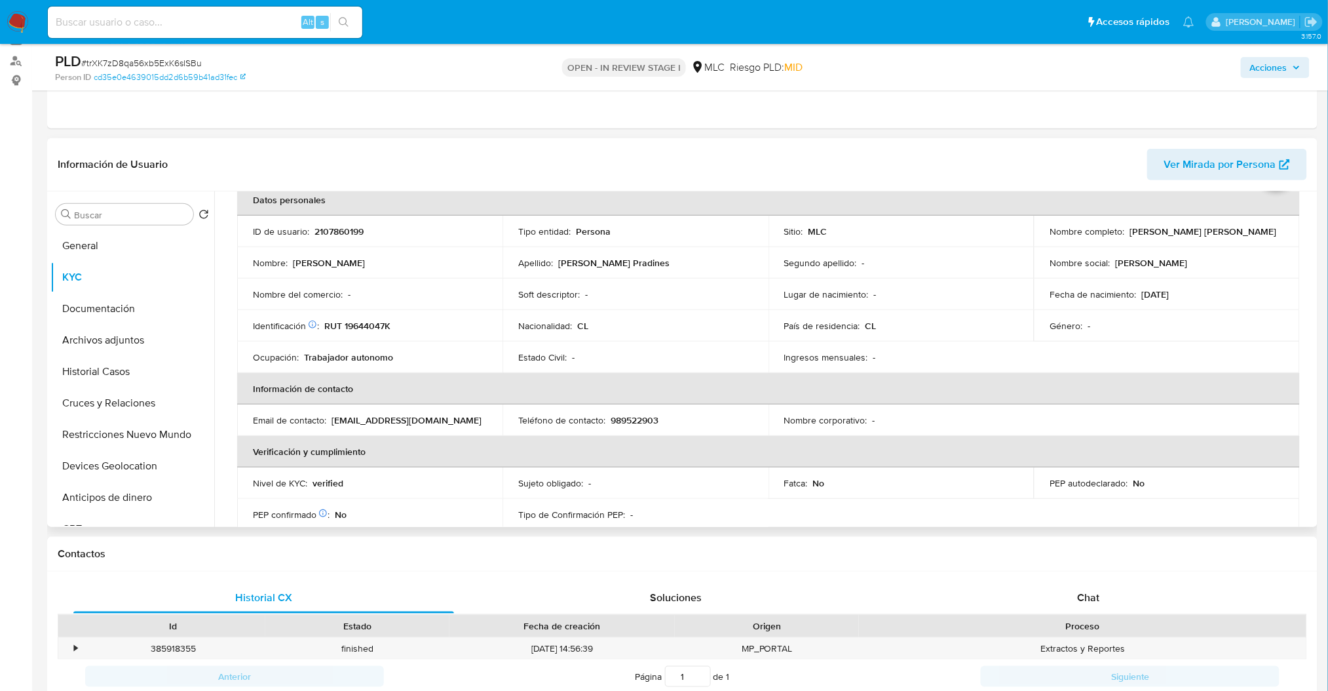
scroll to position [68, 0]
click at [126, 352] on button "Archivos adjuntos" at bounding box center [126, 339] width 153 height 31
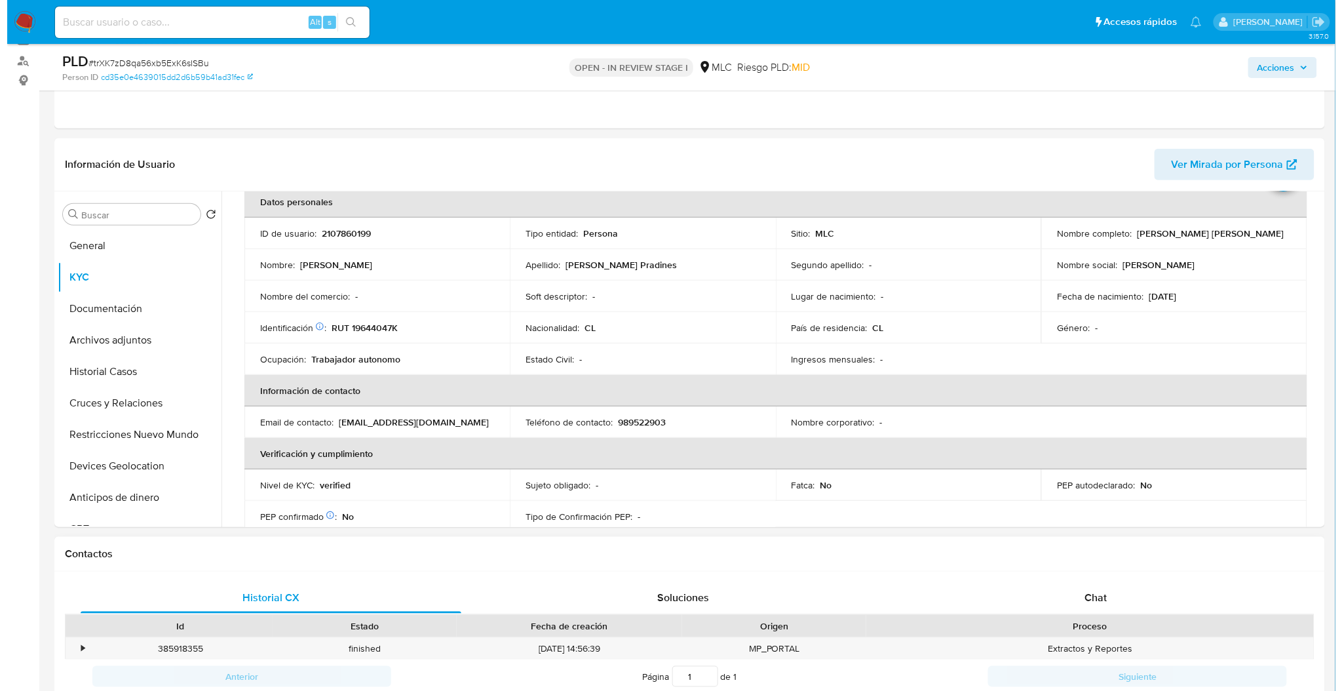
scroll to position [0, 0]
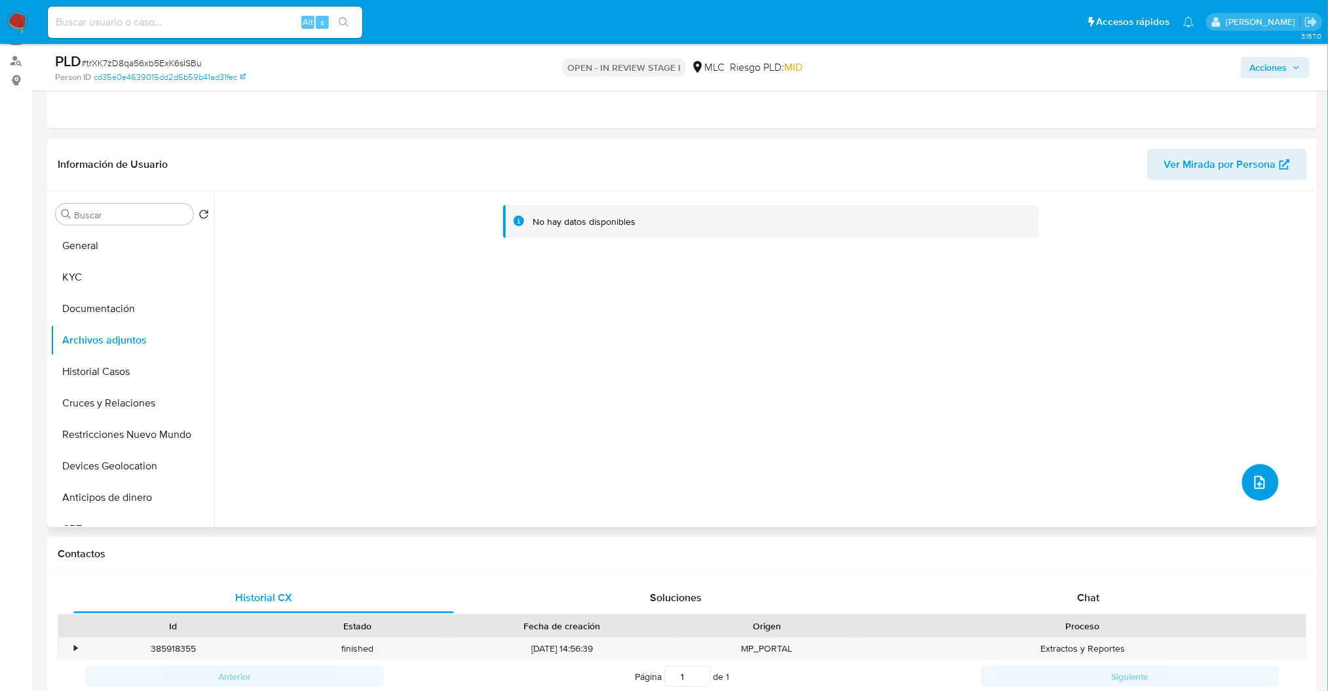
click at [1249, 498] on button "upload-file" at bounding box center [1261, 482] width 37 height 37
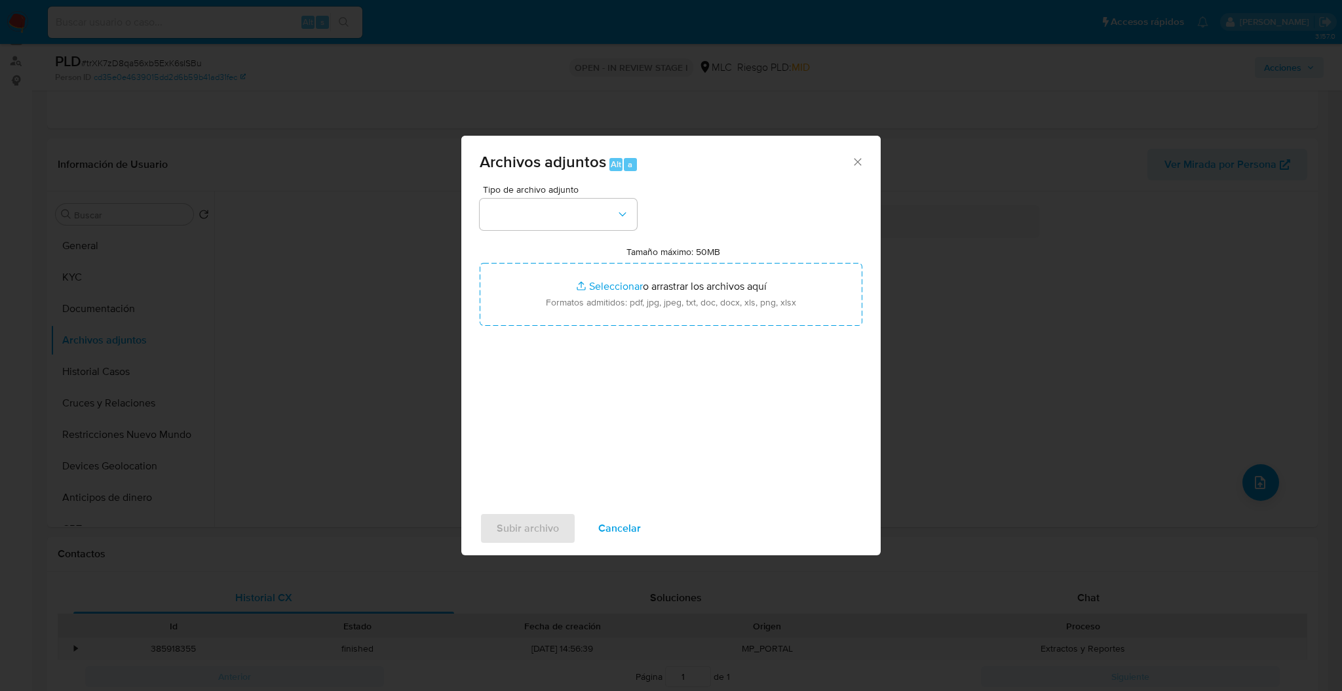
drag, startPoint x: 648, startPoint y: 223, endPoint x: 626, endPoint y: 217, distance: 22.6
click at [646, 222] on div "Tipo de archivo adjunto Tamaño máximo: 50MB Seleccionar archivos Seleccionar o …" at bounding box center [671, 339] width 383 height 309
click at [626, 217] on icon "button" at bounding box center [622, 214] width 13 height 13
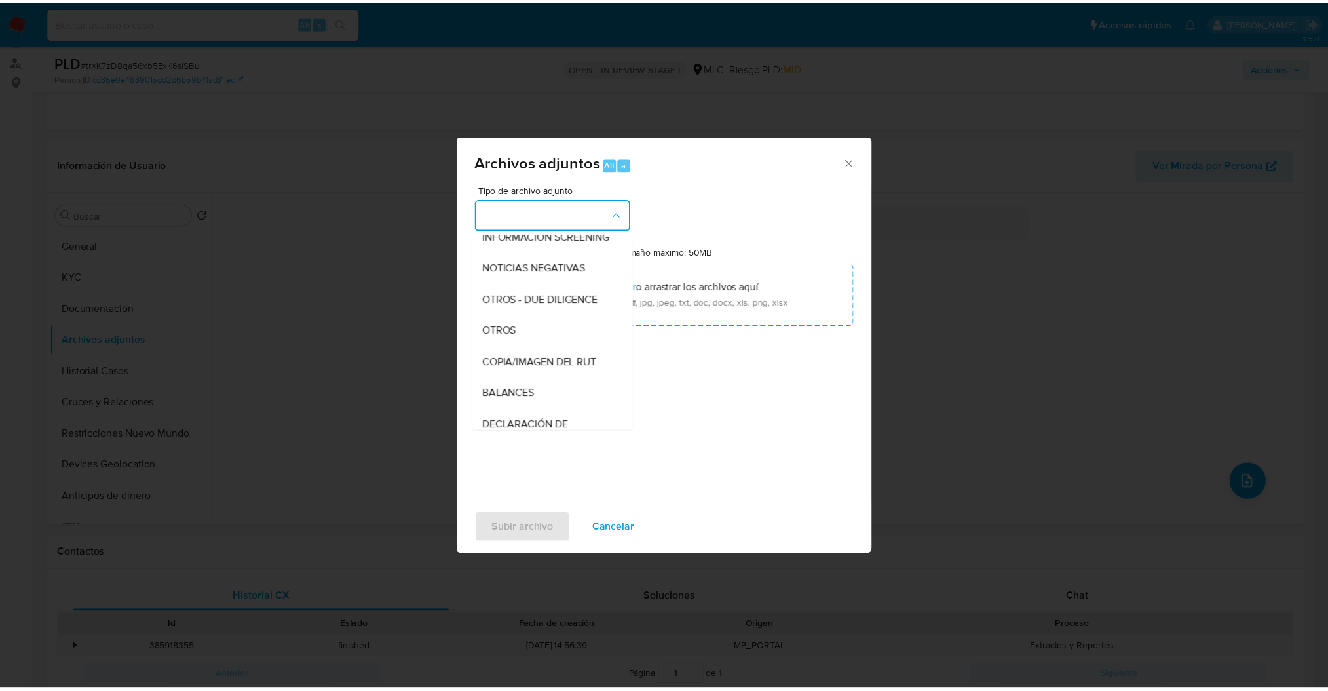
scroll to position [161, 0]
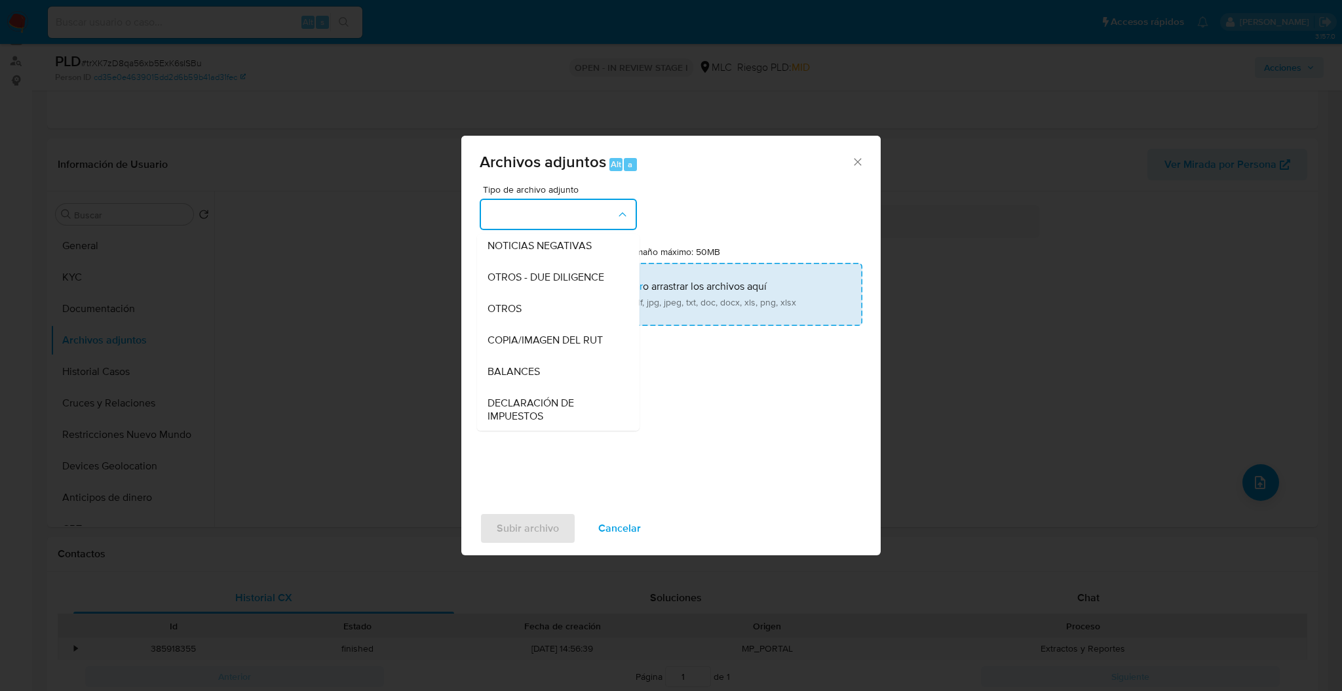
click at [577, 312] on div "OTROS" at bounding box center [555, 308] width 134 height 31
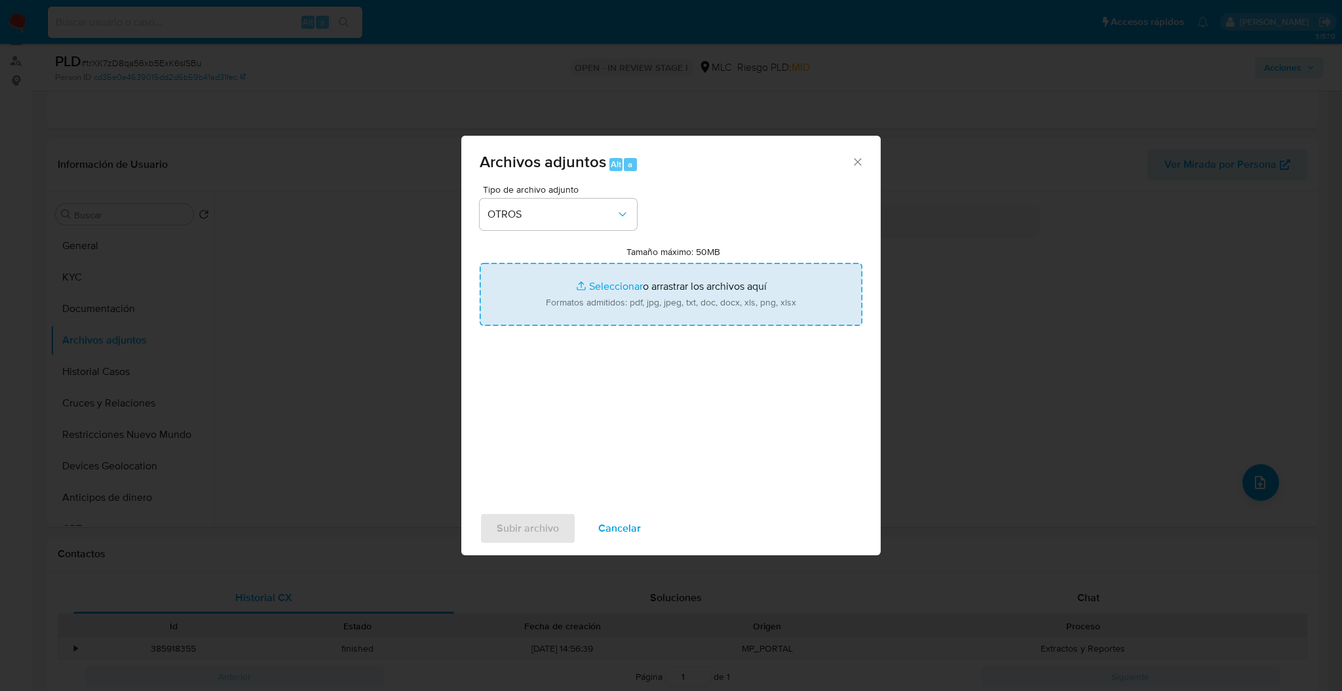
click at [577, 311] on input "Tamaño máximo: 50MB Seleccionar archivos" at bounding box center [671, 294] width 383 height 63
click at [721, 279] on input "Tamaño máximo: 50MB Seleccionar archivos" at bounding box center [671, 294] width 383 height 63
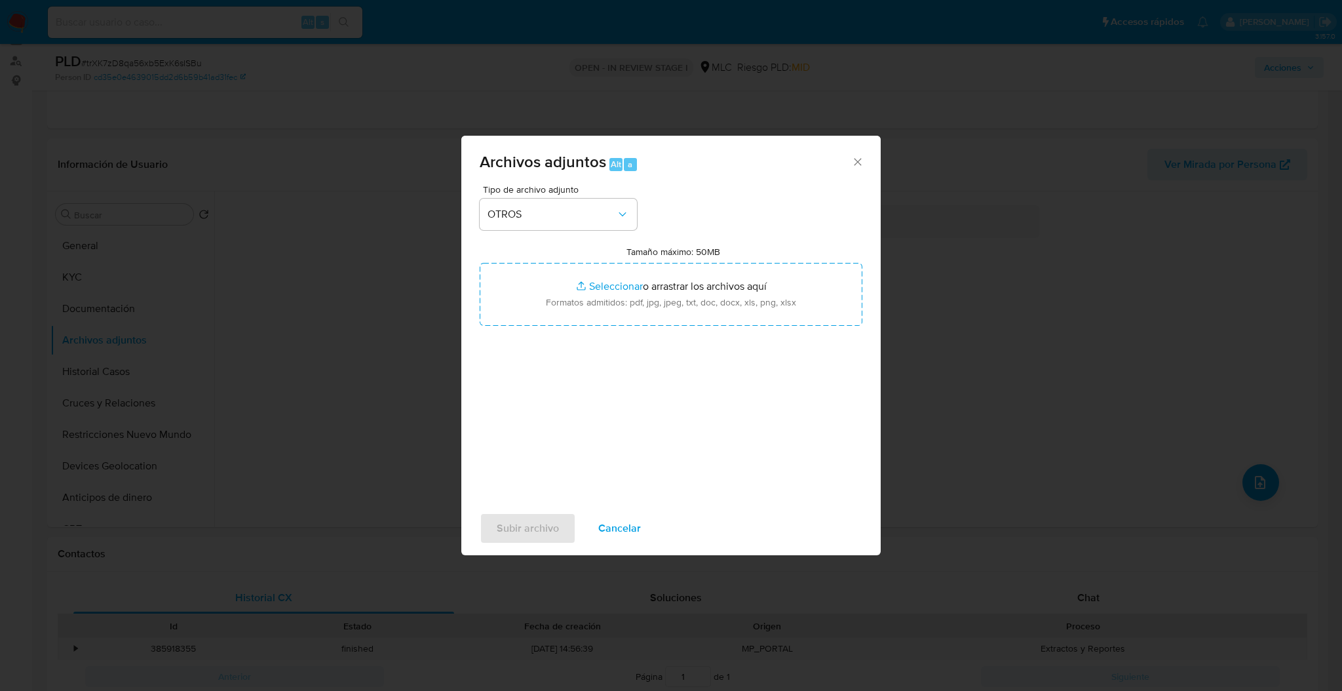
click at [684, 335] on div "Tipo de archivo adjunto OTROS Tamaño máximo: 50MB Seleccionar archivos Seleccio…" at bounding box center [671, 339] width 383 height 309
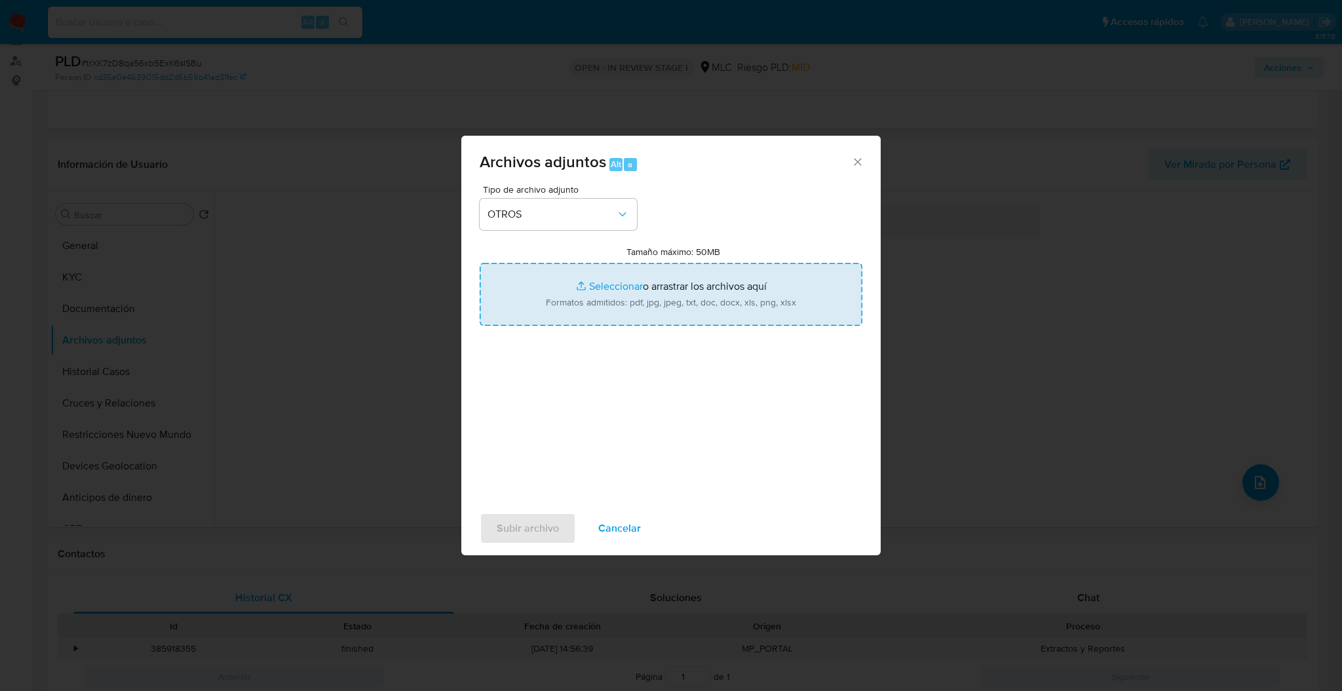
click at [667, 299] on input "Tamaño máximo: 50MB Seleccionar archivos" at bounding box center [671, 294] width 383 height 63
click at [642, 263] on input "Tamaño máximo: 50MB Seleccionar archivos" at bounding box center [671, 294] width 383 height 63
type input "C:\fakepath\Case Log - 2107860199.pdf"
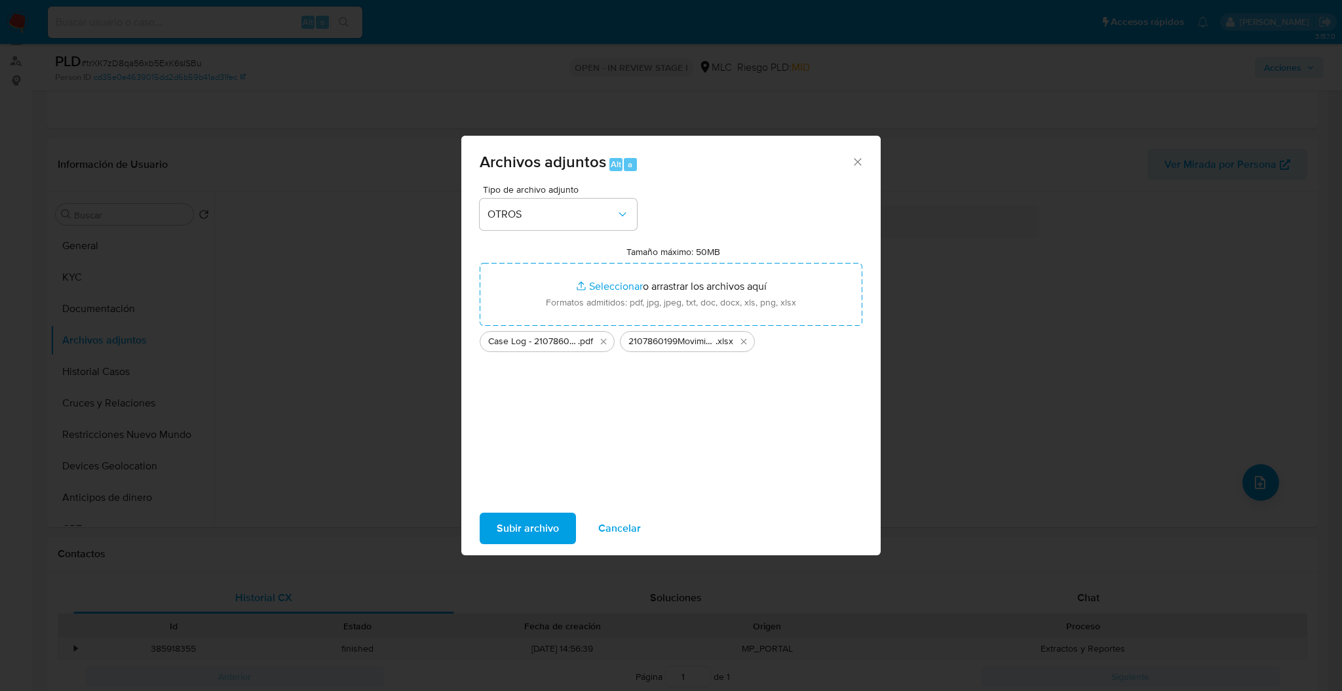
click at [511, 514] on span "Subir archivo" at bounding box center [528, 528] width 62 height 29
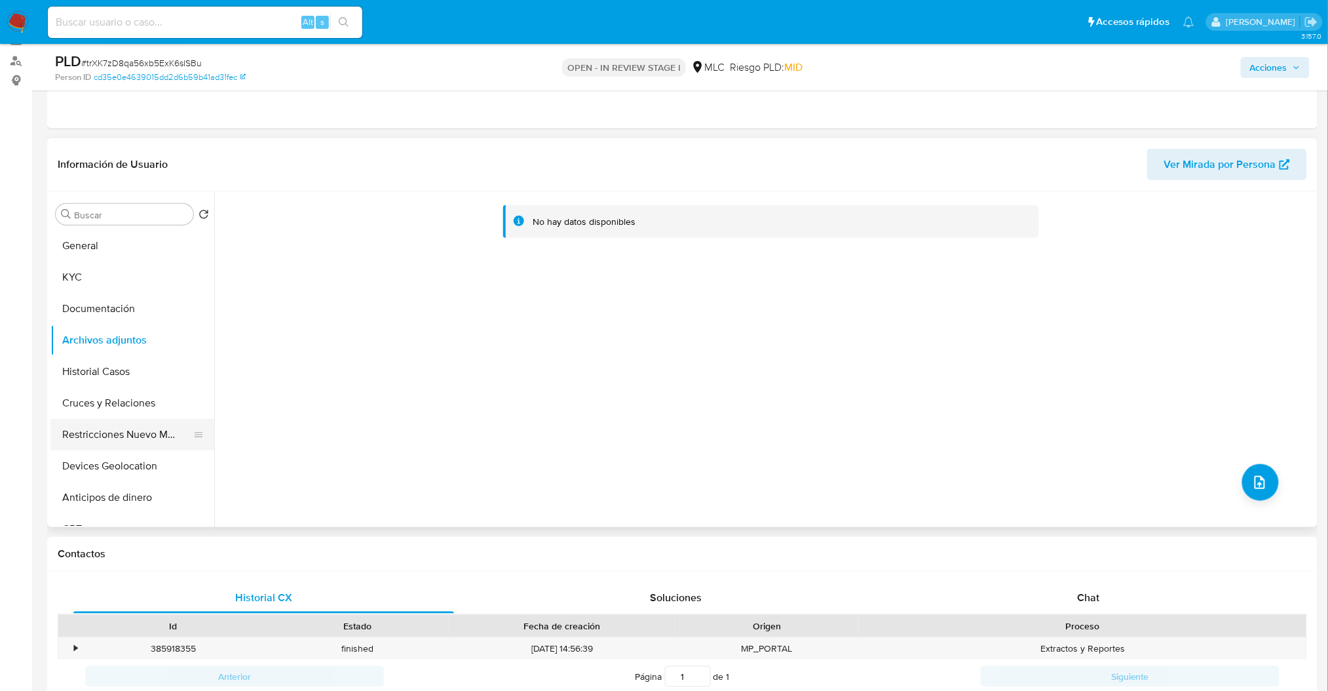
click at [133, 431] on button "Restricciones Nuevo Mundo" at bounding box center [126, 434] width 153 height 31
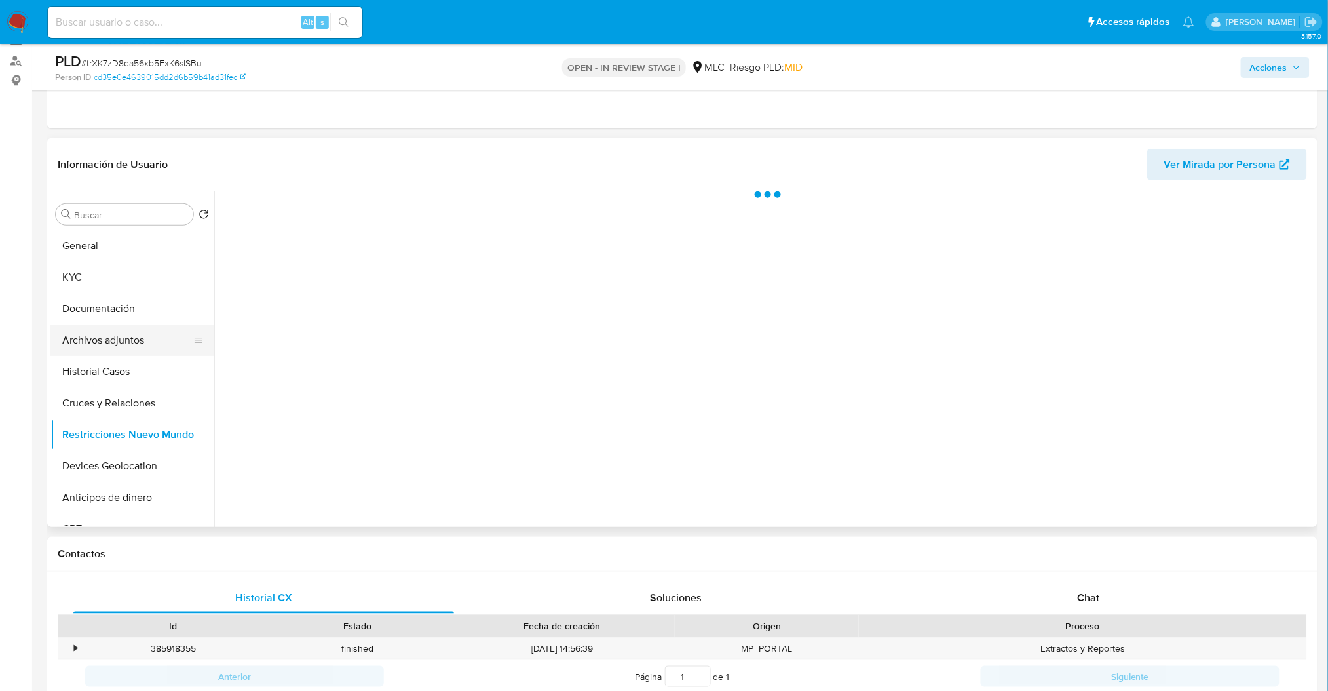
click at [134, 336] on button "Archivos adjuntos" at bounding box center [126, 339] width 153 height 31
click at [1298, 58] on span "Acciones" at bounding box center [1275, 67] width 50 height 18
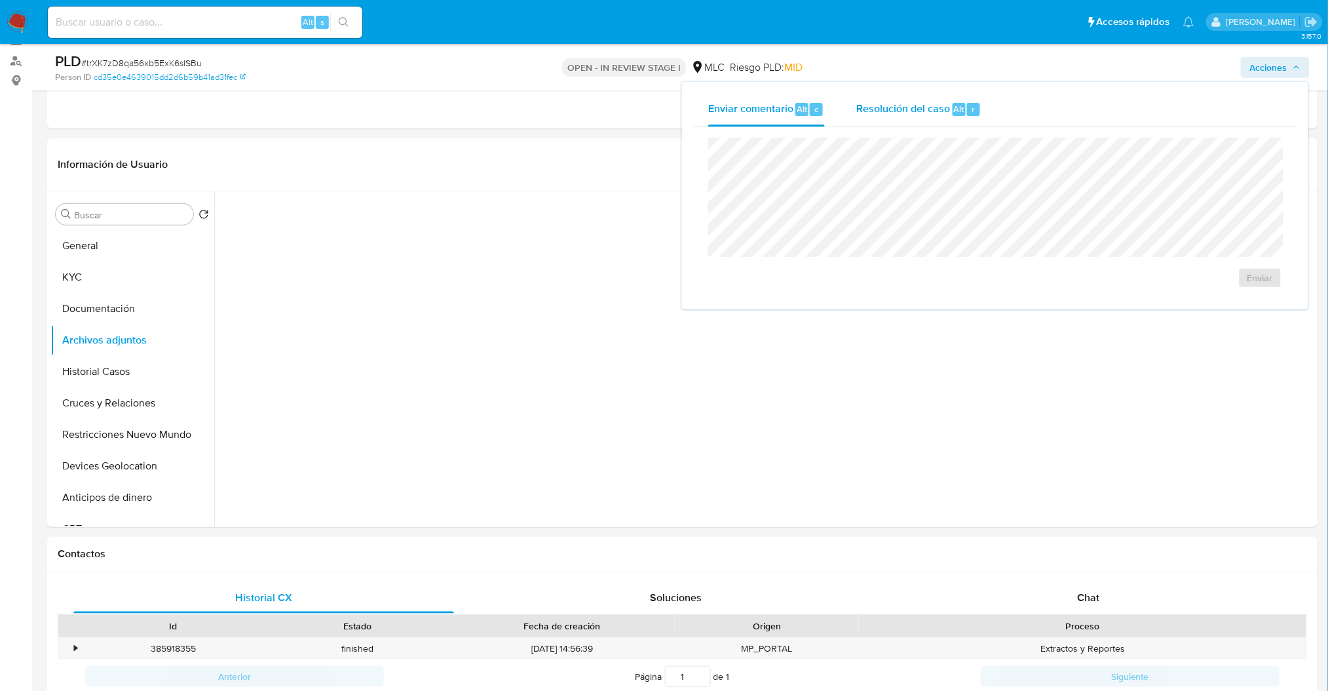
click at [852, 111] on button "Resolución del caso Alt r" at bounding box center [919, 109] width 157 height 34
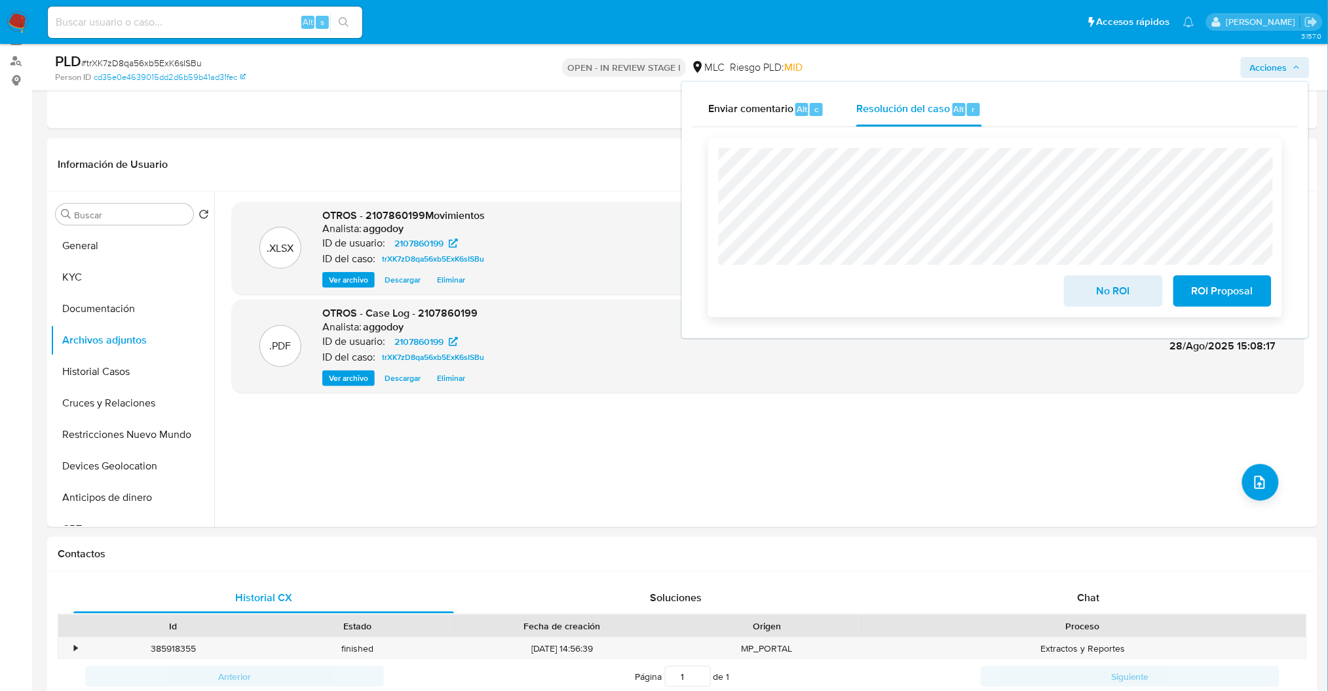
click at [1116, 281] on span "No ROI" at bounding box center [1113, 291] width 64 height 29
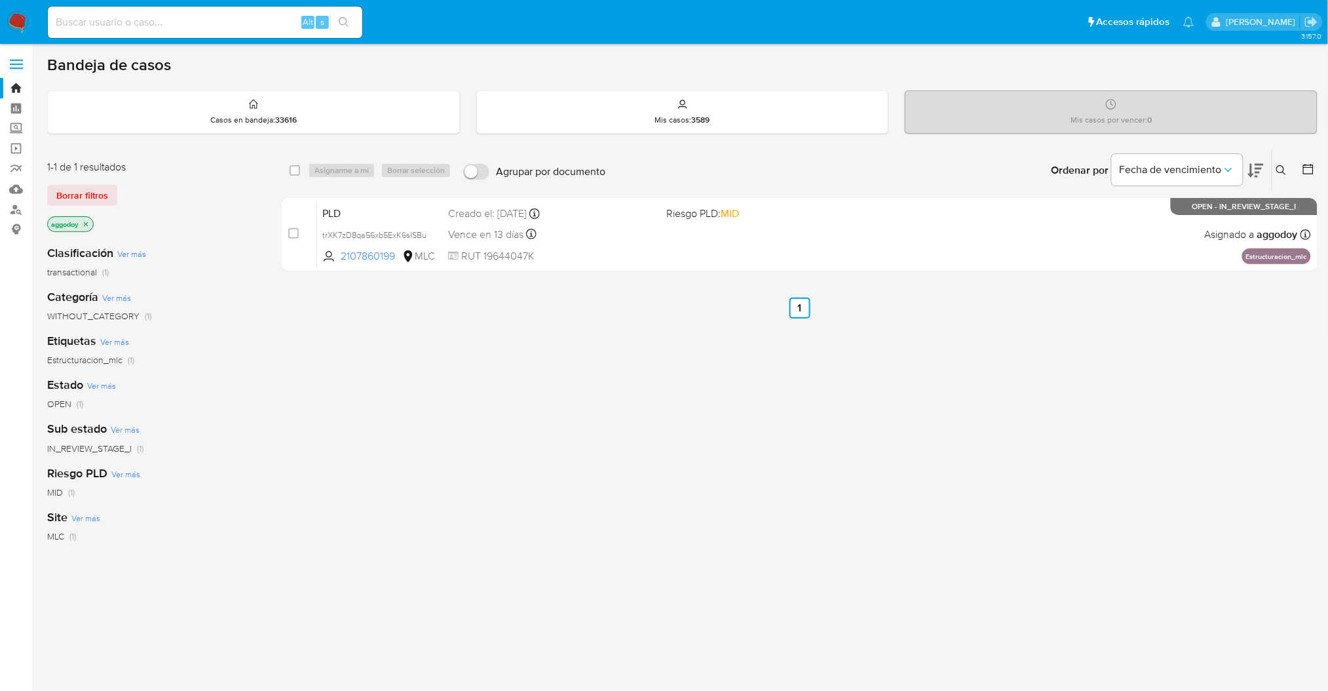
click at [1278, 174] on icon at bounding box center [1282, 170] width 10 height 10
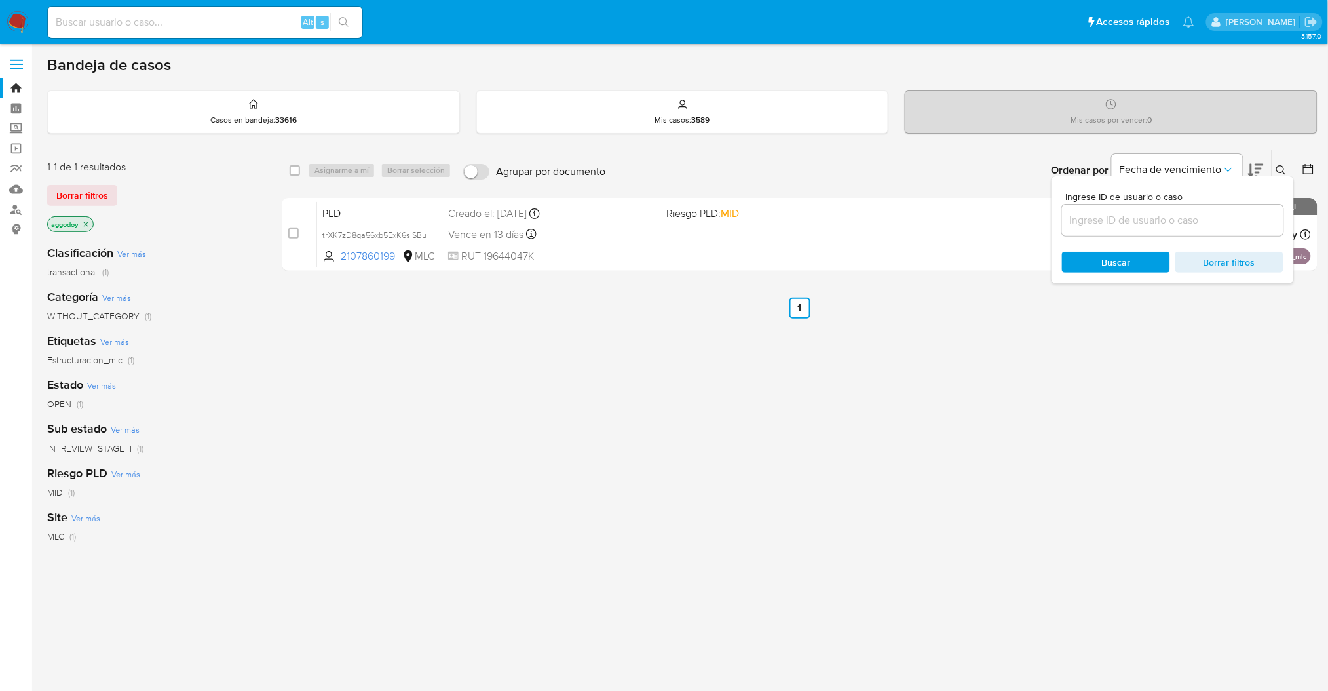
click at [1157, 227] on input at bounding box center [1173, 220] width 222 height 17
type input "2172676752"
click at [1283, 167] on icon at bounding box center [1282, 170] width 10 height 10
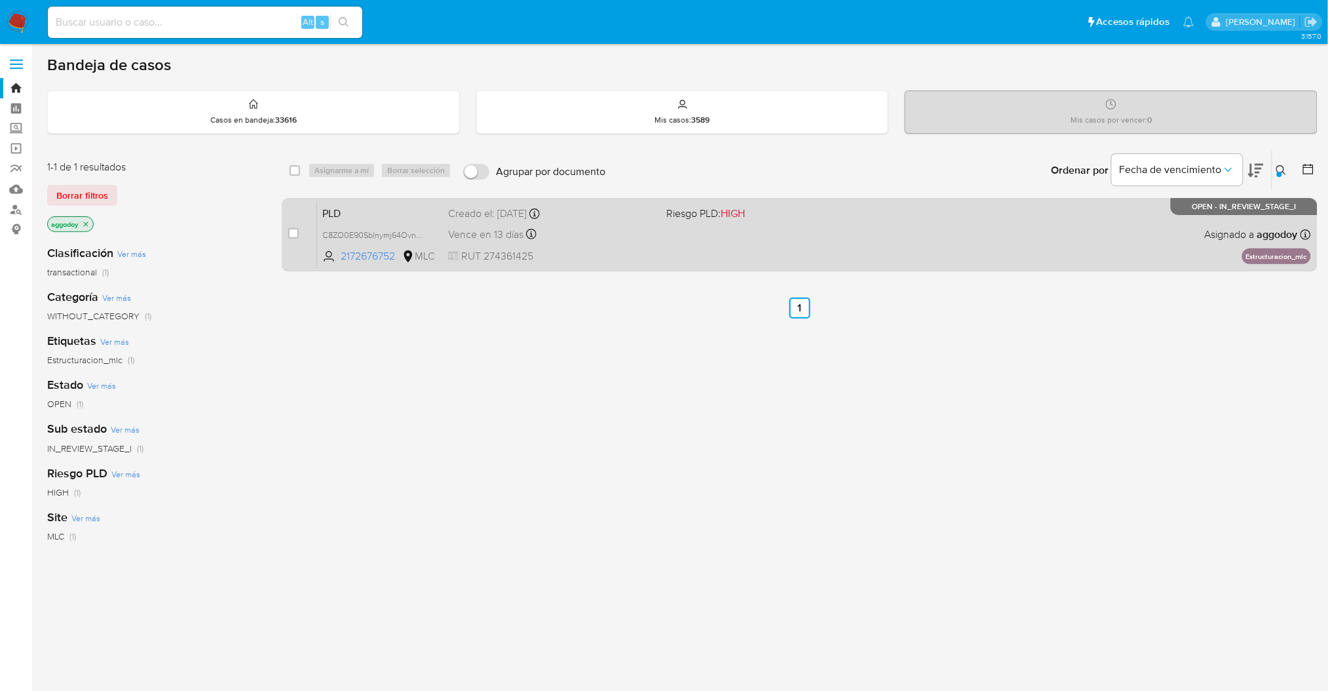
click at [1082, 210] on div "PLD C8ZO0E90Sblnymj64Ovn6FUp 2172676752 MLC Riesgo PLD: HIGH Creado el: [DATE] …" at bounding box center [814, 234] width 994 height 66
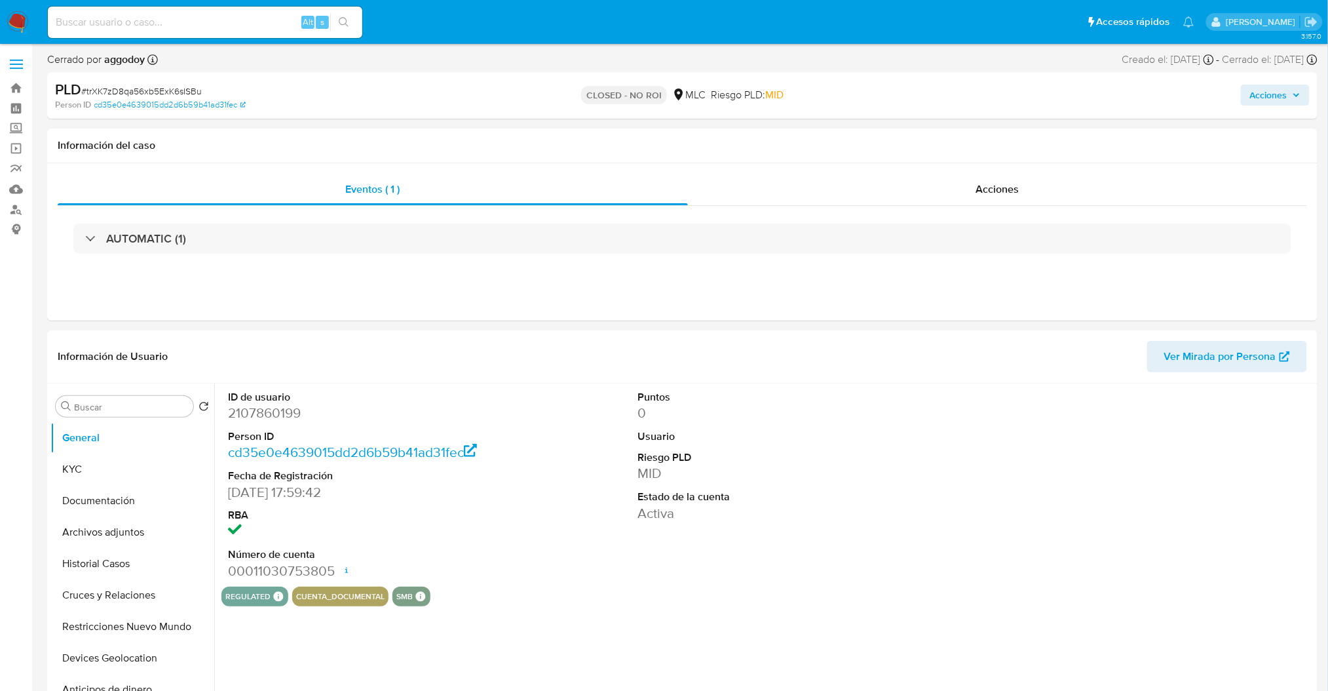
select select "10"
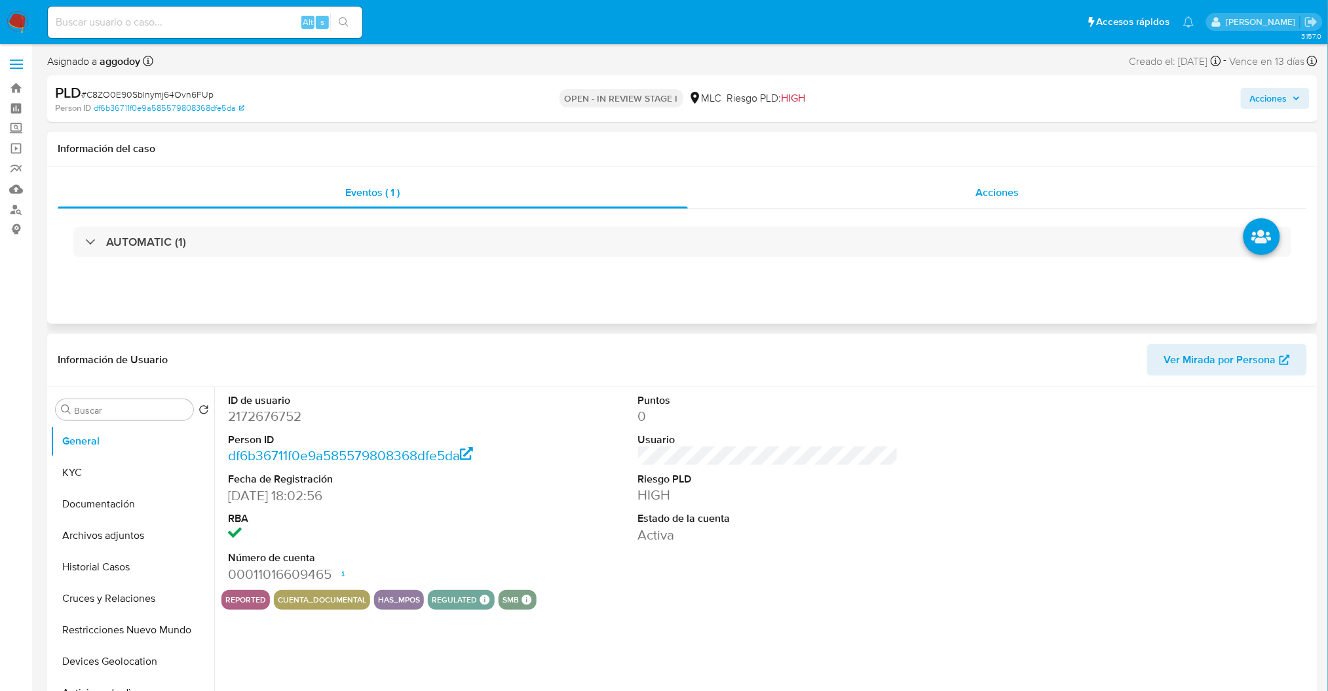
select select "10"
click at [119, 579] on button "Historial Casos" at bounding box center [126, 566] width 153 height 31
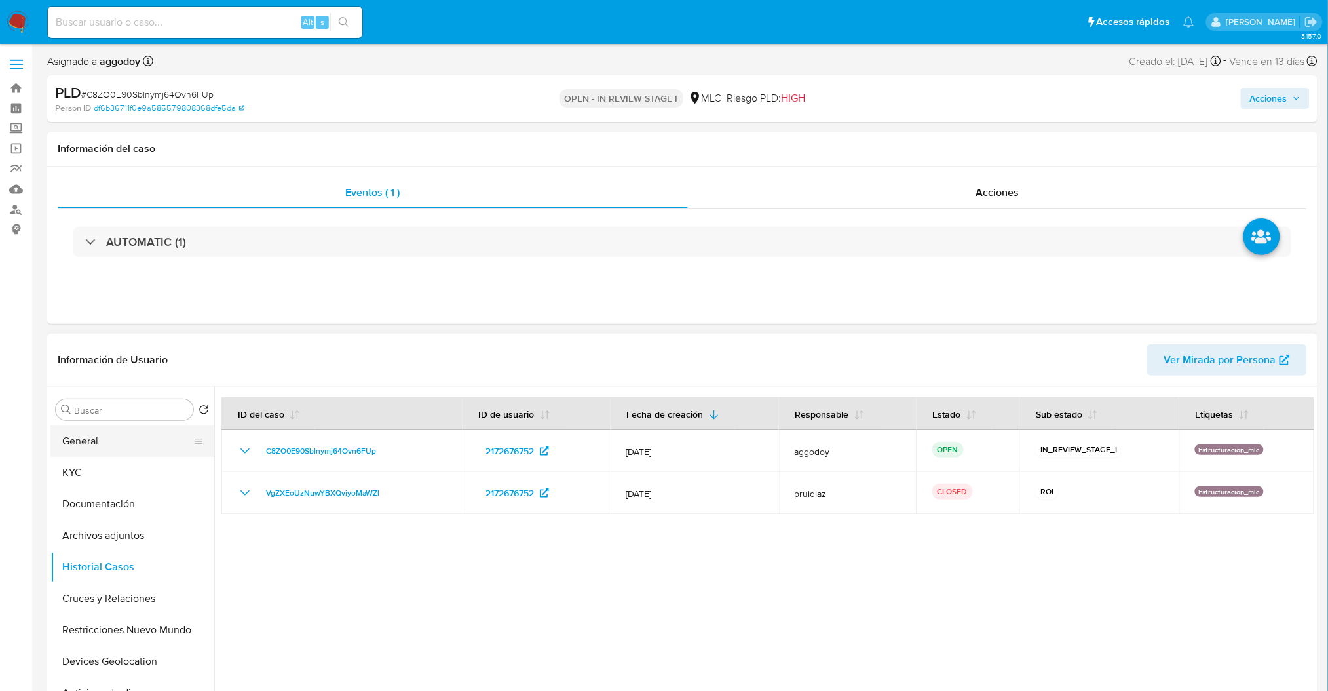
click at [131, 444] on button "General" at bounding box center [126, 440] width 153 height 31
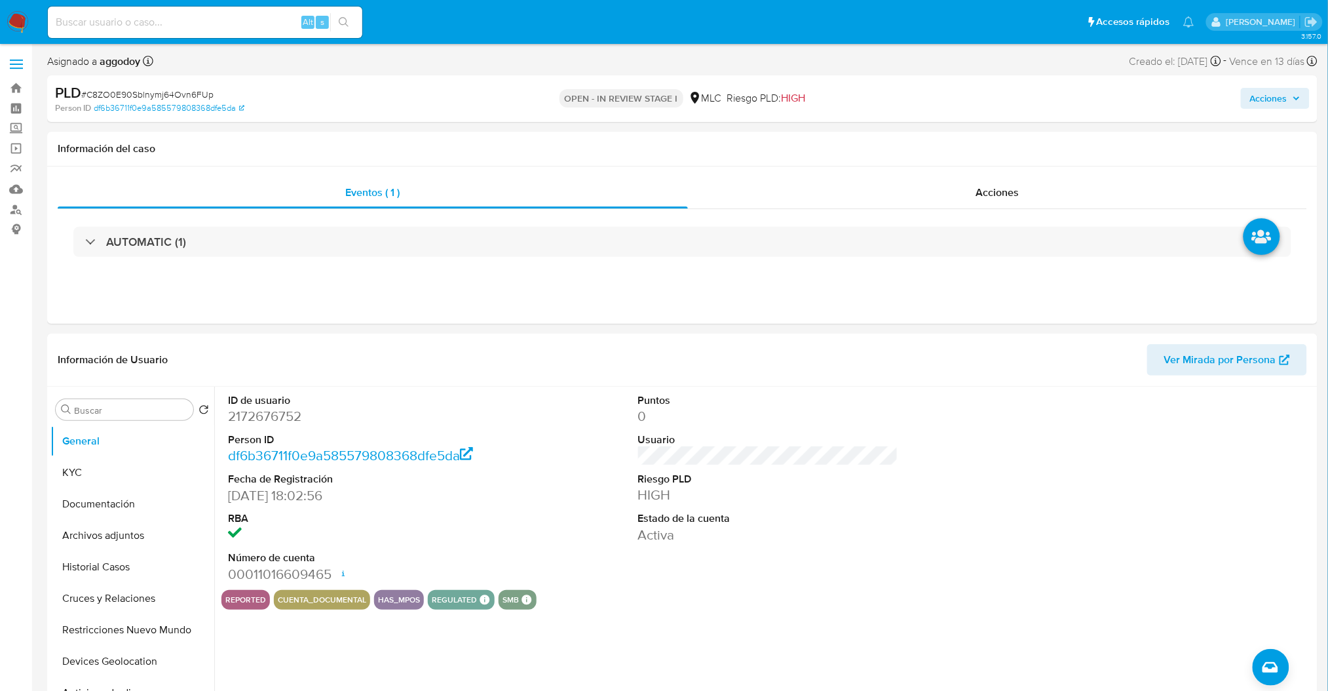
click at [132, 84] on div "PLD # C8ZO0E90Sblnymj64Ovn6FUp" at bounding box center [262, 93] width 414 height 20
copy span "C8ZO0E90Sblnymj64Ovn6FUp"
click at [287, 419] on dd "2172676752" at bounding box center [358, 416] width 260 height 18
click at [288, 417] on dd "2172676752" at bounding box center [358, 416] width 260 height 18
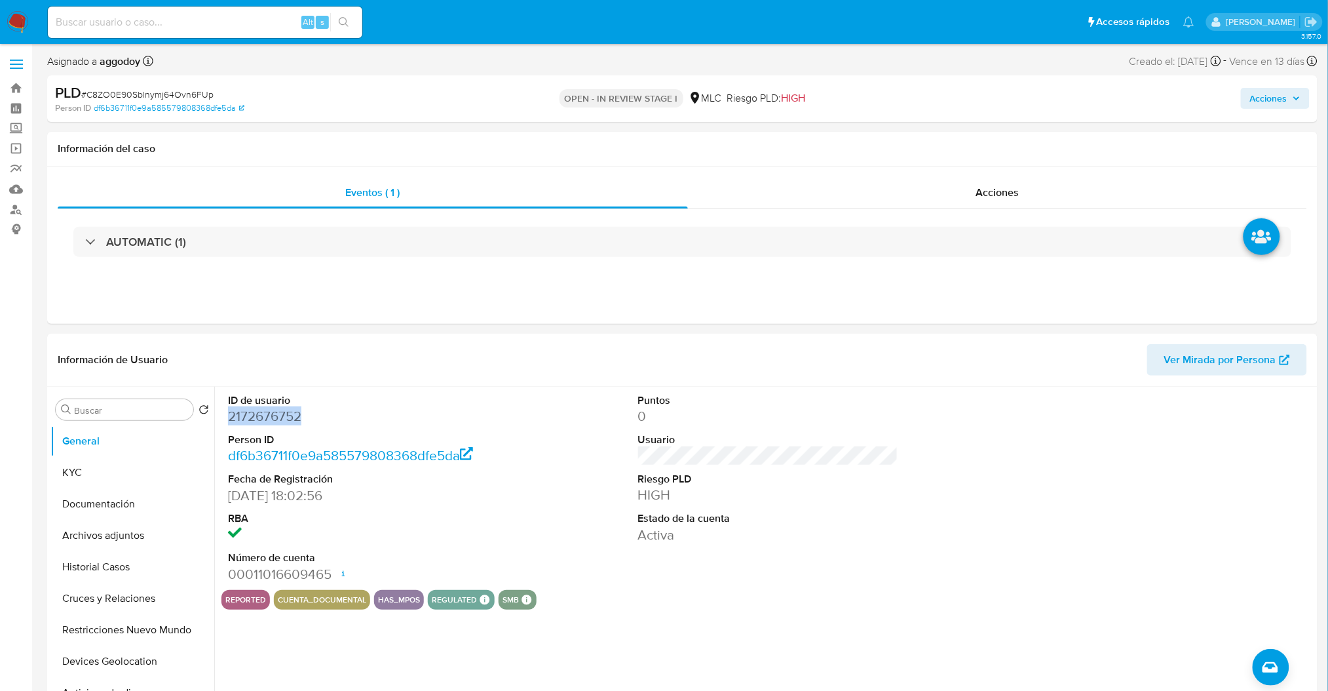
copy dd "2172676752"
click at [101, 466] on button "KYC" at bounding box center [126, 472] width 153 height 31
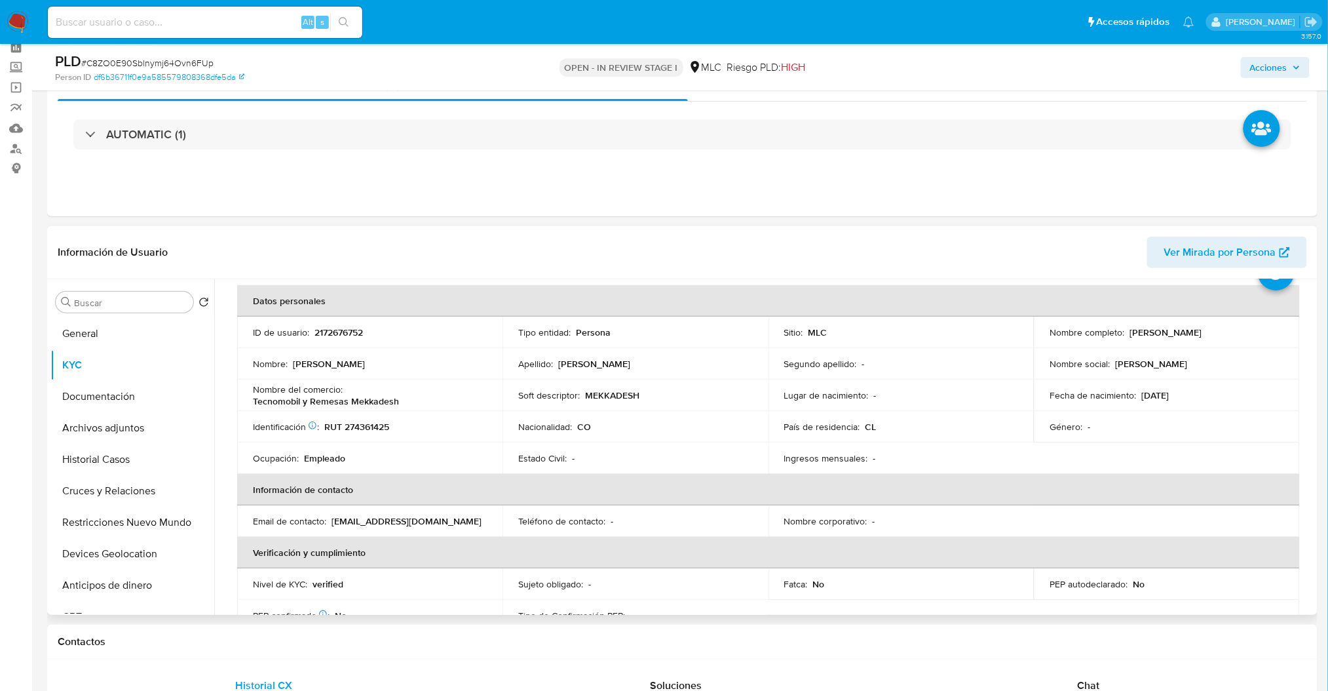
scroll to position [68, 0]
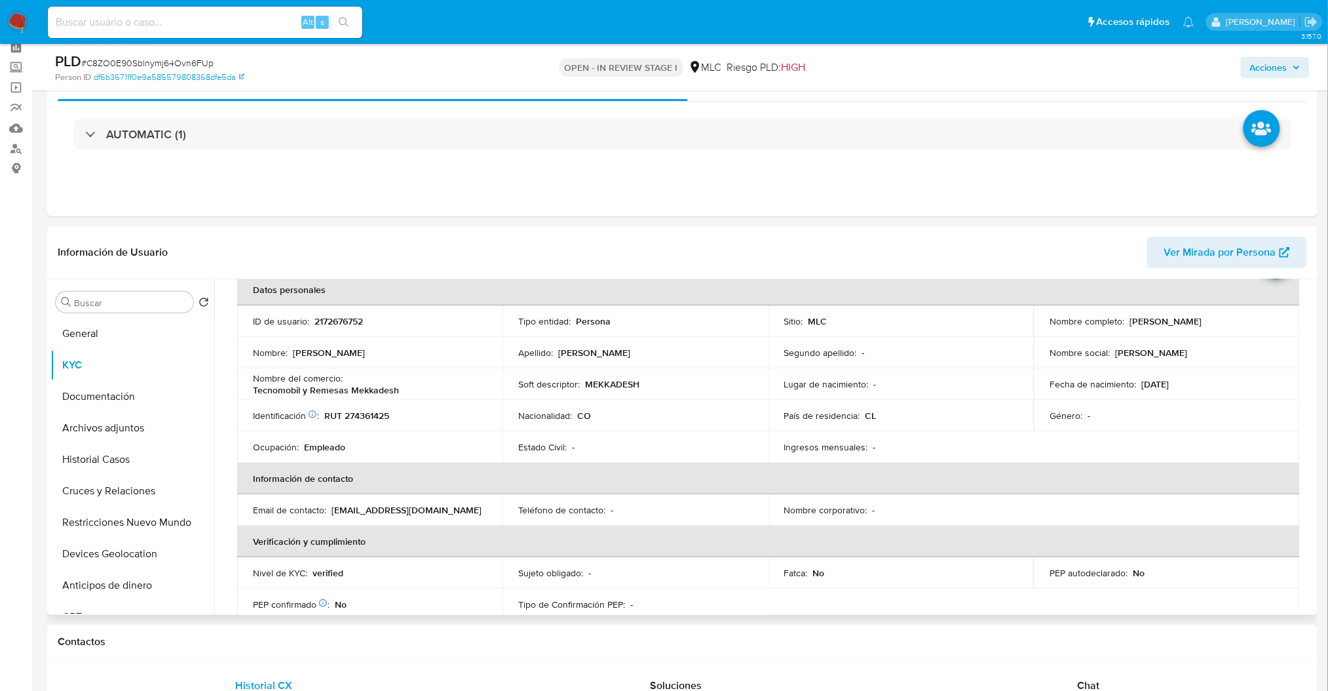
click at [384, 419] on p "RUT 274361425" at bounding box center [356, 416] width 65 height 12
copy p "274361425"
drag, startPoint x: 1024, startPoint y: 112, endPoint x: 1021, endPoint y: 98, distance: 14.0
click at [1025, 112] on div "AUTOMATIC (1)" at bounding box center [683, 135] width 1250 height 66
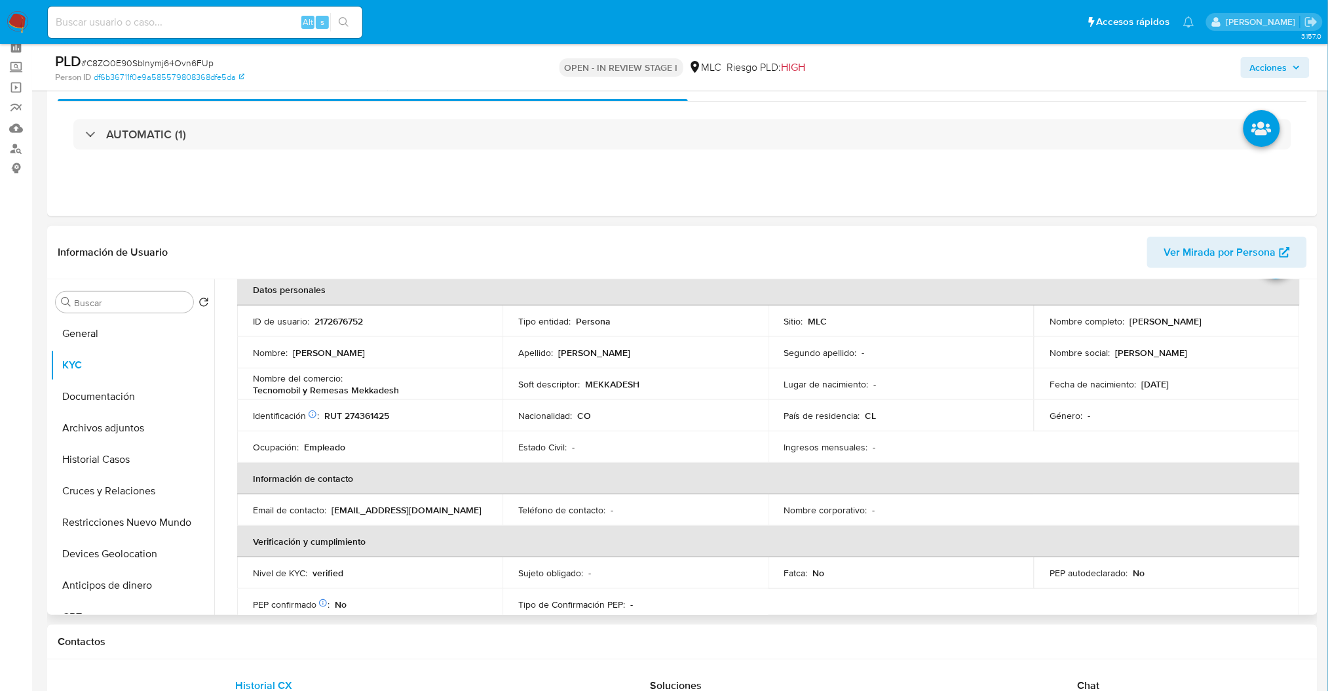
click at [352, 325] on p "2172676752" at bounding box center [339, 321] width 48 height 12
copy p "2172676752"
click at [360, 412] on p "RUT 274361425" at bounding box center [356, 416] width 65 height 12
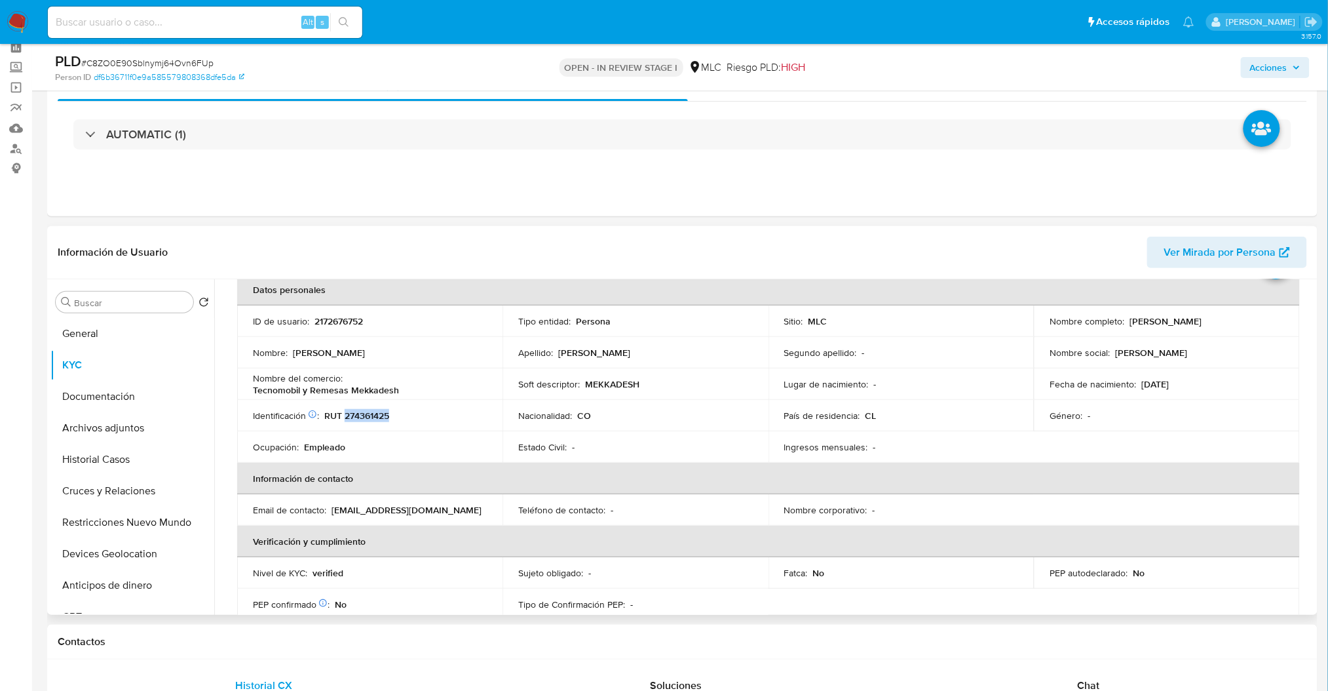
copy p "274361425"
click at [132, 529] on button "Restricciones Nuevo Mundo" at bounding box center [126, 522] width 153 height 31
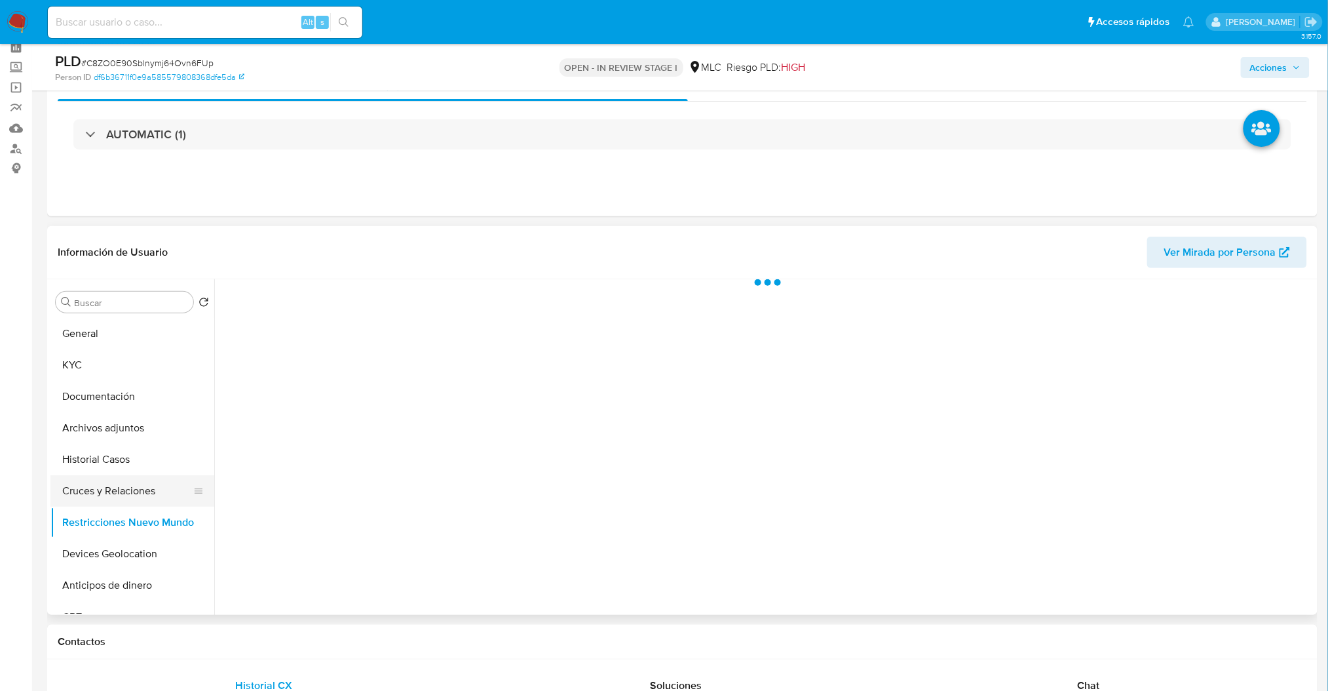
click at [103, 476] on button "Cruces y Relaciones" at bounding box center [126, 490] width 153 height 31
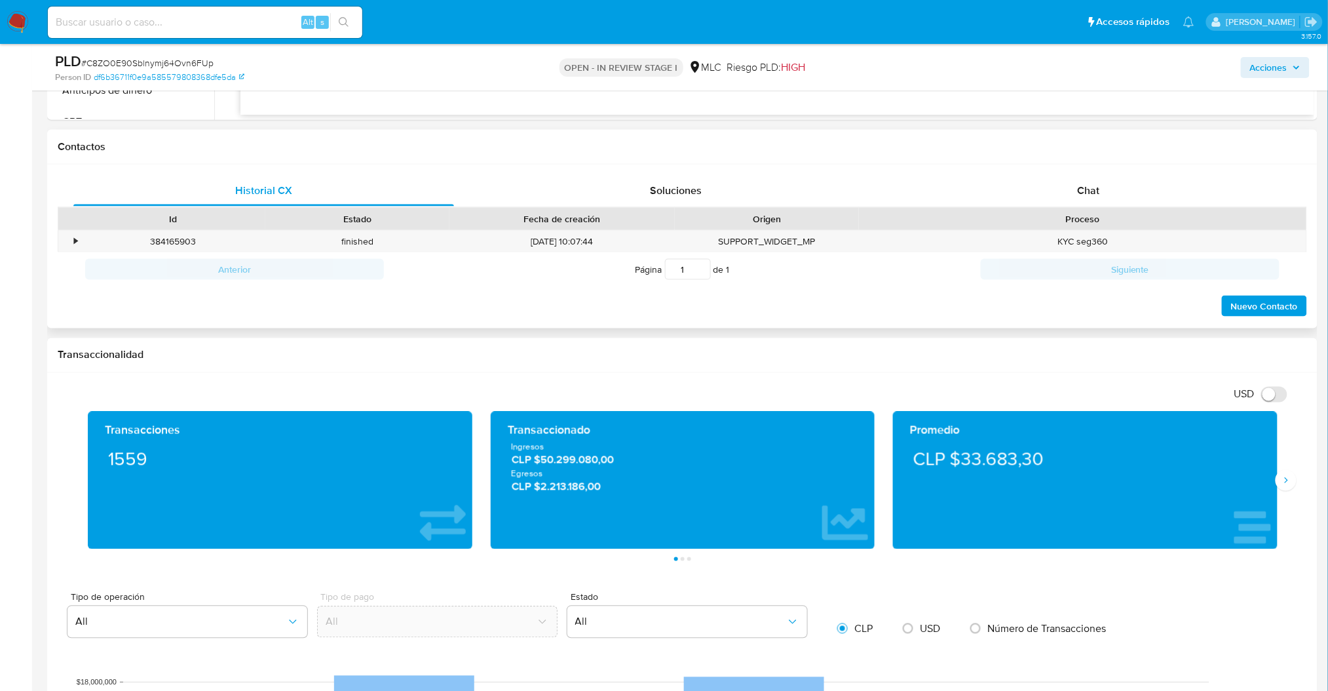
scroll to position [524, 0]
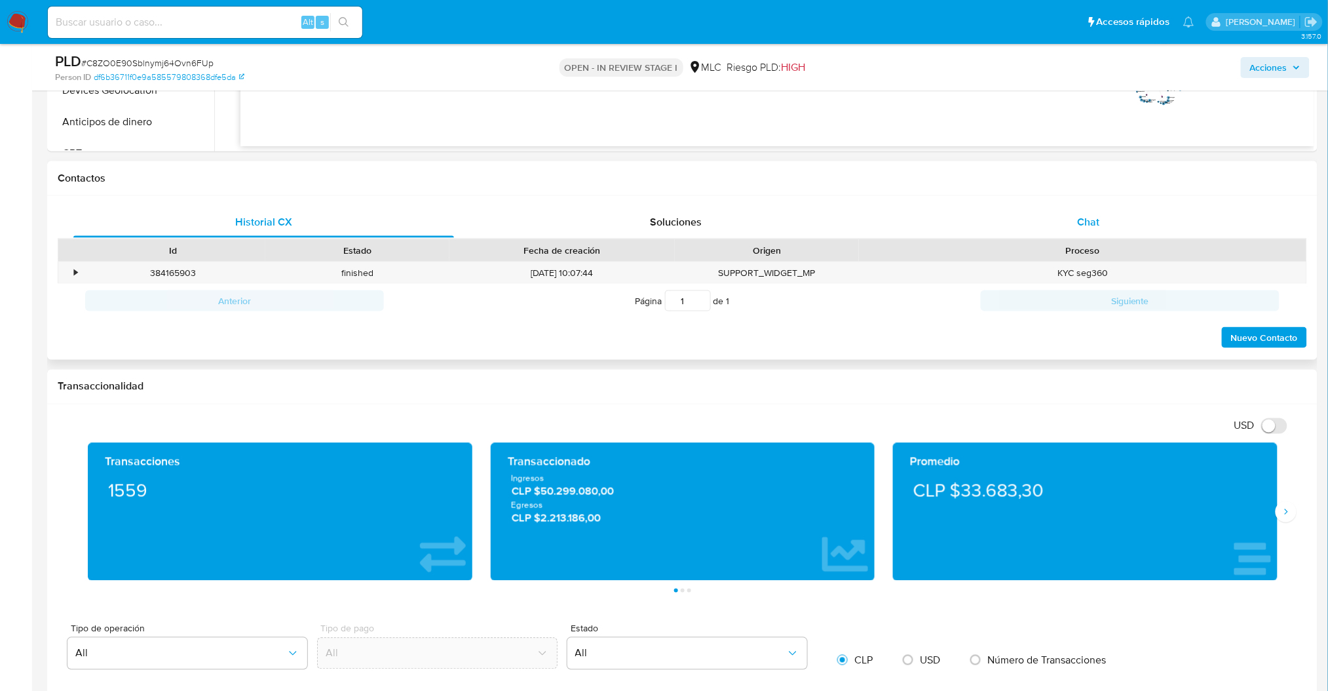
click at [1091, 235] on div "Chat" at bounding box center [1089, 221] width 381 height 31
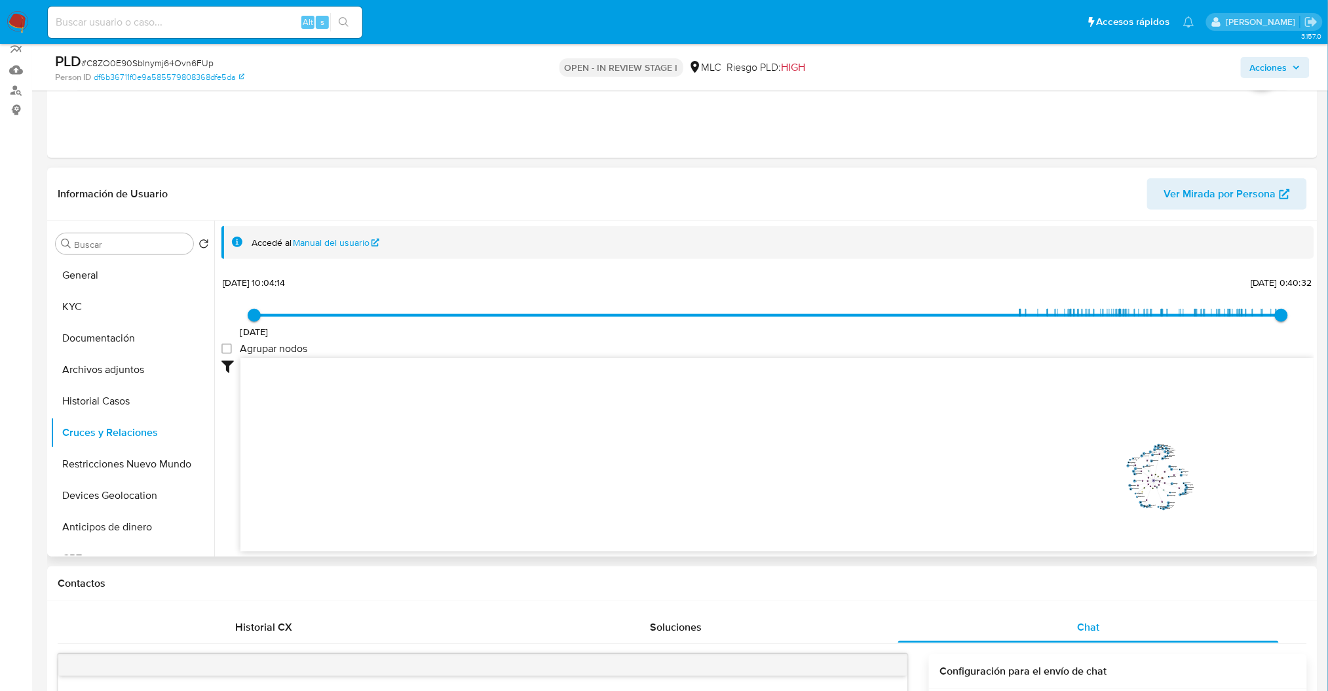
scroll to position [35, 0]
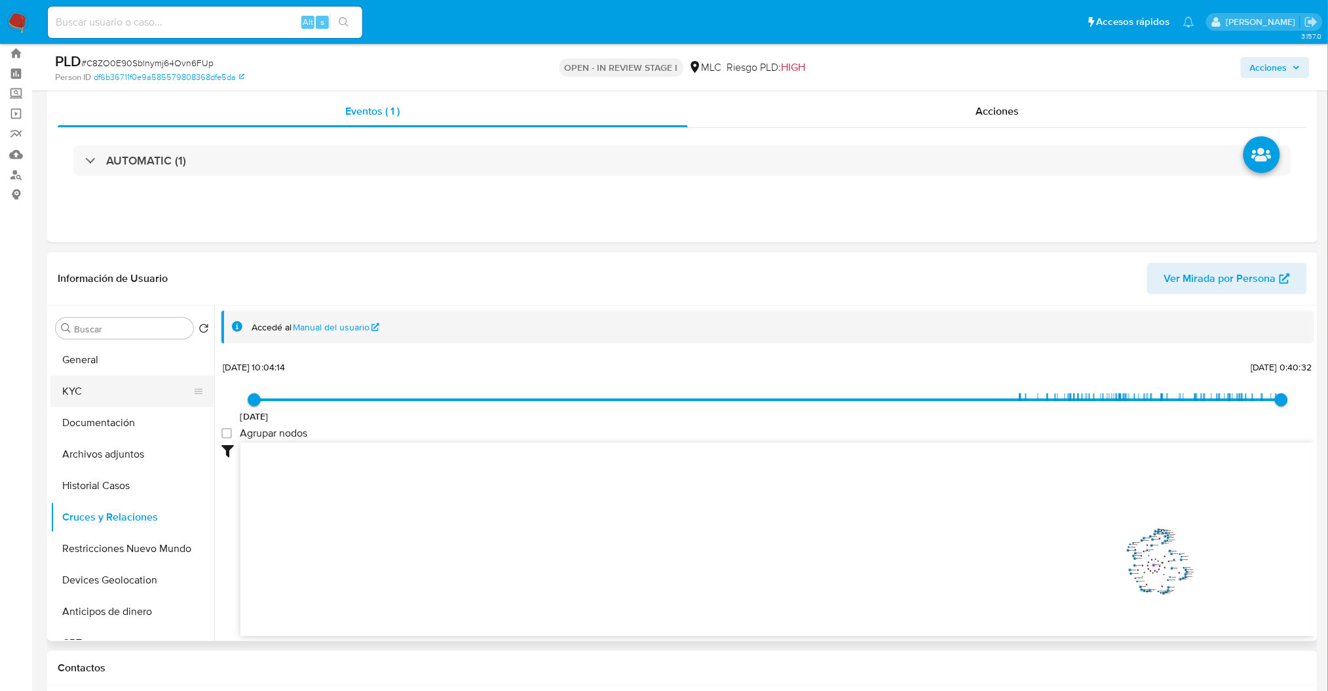
click at [136, 387] on button "KYC" at bounding box center [126, 391] width 153 height 31
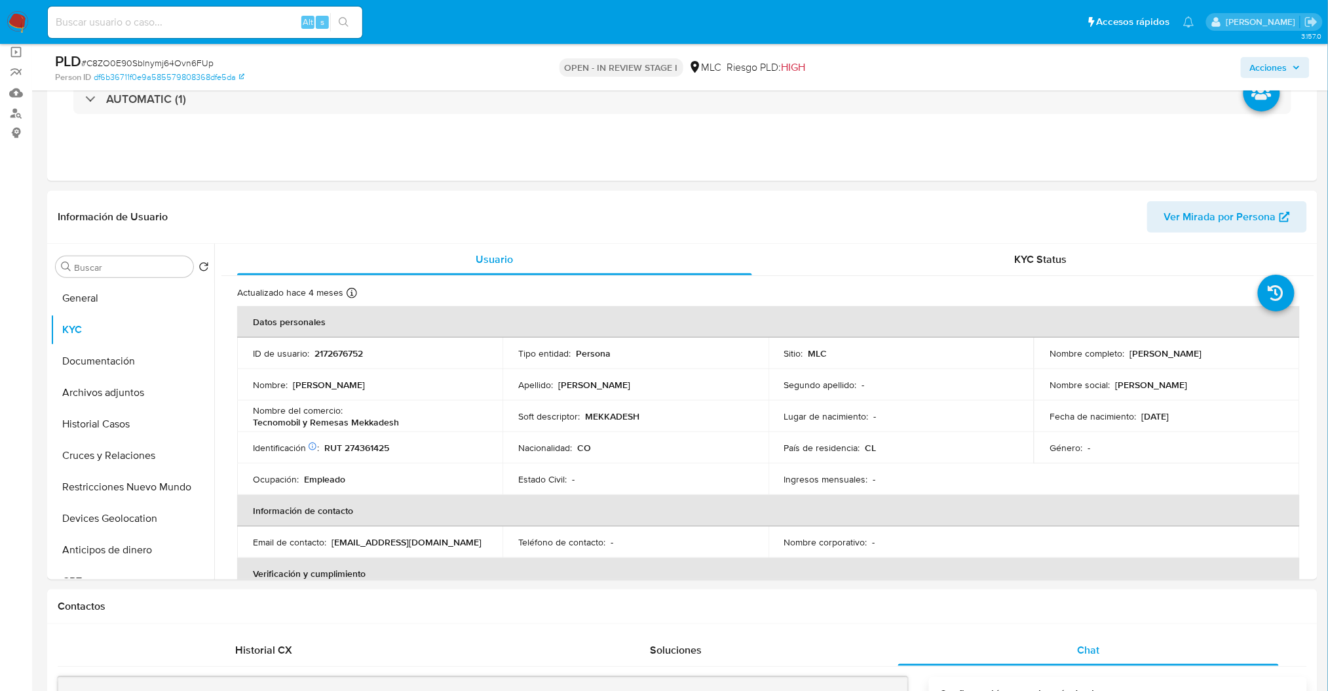
scroll to position [116, 0]
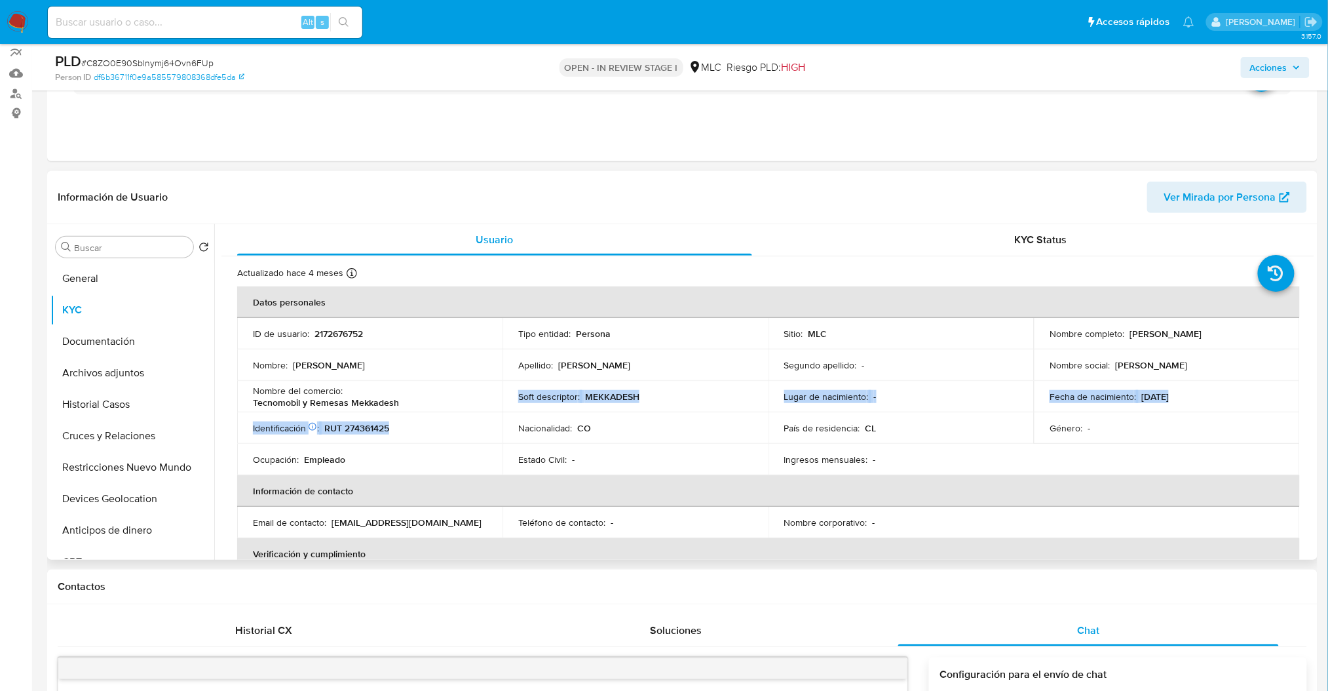
drag, startPoint x: 411, startPoint y: 414, endPoint x: 256, endPoint y: 409, distance: 154.7
click at [256, 409] on tbody "ID de usuario : 2172676752 Tipo entidad : Persona Sitio : MLC Nombre completo :…" at bounding box center [768, 396] width 1063 height 157
click at [267, 393] on p "Nombre del comercio :" at bounding box center [298, 391] width 90 height 12
click at [277, 404] on p "Tecnomobil y Remesas Mekkadesh" at bounding box center [326, 403] width 146 height 12
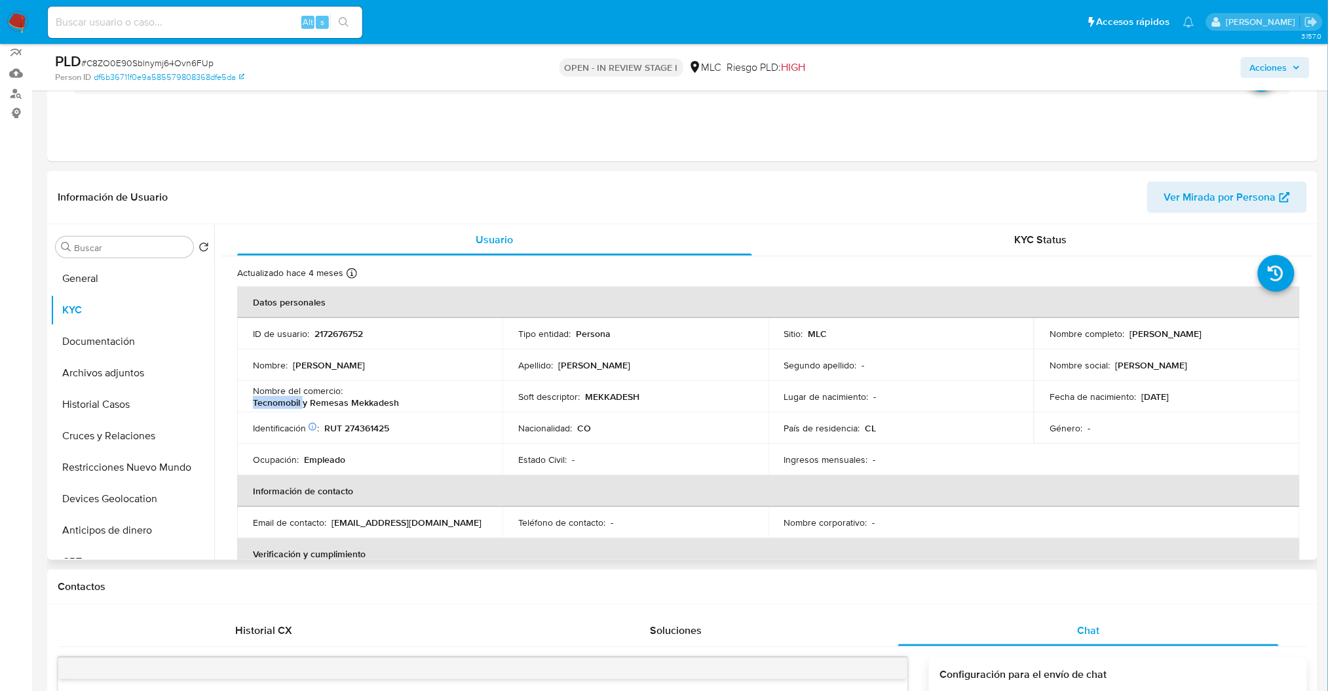
click at [277, 404] on p "Tecnomobil y Remesas Mekkadesh" at bounding box center [326, 403] width 146 height 12
drag, startPoint x: 277, startPoint y: 404, endPoint x: 326, endPoint y: 413, distance: 50.0
click at [326, 413] on td "Identificación Nº de serie: 603786992 : RUT 274361425" at bounding box center [369, 427] width 265 height 31
click at [323, 412] on td "Nombre del comercio : Tecnomobil y Remesas Mekkadesh" at bounding box center [369, 396] width 265 height 31
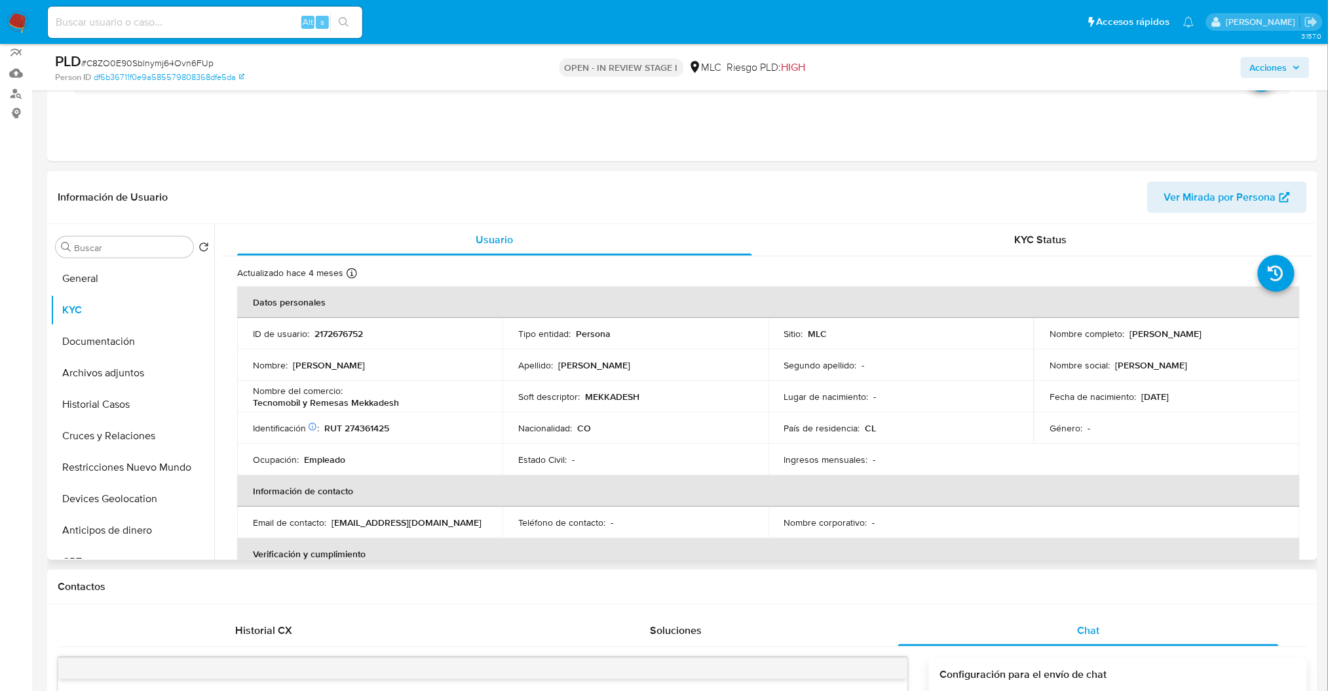
click at [319, 405] on p "Tecnomobil y Remesas Mekkadesh" at bounding box center [326, 403] width 146 height 12
click at [392, 405] on p "Tecnomobil y Remesas Mekkadesh" at bounding box center [326, 403] width 146 height 12
drag, startPoint x: 400, startPoint y: 401, endPoint x: 253, endPoint y: 401, distance: 147.5
click at [253, 401] on div "Nombre del comercio : Tecnomobil y Remesas Mekkadesh" at bounding box center [370, 397] width 234 height 24
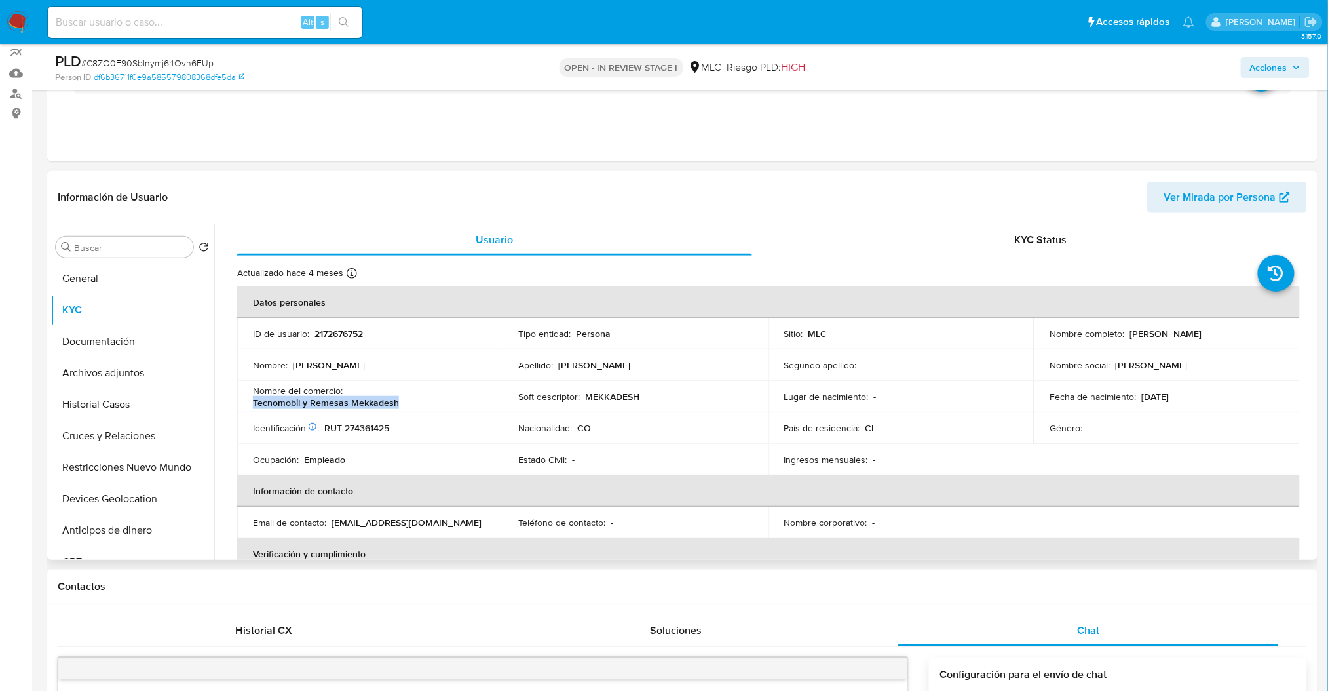
copy p "Tecnomobil y Remesas Mekkadesh"
click at [627, 387] on td "Soft descriptor : MEKKADESH" at bounding box center [635, 396] width 265 height 31
click at [625, 391] on p "MEKKADESH" at bounding box center [612, 397] width 54 height 12
copy p "MEKKADESH"
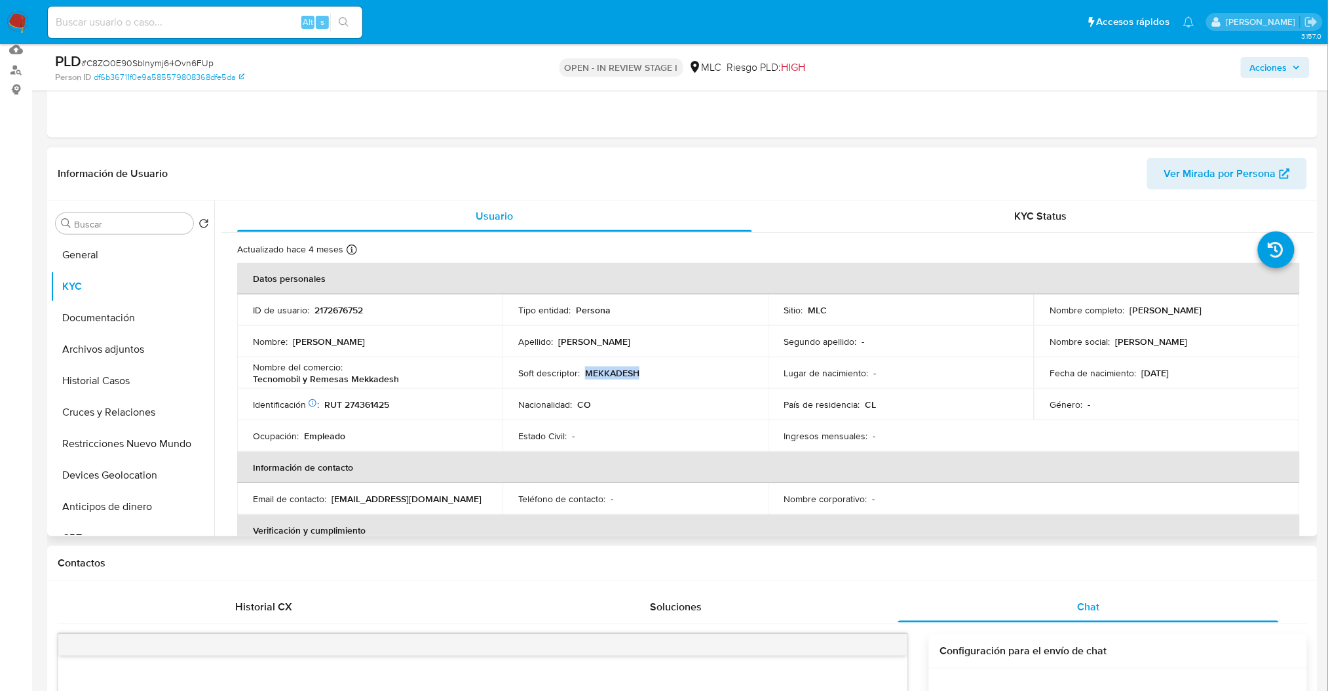
scroll to position [149, 0]
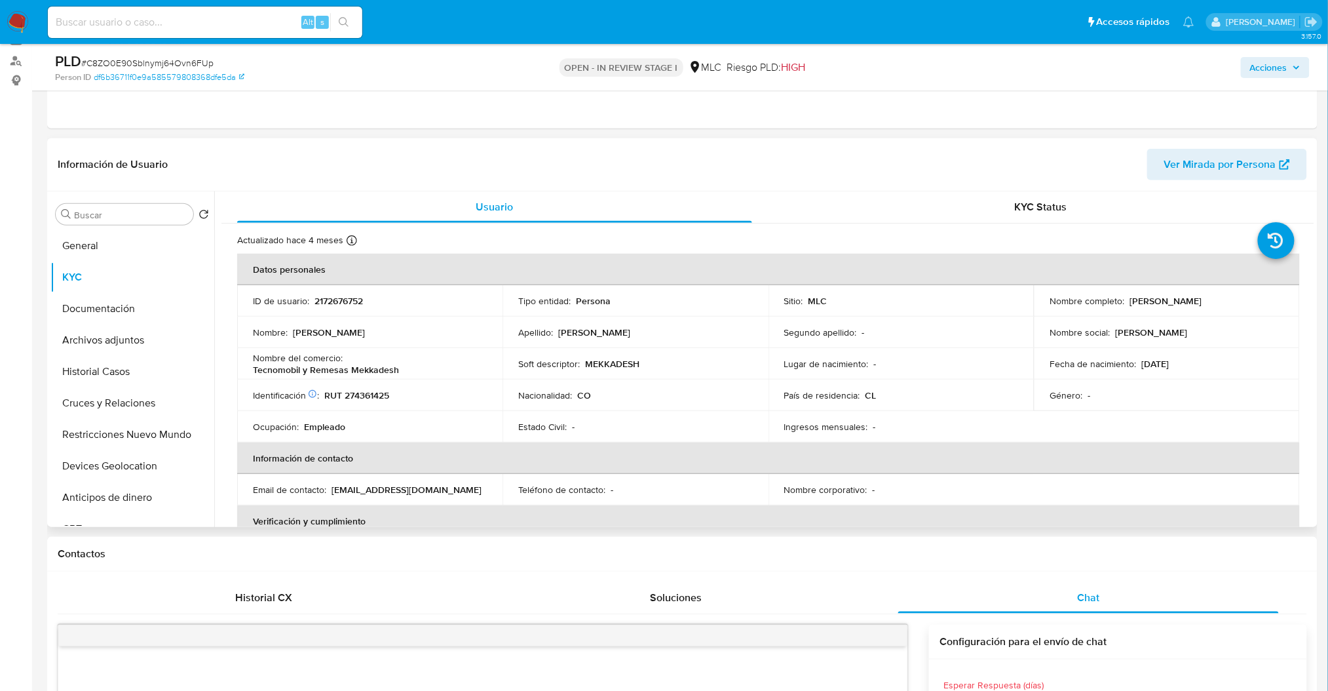
click at [1199, 303] on p "Joseph Daniel Araujo Pagnini" at bounding box center [1166, 301] width 72 height 12
drag, startPoint x: 1123, startPoint y: 299, endPoint x: 1258, endPoint y: 299, distance: 135.0
click at [1258, 299] on div "Nombre completo : Joseph Daniel Araujo Pagnini" at bounding box center [1167, 301] width 234 height 12
copy div "Joseph Daniel Araujo Pagnini"
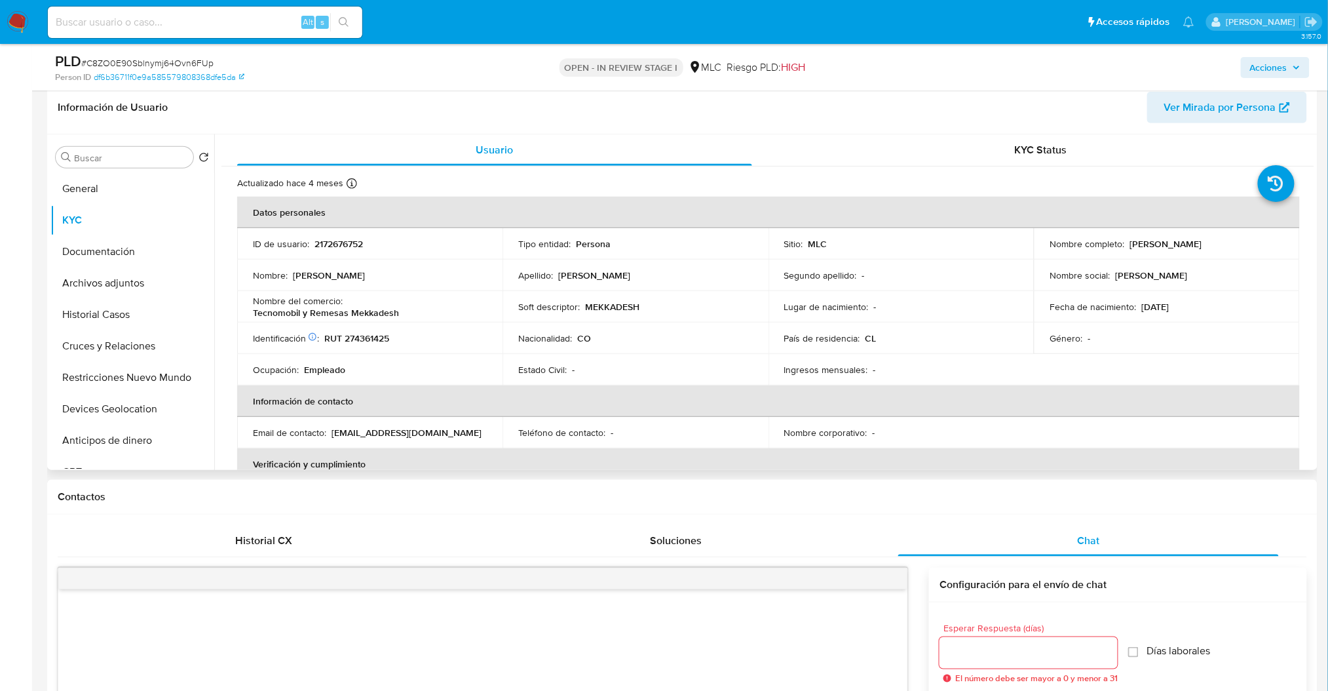
scroll to position [236, 0]
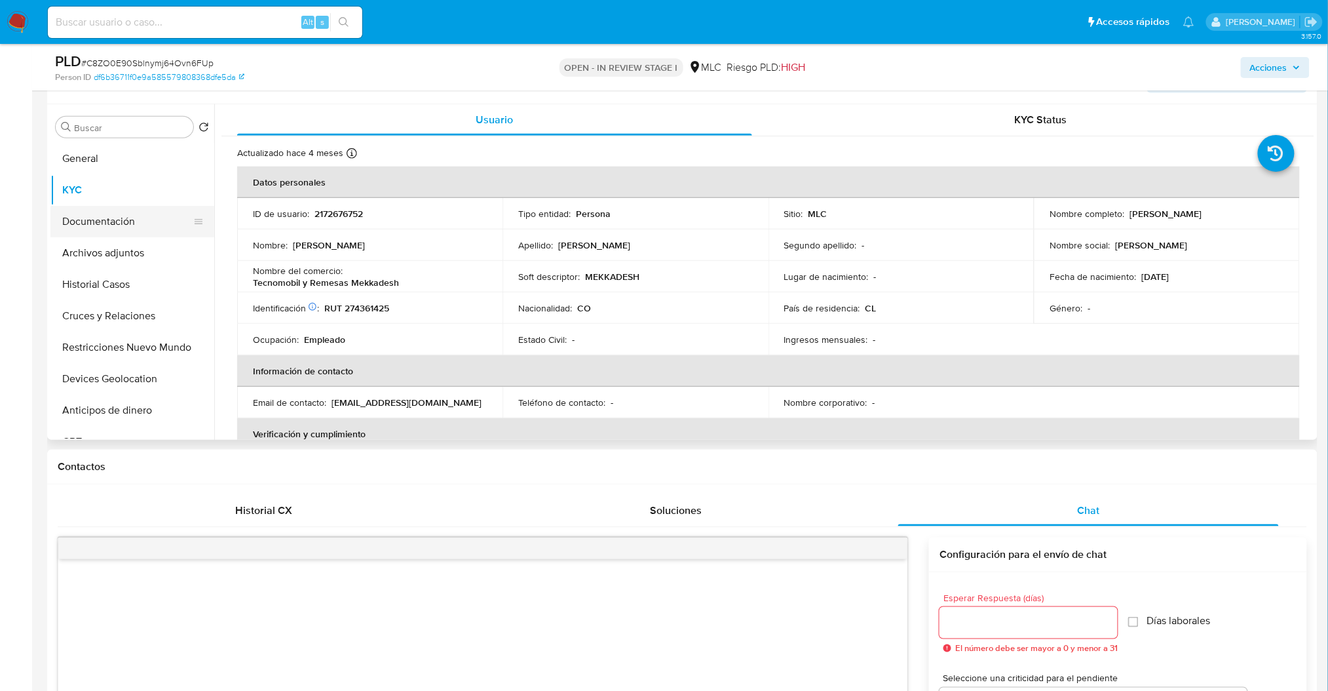
click at [129, 227] on button "Documentación" at bounding box center [126, 221] width 153 height 31
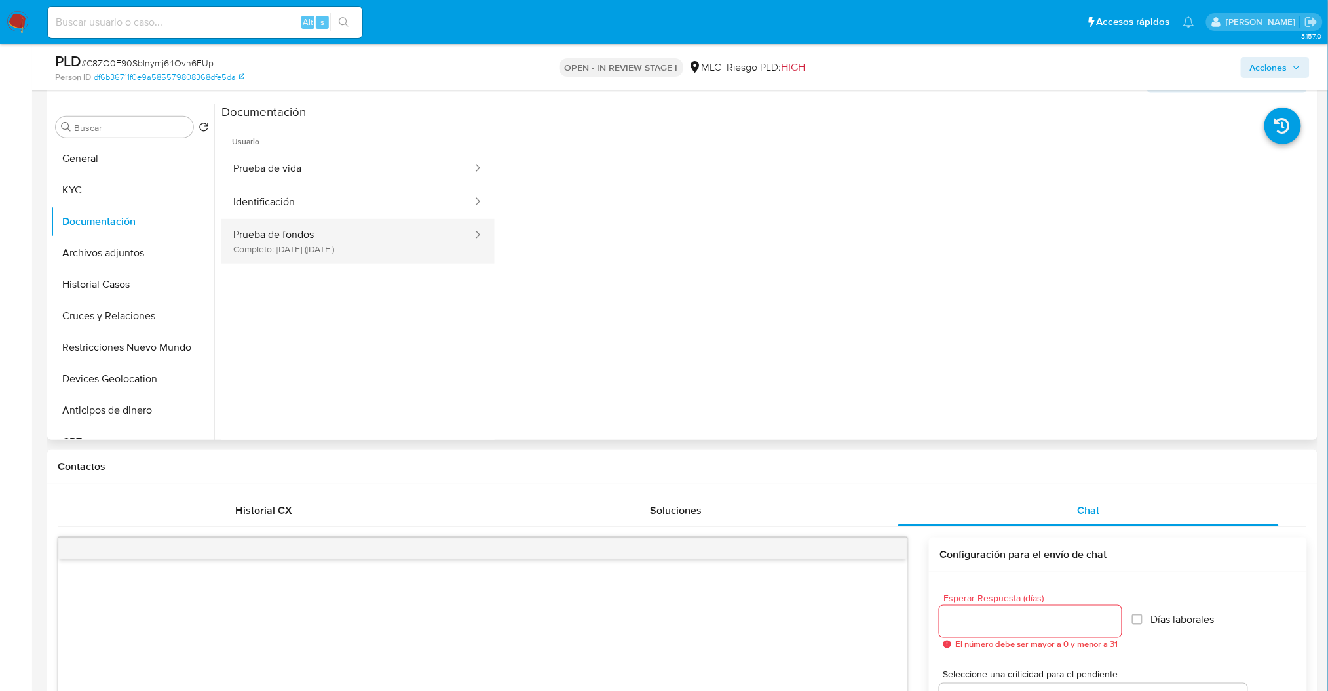
click at [262, 232] on button "Prueba de fondos Completo: 17/03/2025 (hace 5 meses)" at bounding box center [348, 241] width 252 height 45
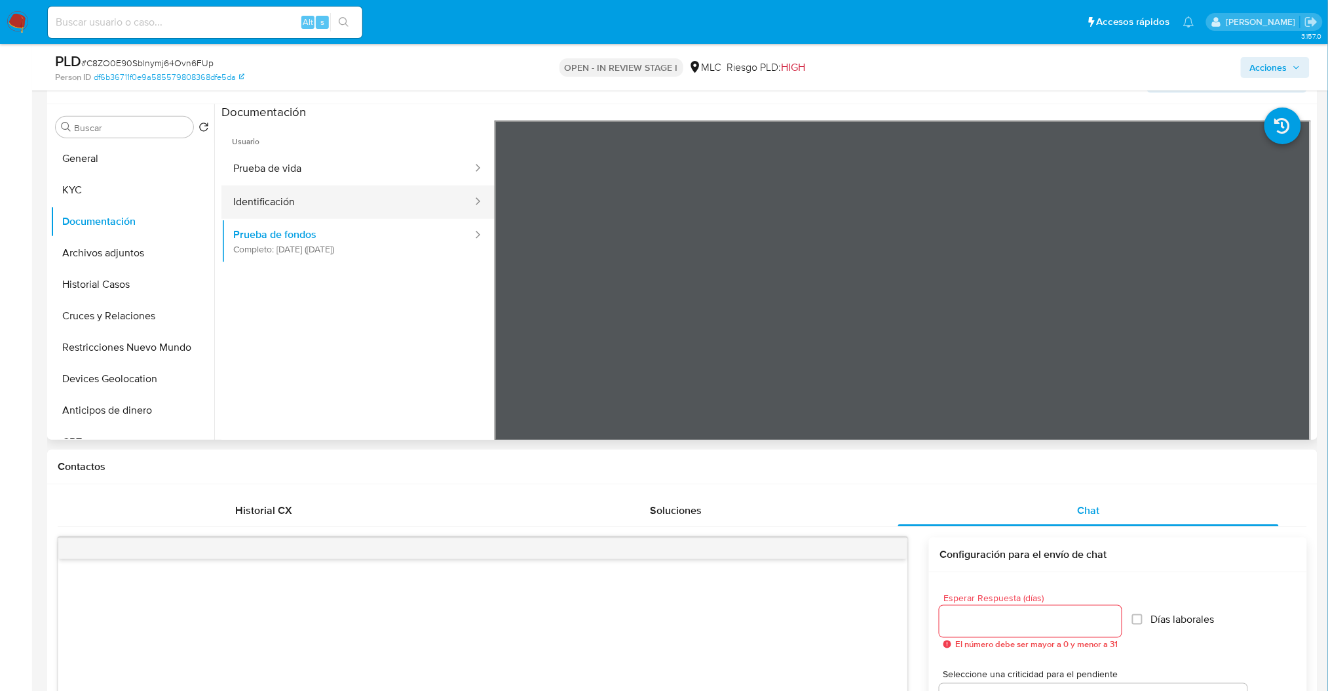
click at [265, 185] on button "Identificación" at bounding box center [348, 201] width 252 height 33
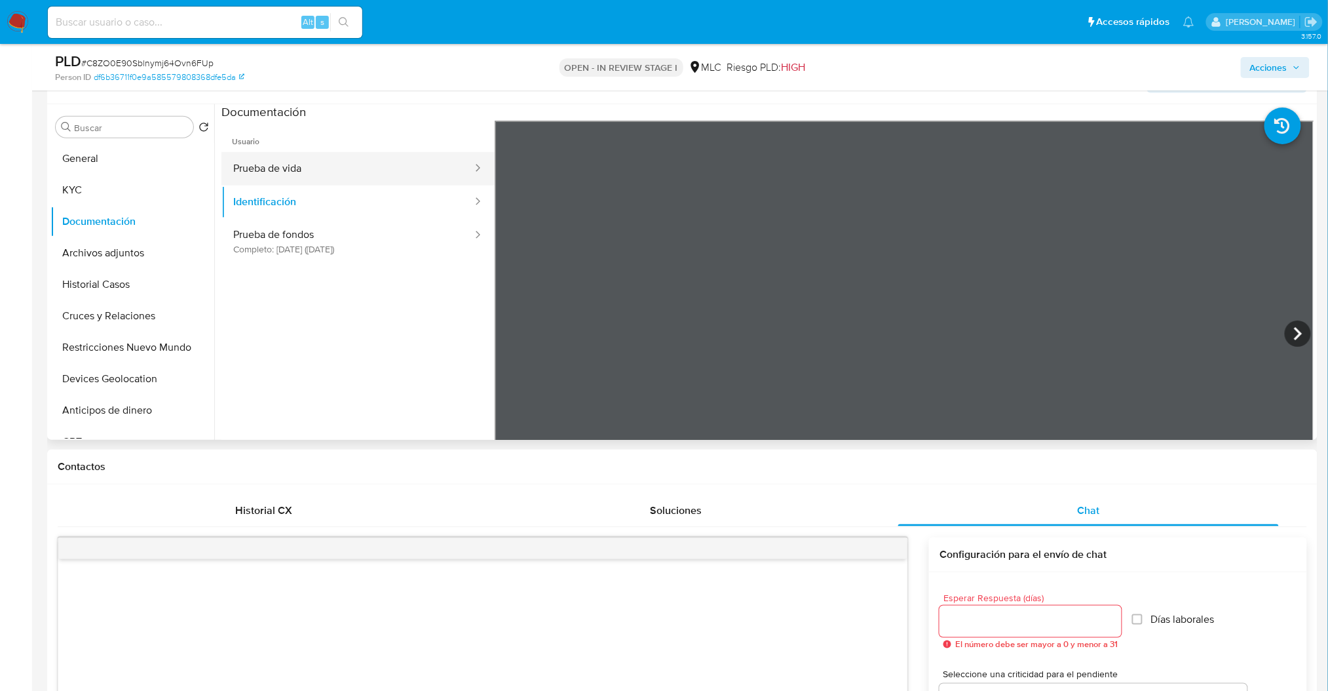
click at [268, 172] on button "Prueba de vida" at bounding box center [348, 168] width 252 height 33
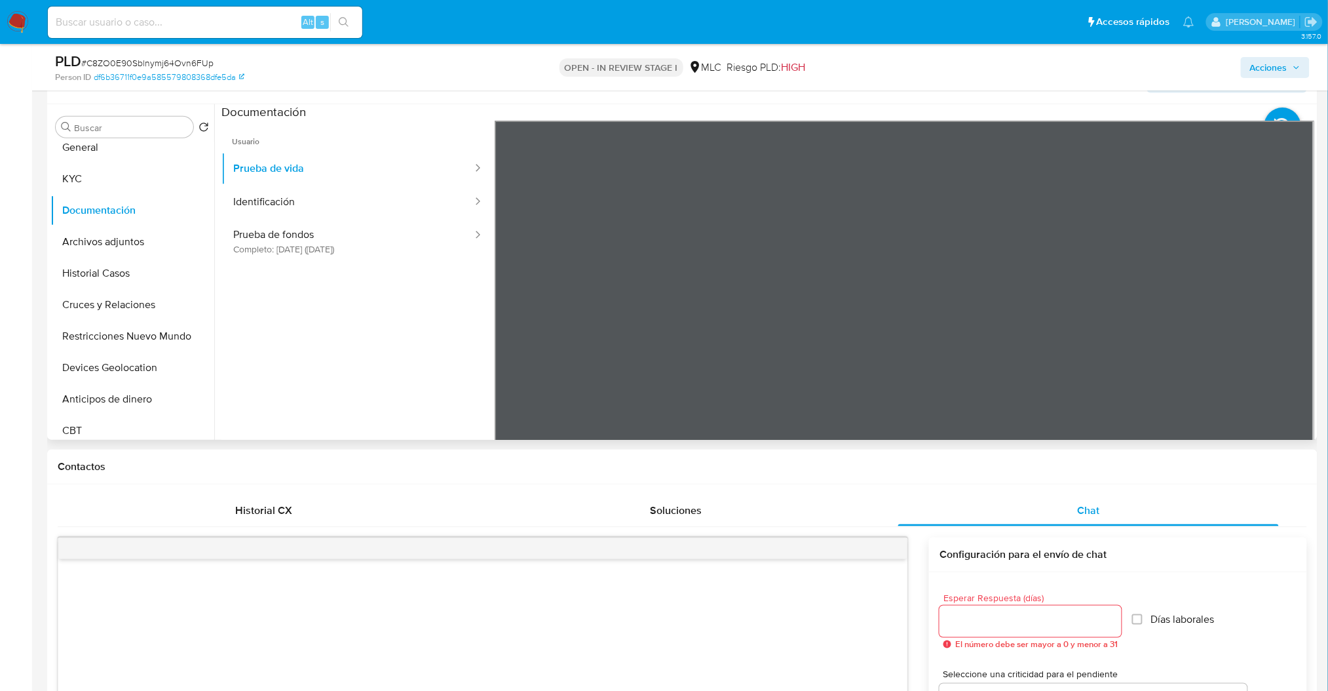
scroll to position [0, 0]
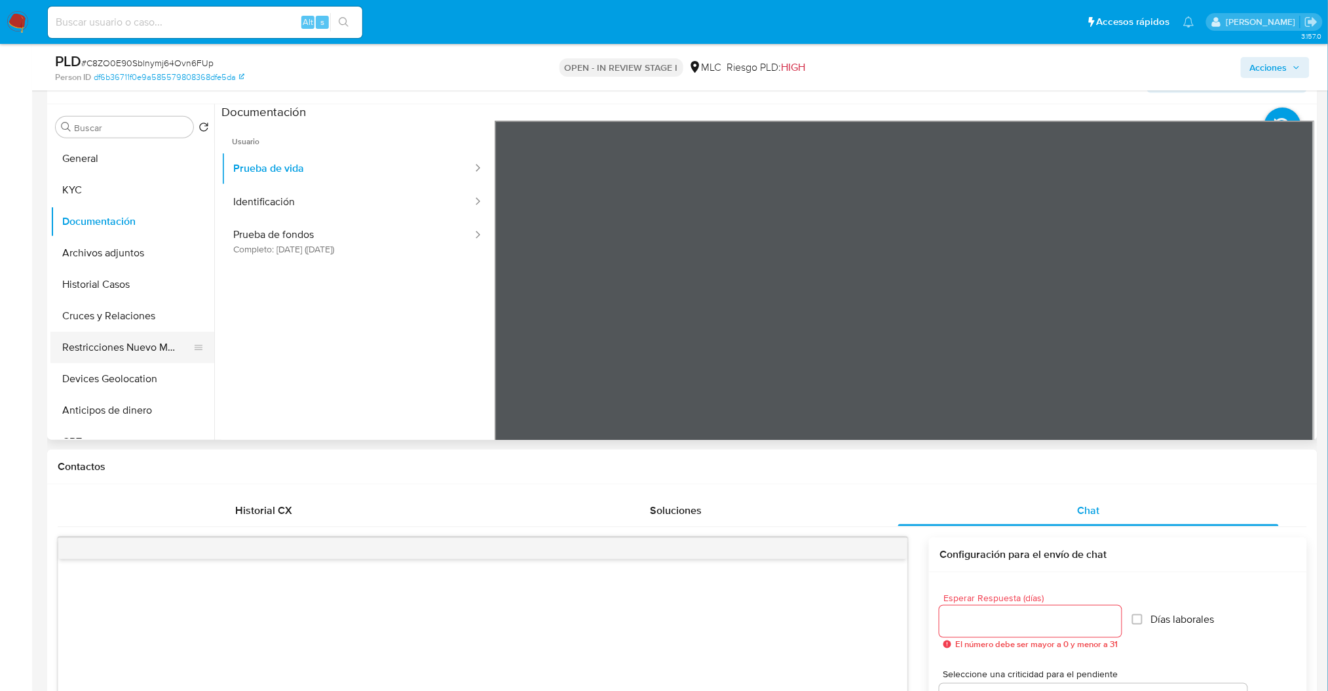
click at [121, 350] on button "Restricciones Nuevo Mundo" at bounding box center [126, 347] width 153 height 31
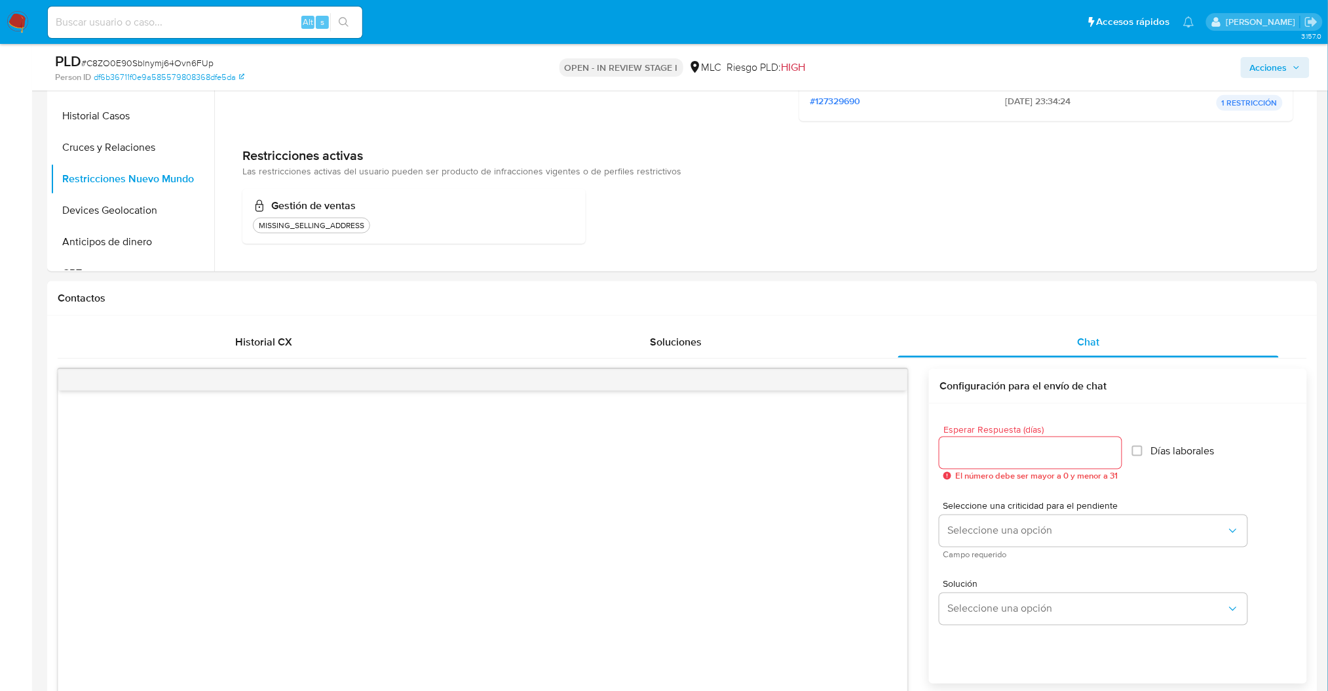
scroll to position [236, 0]
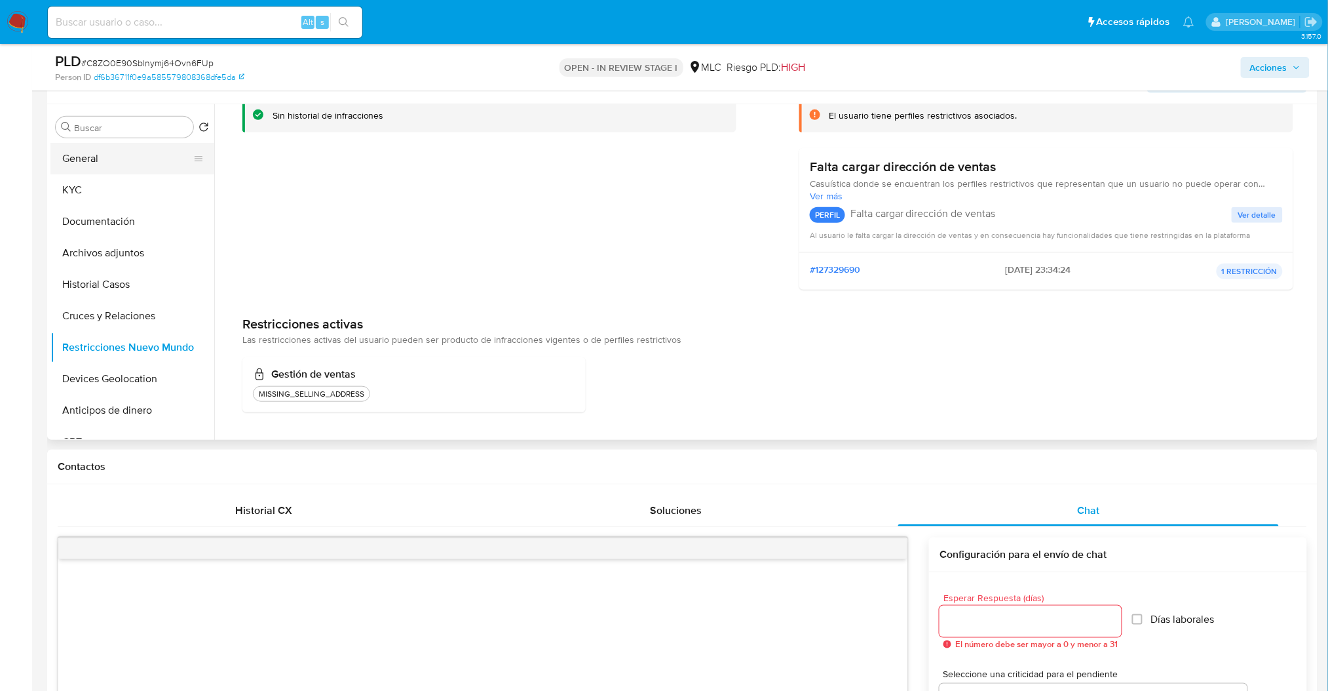
click at [145, 157] on button "General" at bounding box center [126, 158] width 153 height 31
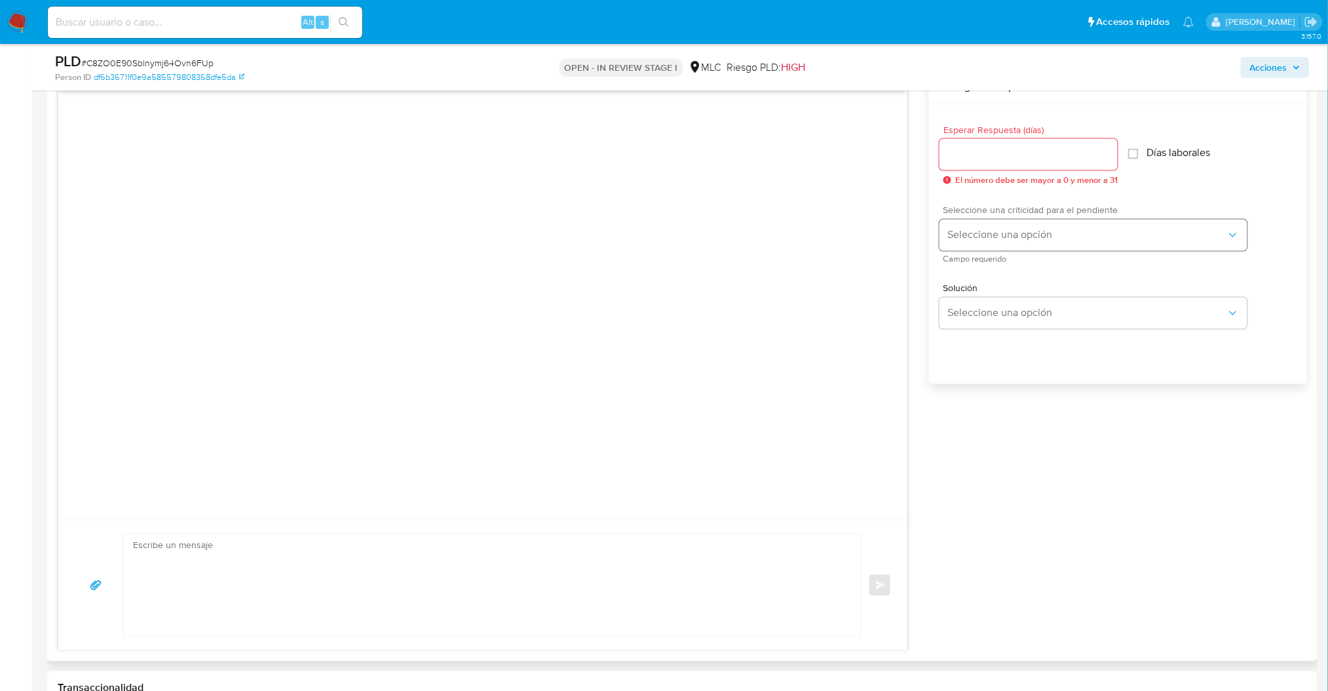
scroll to position [673, 0]
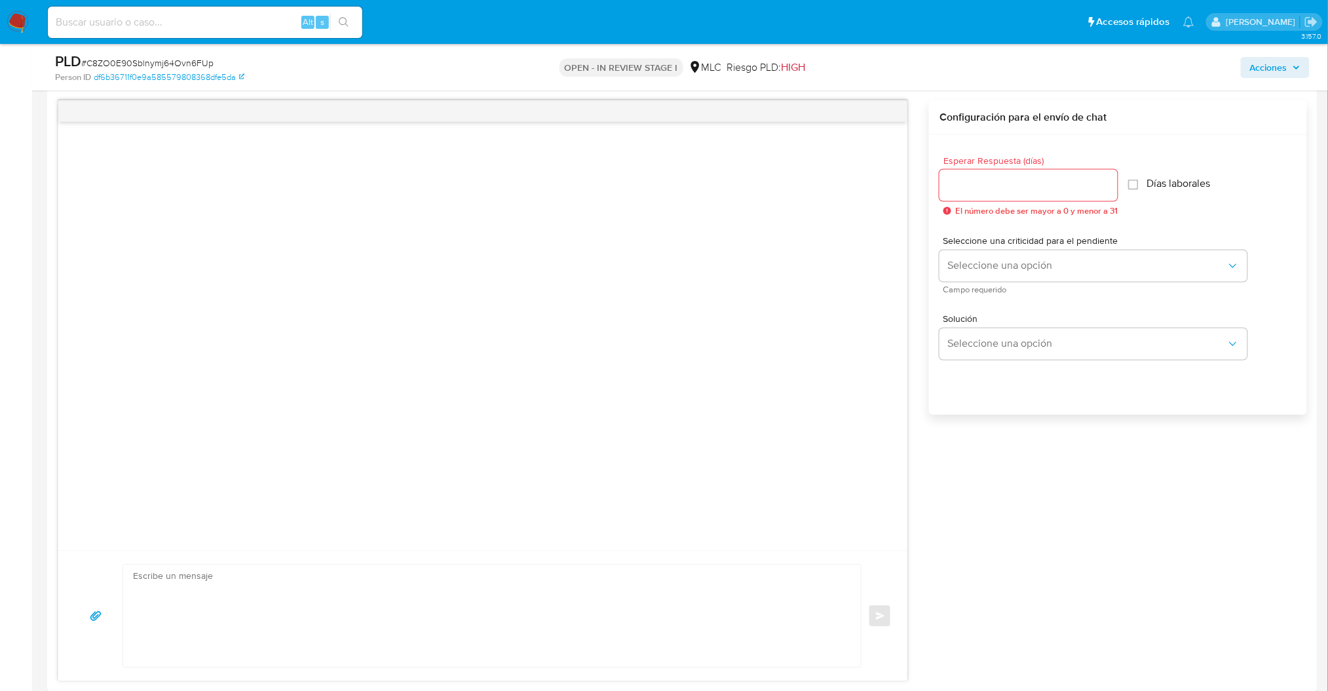
click at [969, 206] on span "El número debe ser mayor a 0 y menor a 31" at bounding box center [1037, 210] width 163 height 9
click at [968, 186] on input "Esperar Respuesta (días)" at bounding box center [1029, 185] width 178 height 17
type input "3"
drag, startPoint x: 967, startPoint y: 290, endPoint x: 967, endPoint y: 269, distance: 21.6
click at [967, 282] on div "Seleccione una criticidad para el pendiente Seleccione una opción Campo requeri…" at bounding box center [1094, 265] width 308 height 57
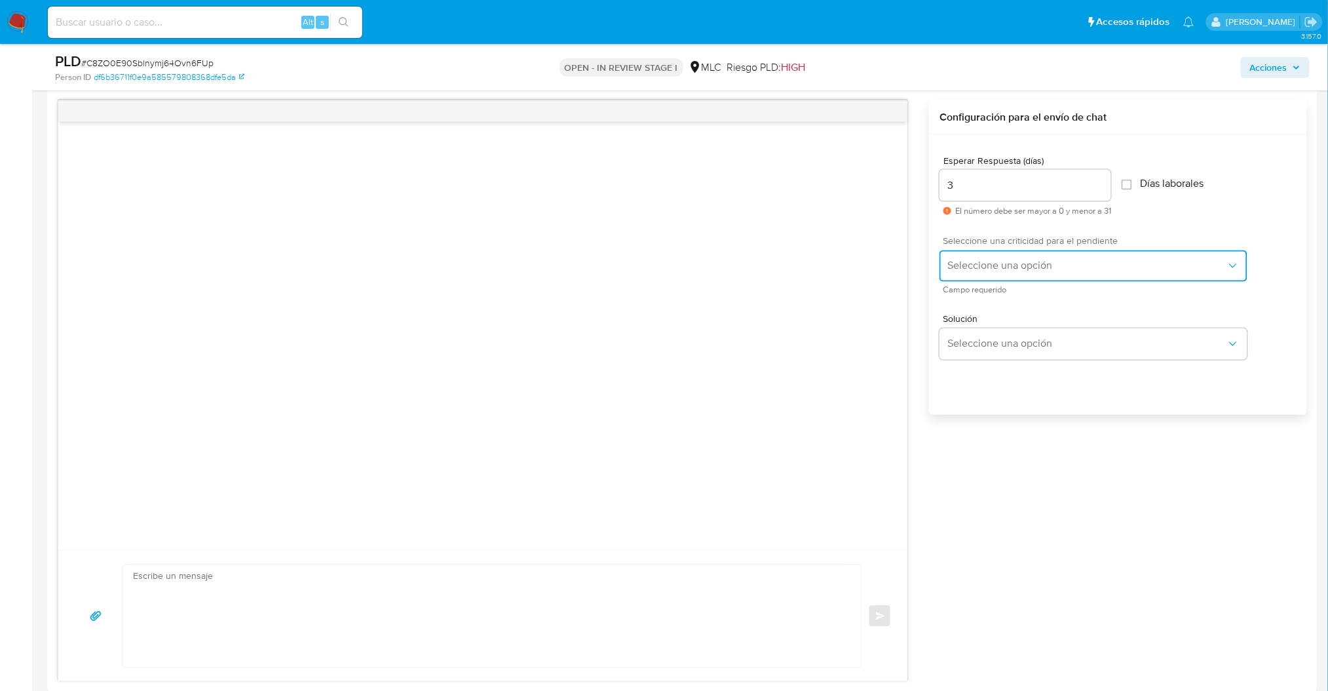
click at [967, 265] on span "Seleccione una opción" at bounding box center [1087, 266] width 279 height 13
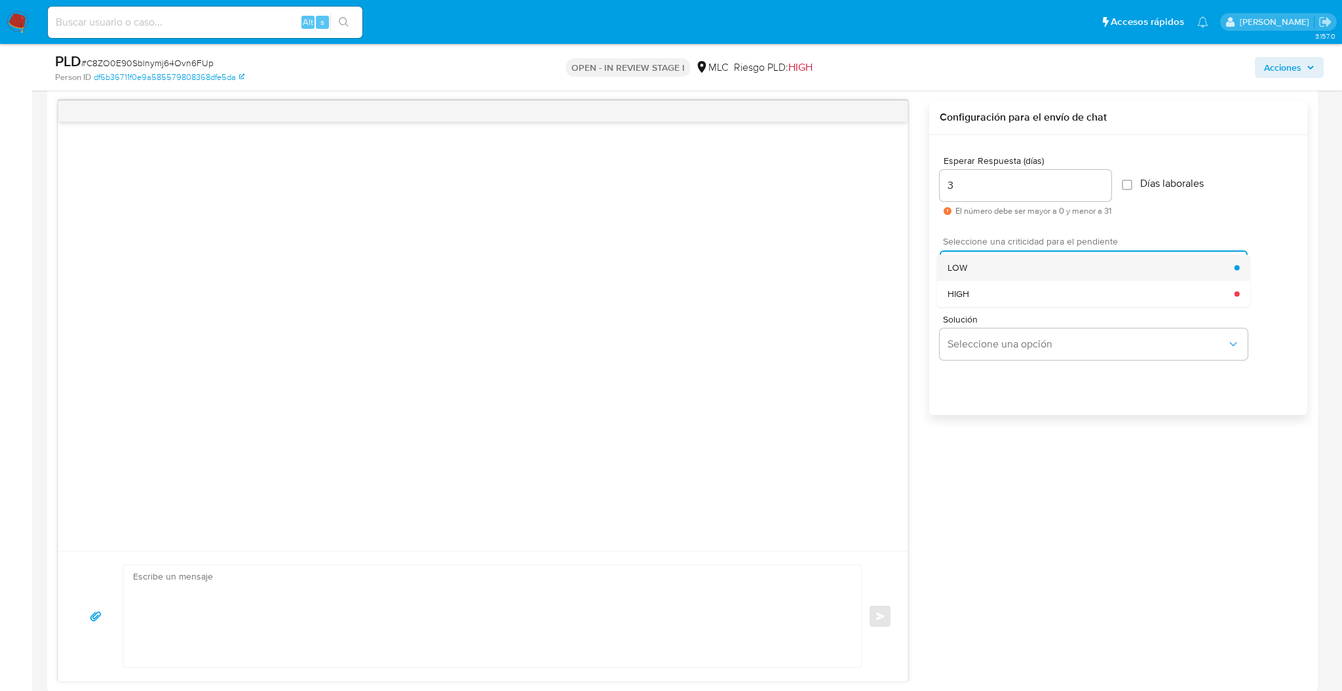
click at [946, 262] on li "LOW" at bounding box center [1093, 267] width 313 height 26
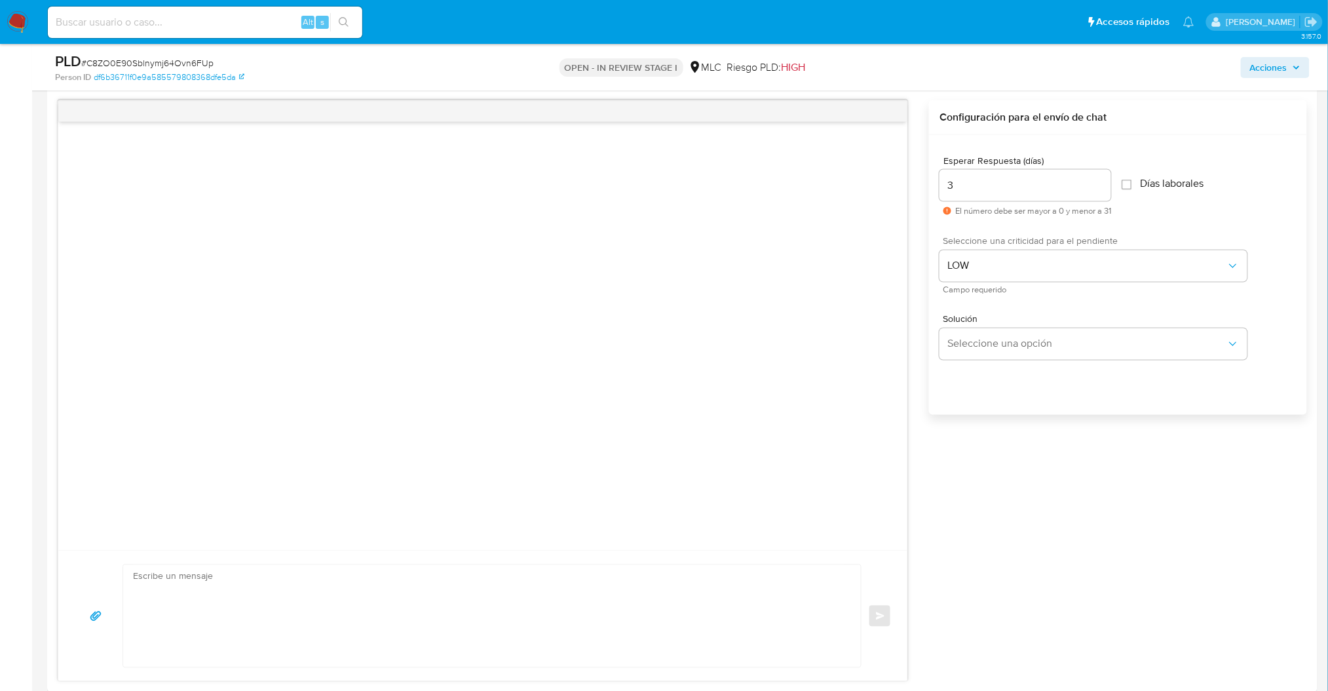
drag, startPoint x: 484, startPoint y: 617, endPoint x: 479, endPoint y: 605, distance: 12.7
click at [479, 605] on textarea at bounding box center [489, 616] width 712 height 102
paste textarea "Hola XXX, Te contactamos desde el Equipo de Mercado Pago para verificar tus dat…"
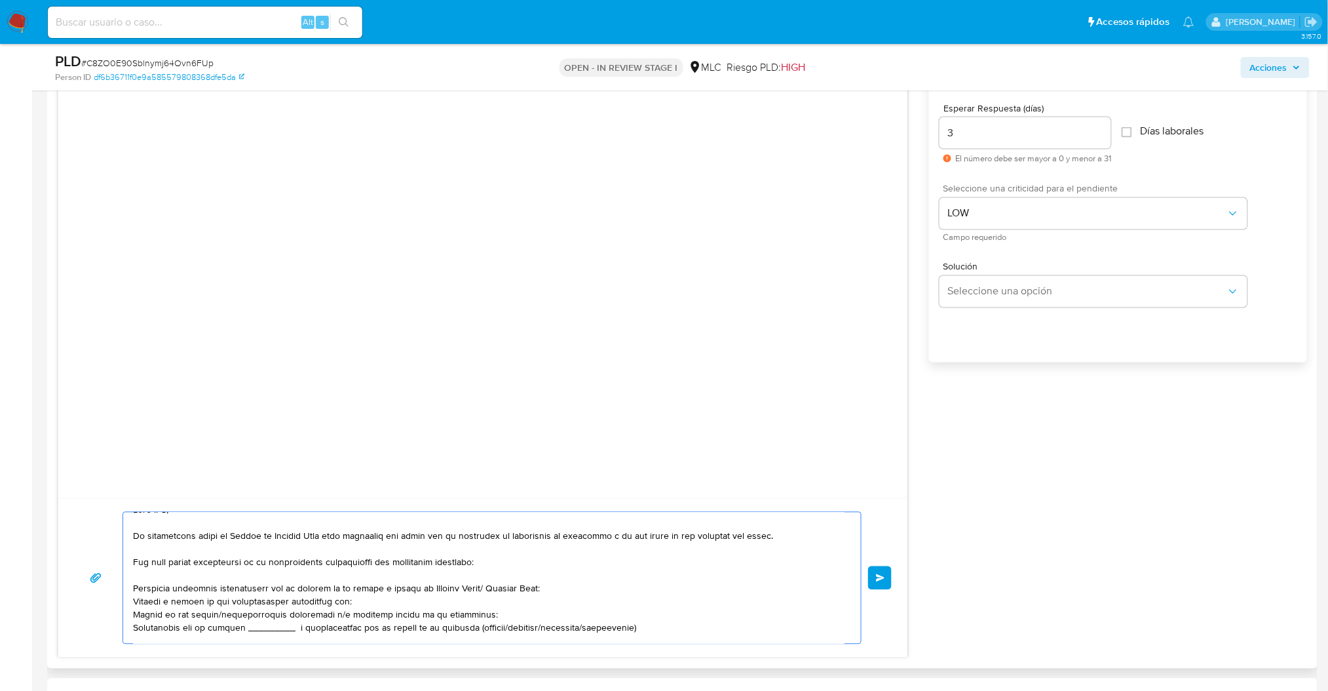
scroll to position [765, 0]
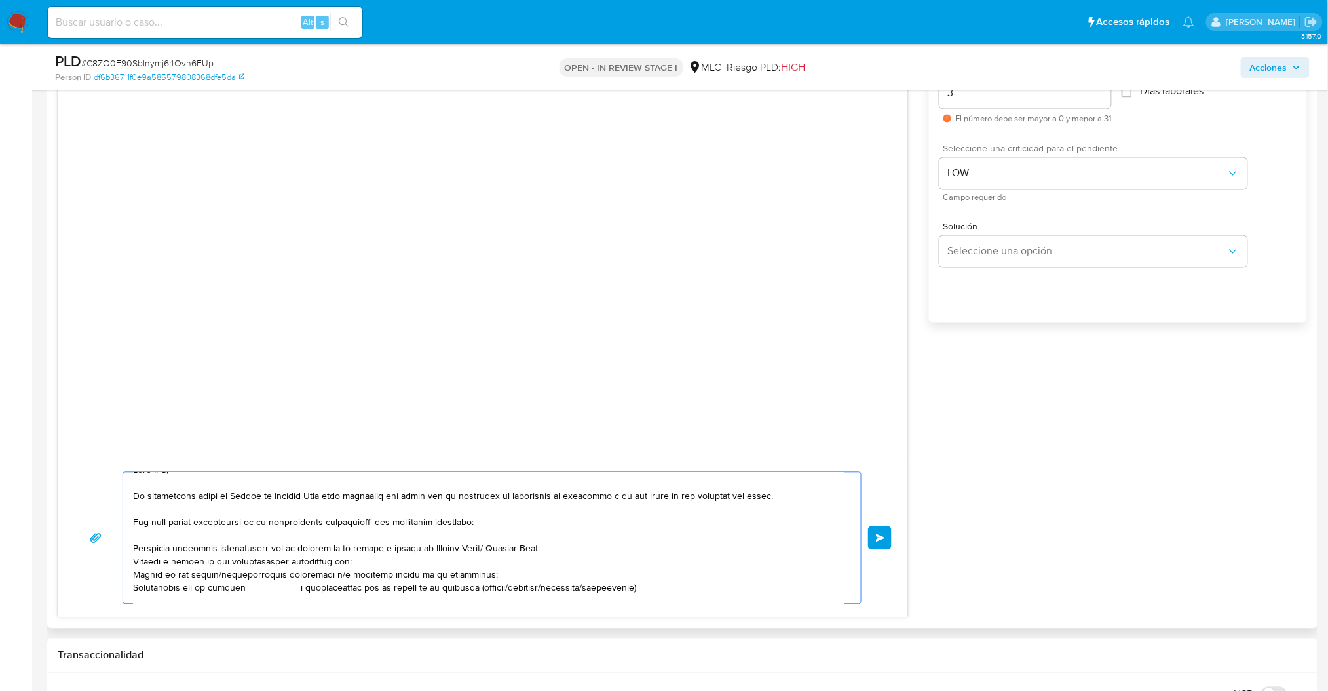
click at [246, 591] on textarea at bounding box center [489, 538] width 712 height 131
type textarea "Hola XXX, Te contactamos desde el Equipo de Mercado Pago para verificar tus dat…"
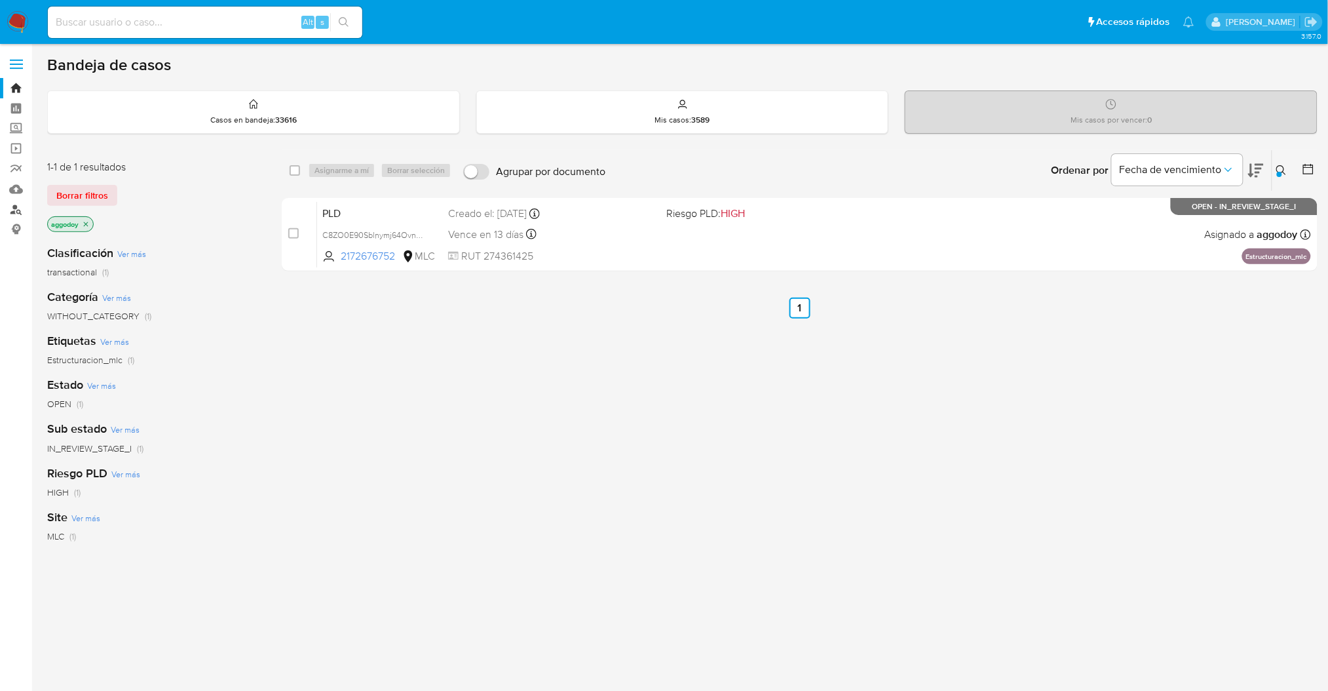
click at [18, 207] on link "Buscador de personas" at bounding box center [78, 209] width 156 height 20
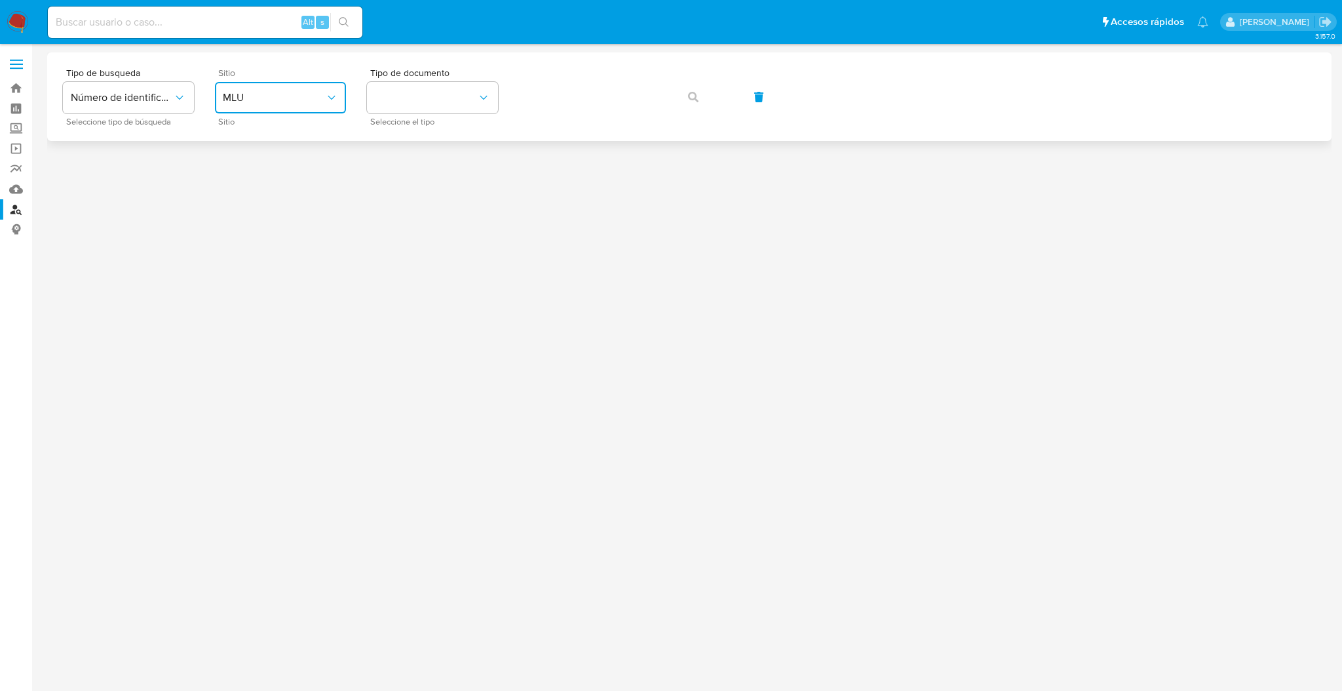
click at [295, 88] on button "MLU" at bounding box center [280, 97] width 131 height 31
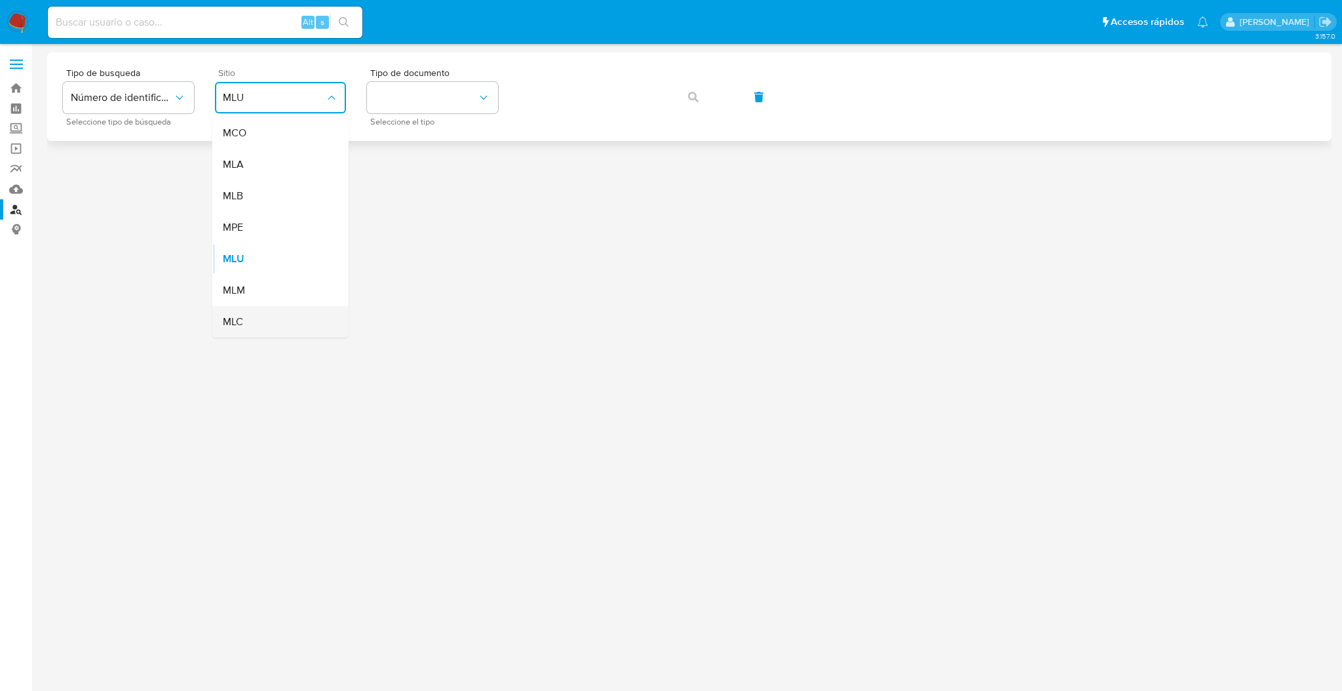
drag, startPoint x: 263, startPoint y: 315, endPoint x: 259, endPoint y: 324, distance: 10.0
click at [259, 324] on div "MLC" at bounding box center [276, 321] width 107 height 31
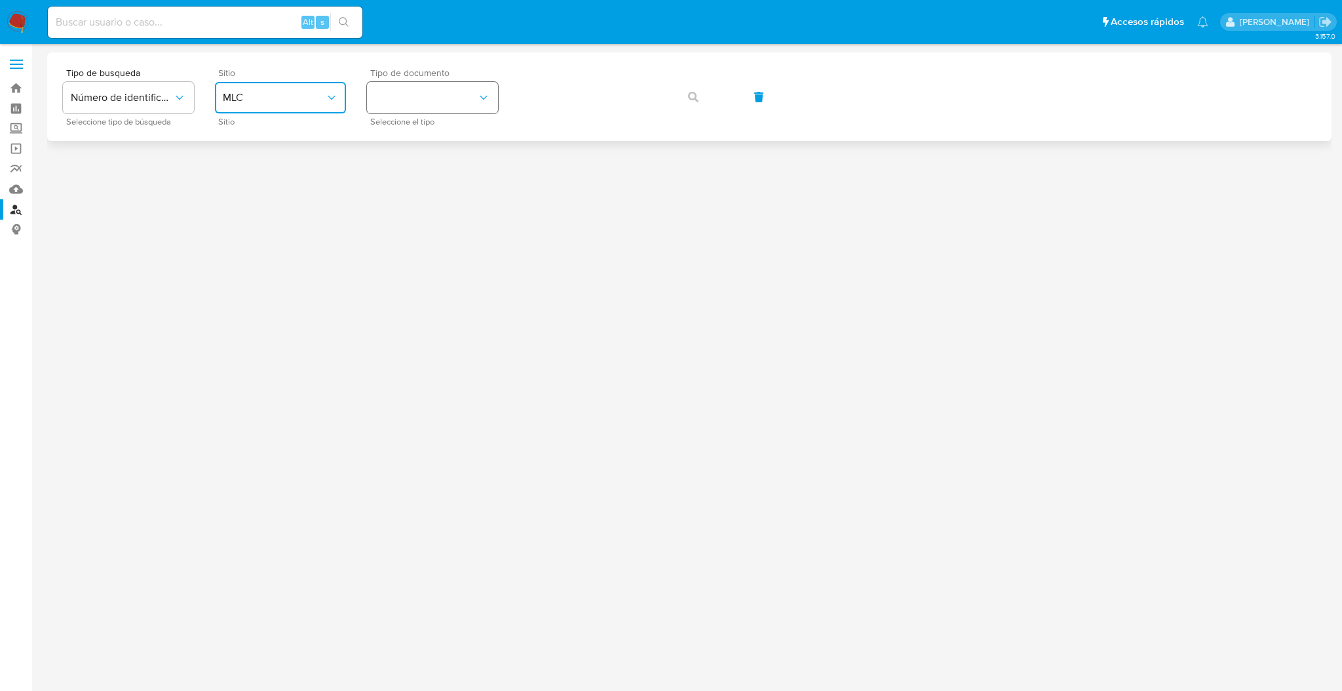
click at [433, 92] on button "identificationType" at bounding box center [432, 97] width 131 height 31
drag, startPoint x: 438, startPoint y: 132, endPoint x: 443, endPoint y: 127, distance: 7.0
click at [441, 129] on div "RUT RUT" at bounding box center [428, 139] width 107 height 45
click at [692, 103] on span "button" at bounding box center [693, 97] width 10 height 29
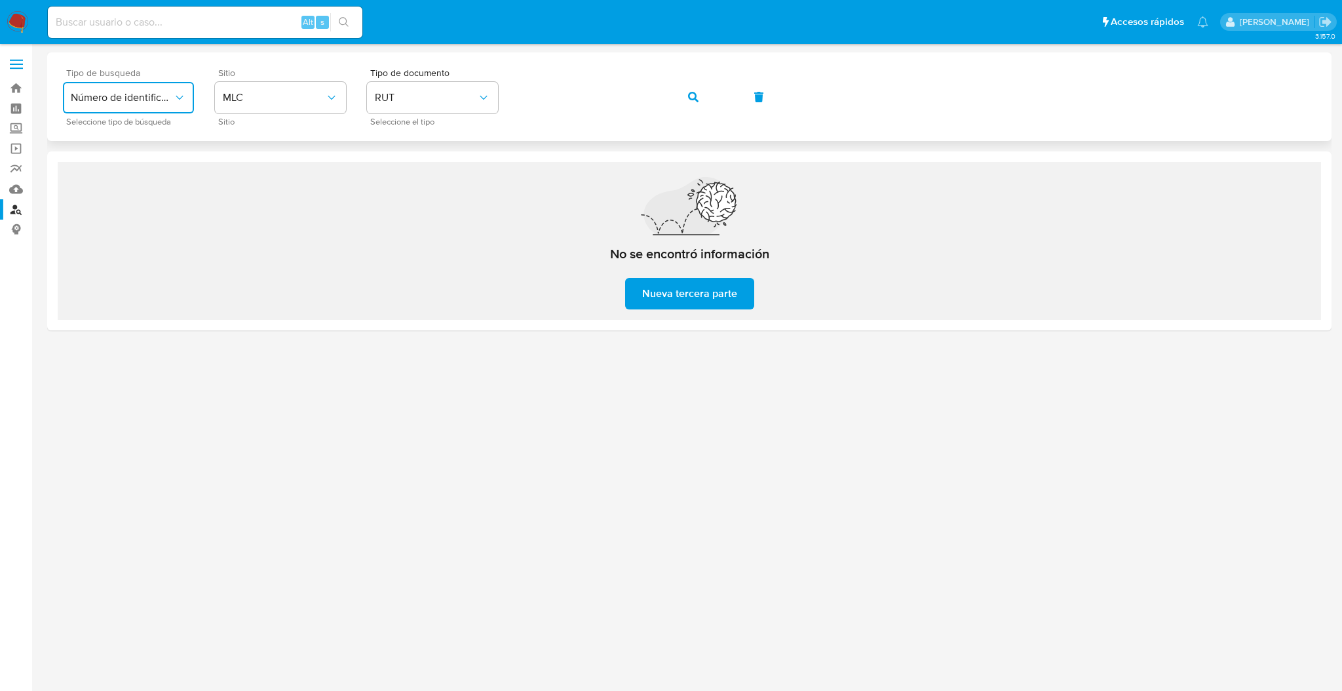
drag, startPoint x: 163, startPoint y: 91, endPoint x: 176, endPoint y: 88, distance: 13.5
click at [169, 88] on button "Número de identificación" at bounding box center [128, 97] width 131 height 31
click at [163, 142] on span "Número de identificación" at bounding box center [124, 139] width 107 height 26
click at [341, 107] on button "site_id" at bounding box center [280, 97] width 131 height 31
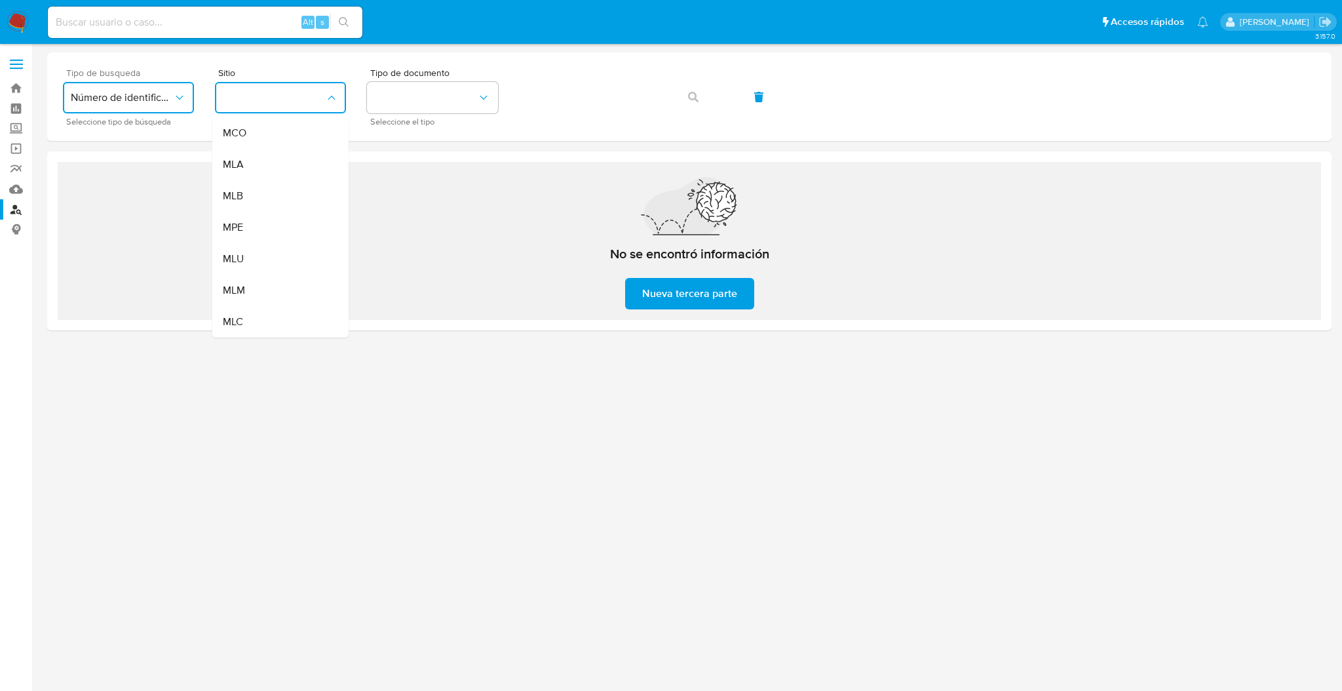
click at [244, 320] on div "MLC" at bounding box center [276, 321] width 107 height 31
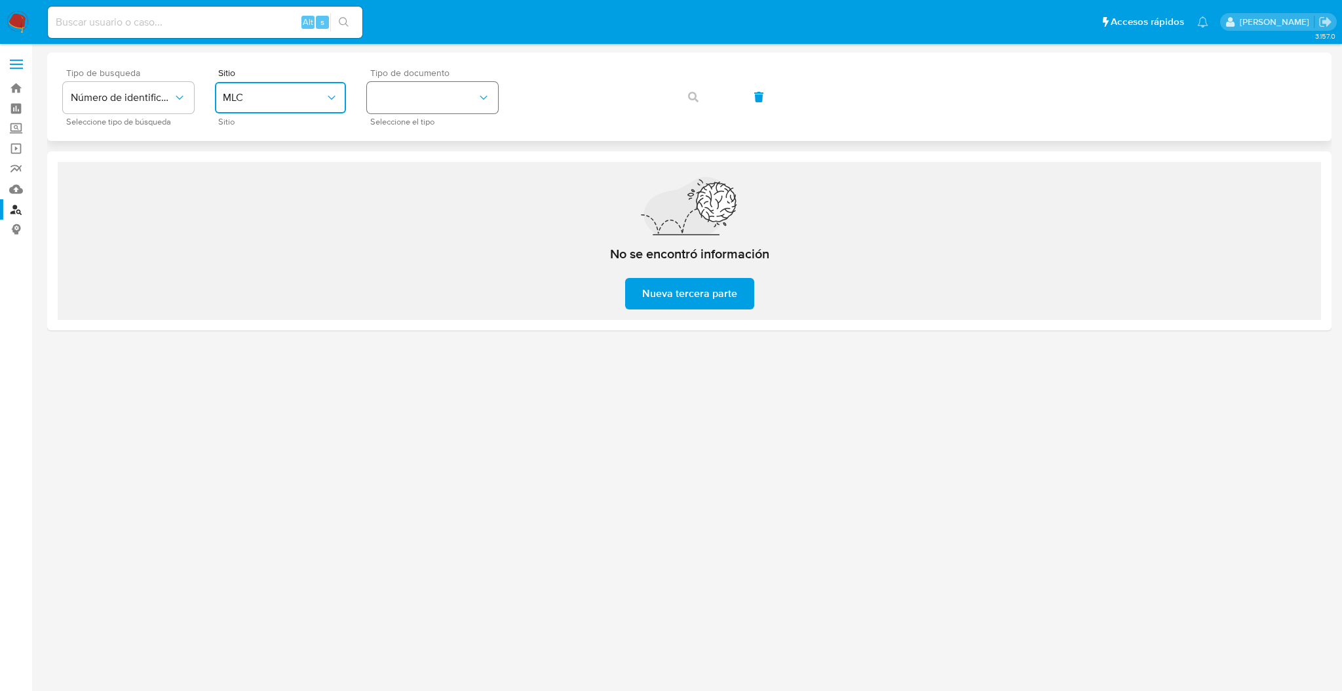
drag, startPoint x: 459, startPoint y: 97, endPoint x: 469, endPoint y: 109, distance: 16.3
click at [459, 95] on button "identificationType" at bounding box center [432, 97] width 131 height 31
click at [453, 133] on div "RUT RUT" at bounding box center [428, 139] width 107 height 45
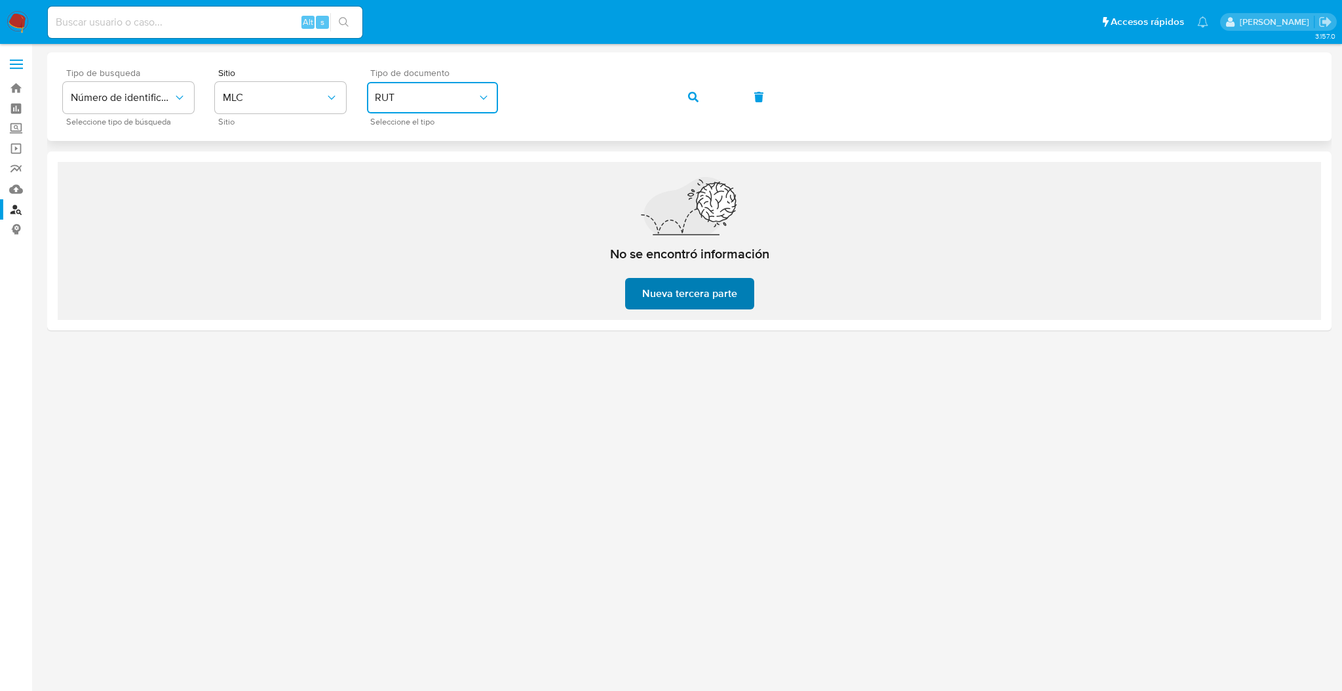
click at [703, 295] on span "Nueva tercera parte" at bounding box center [689, 293] width 95 height 29
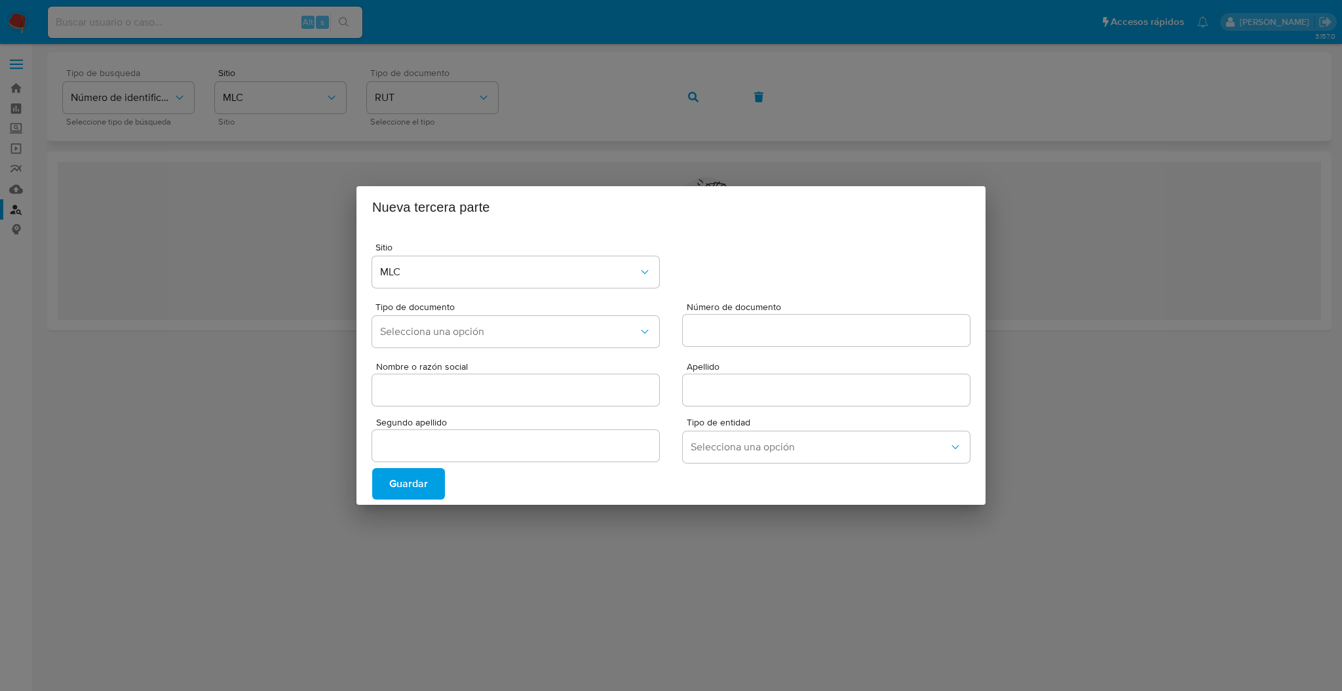
click at [684, 147] on div "Nueva tercera parte Sitio MLC Tipo de documento Selecciona una opción Número de…" at bounding box center [671, 345] width 1342 height 691
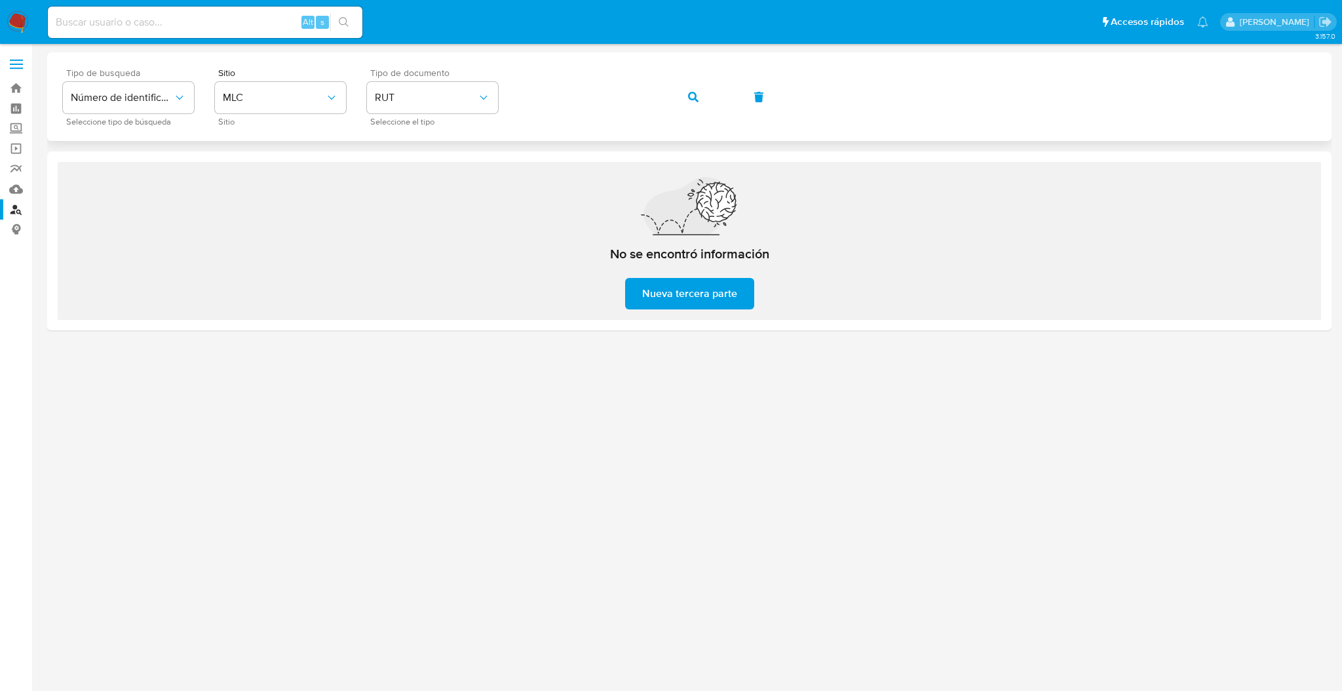
click at [708, 97] on button "button" at bounding box center [693, 96] width 45 height 31
